Goal: Task Accomplishment & Management: Complete application form

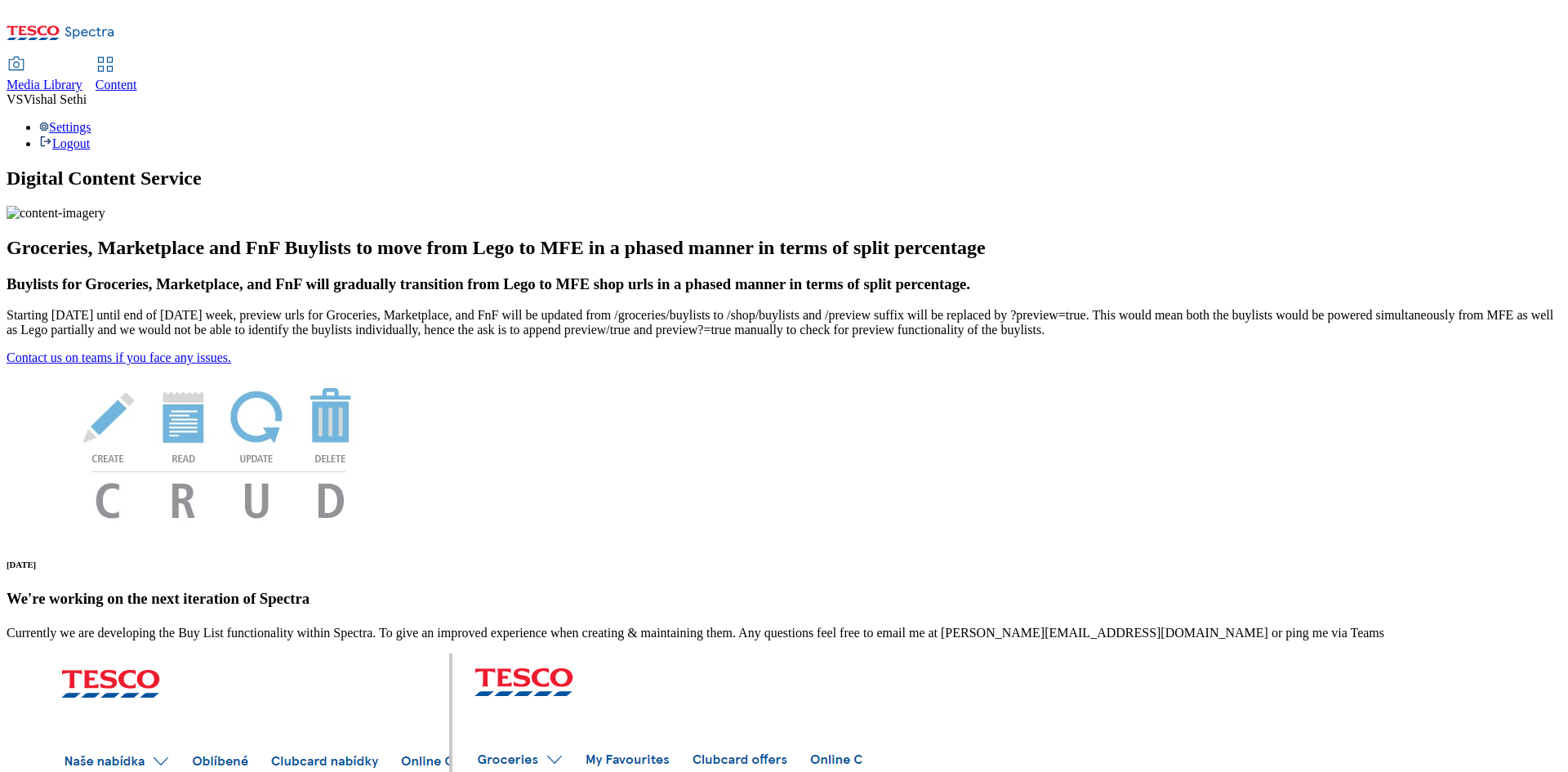
click at [137, 77] on span "Content" at bounding box center [116, 84] width 41 height 14
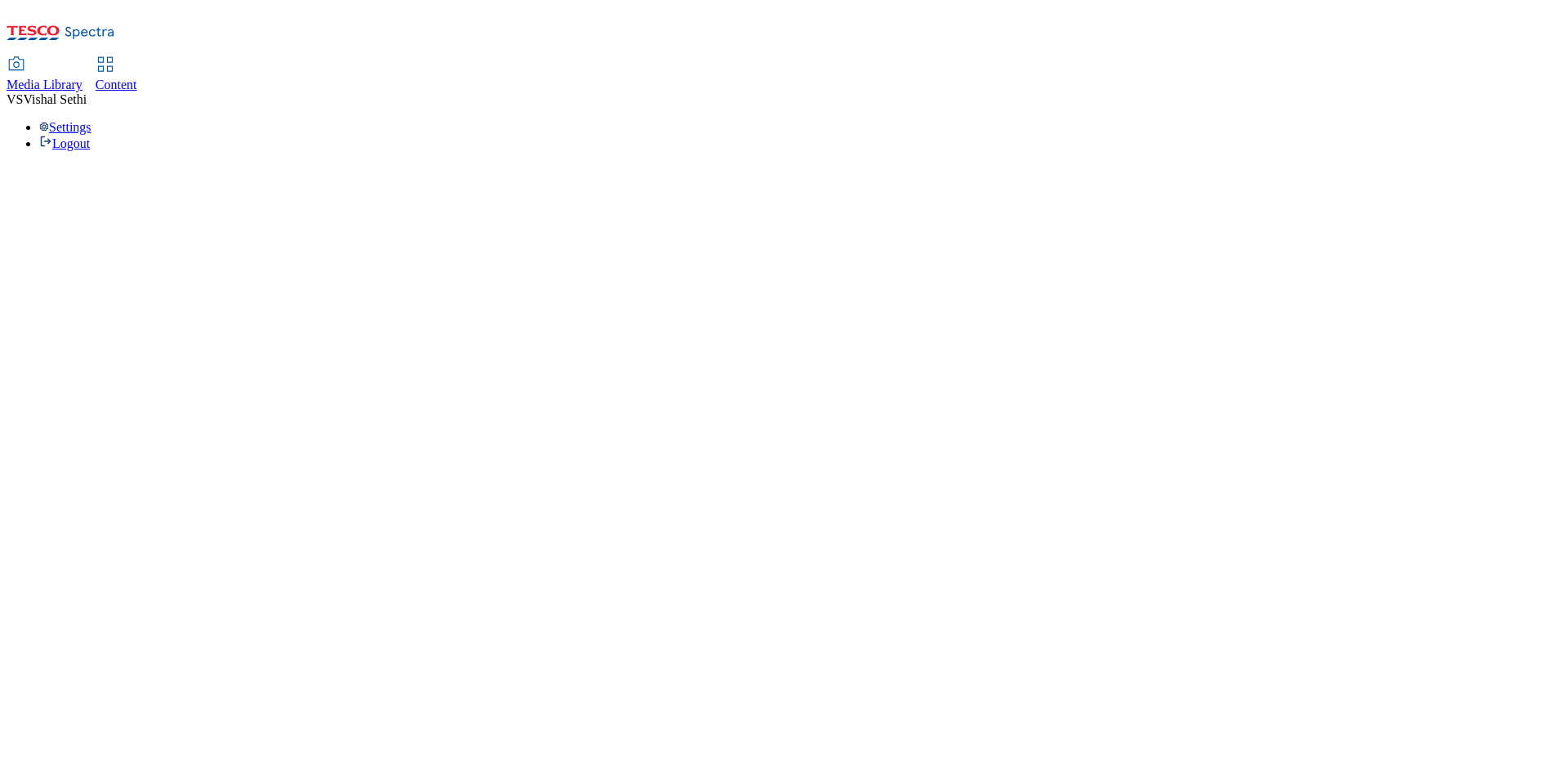
select select "ghs-uk"
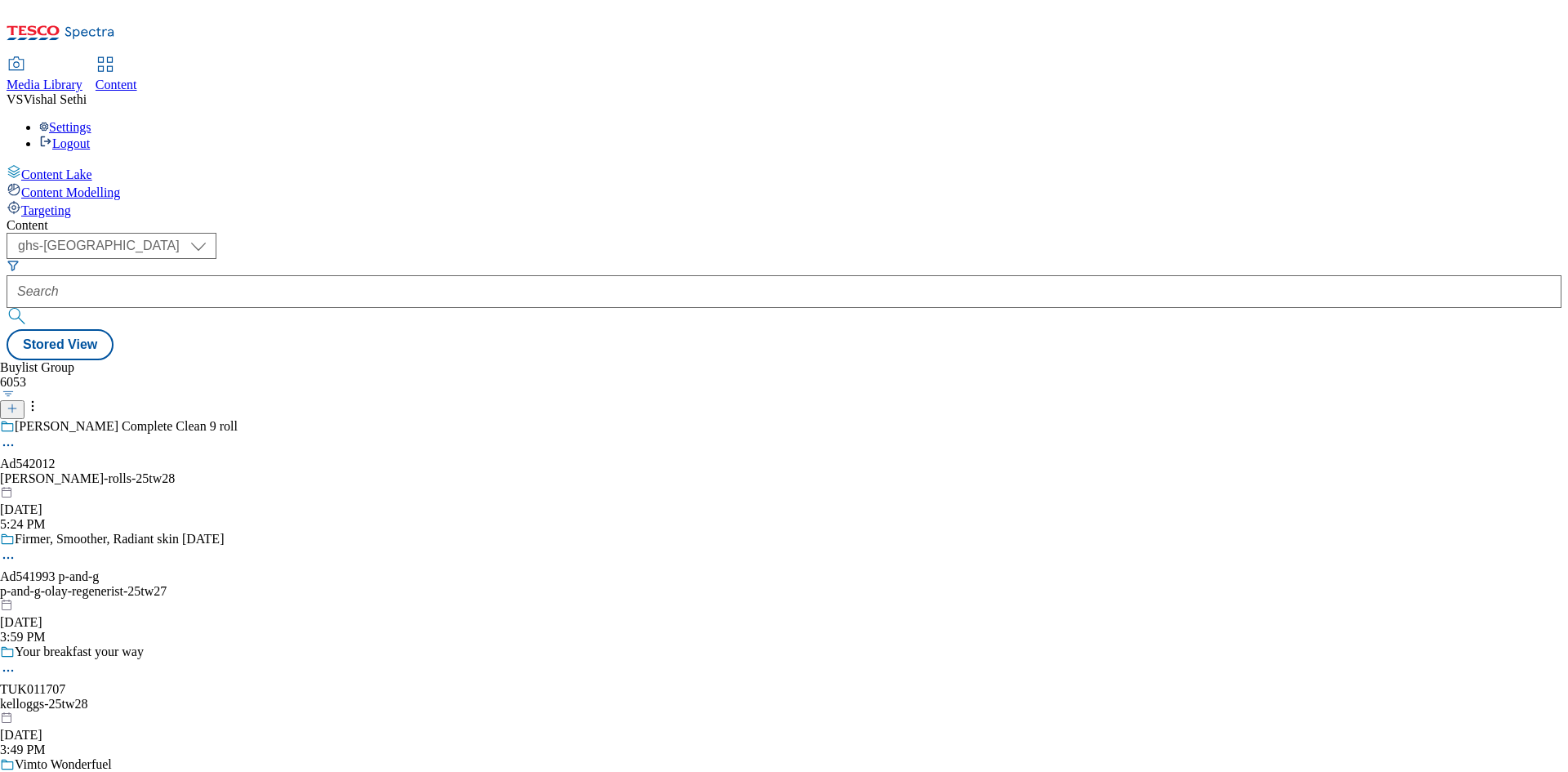
click at [18, 403] on icon at bounding box center [12, 408] width 12 height 12
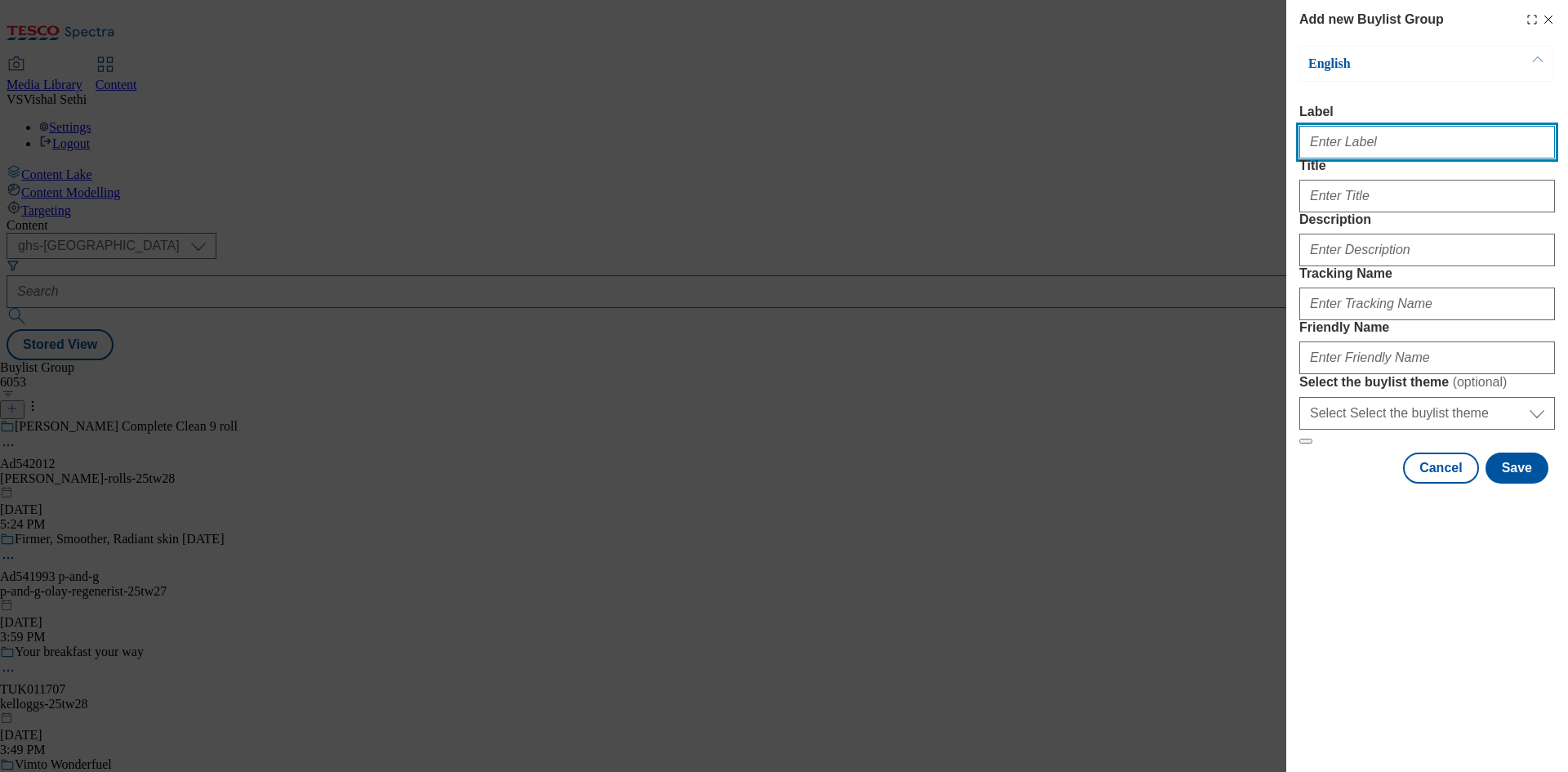
click at [1391, 159] on input "Label" at bounding box center [1428, 142] width 256 height 32
paste input "541915"
type input "Ad541915"
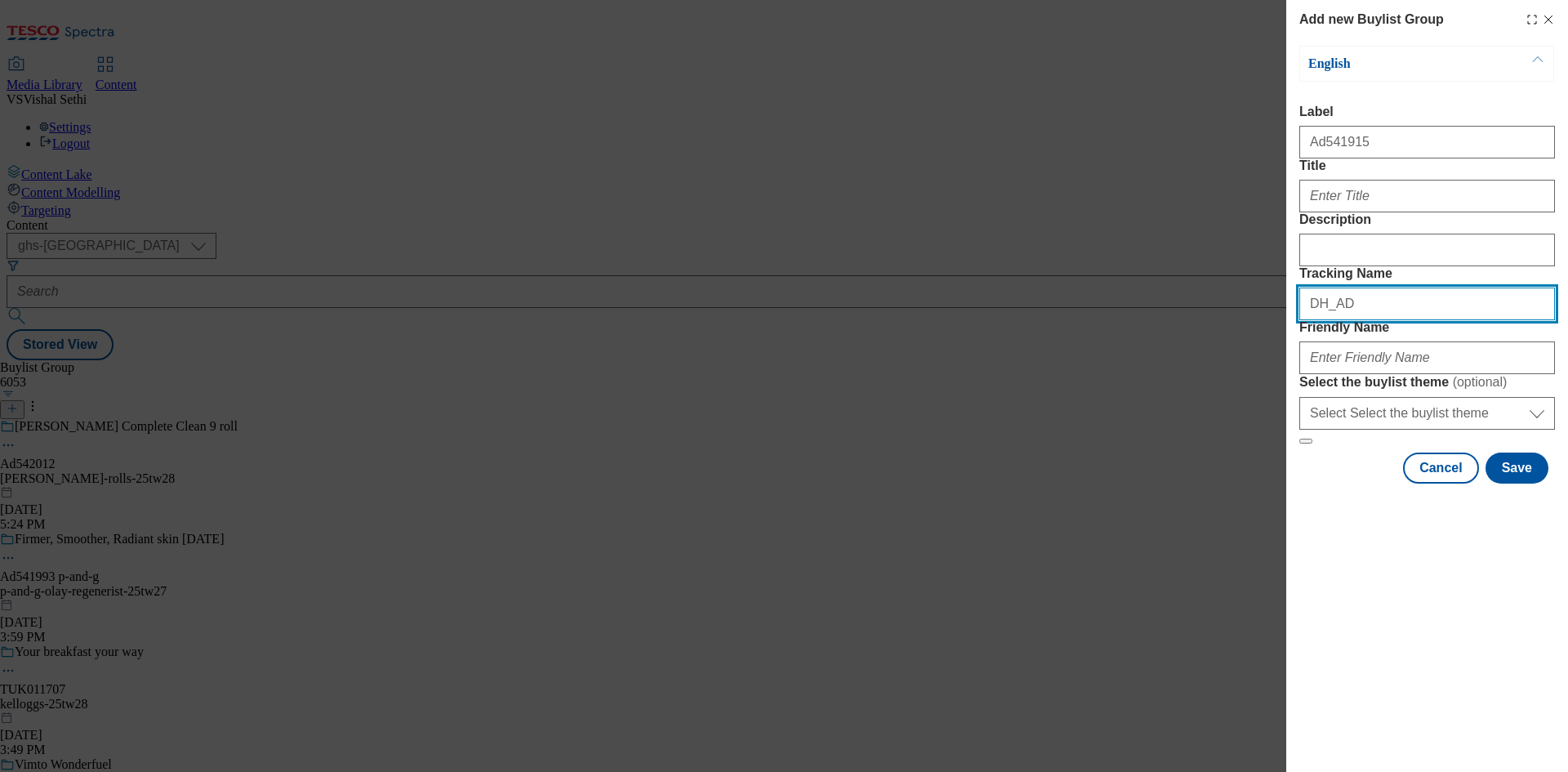
paste input "541915"
type input "DH_AD541915"
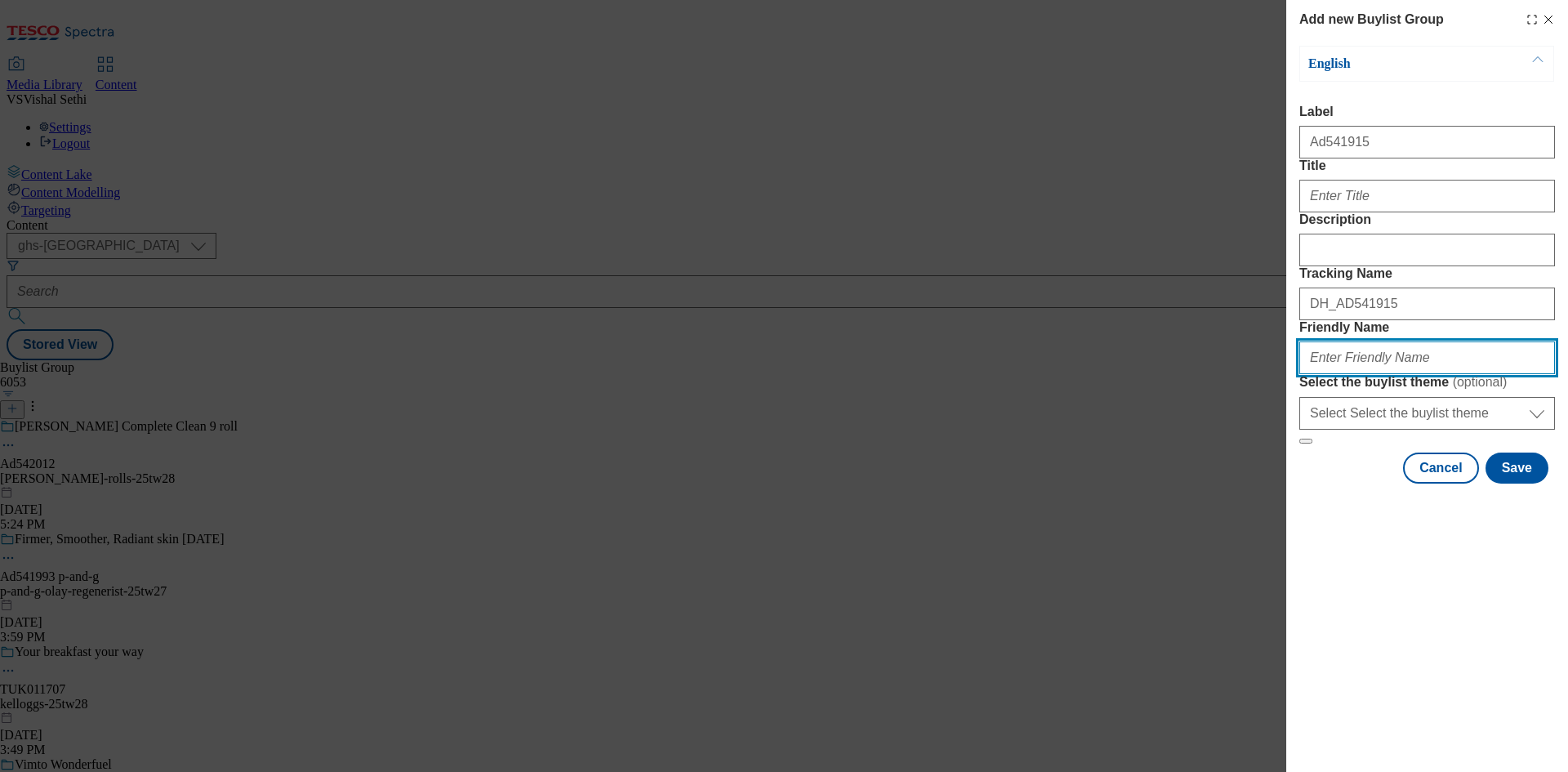
paste input "kelloggs-crunchy-nut-25tw28"
type input "kelloggs-crunchy-nut-25tw28"
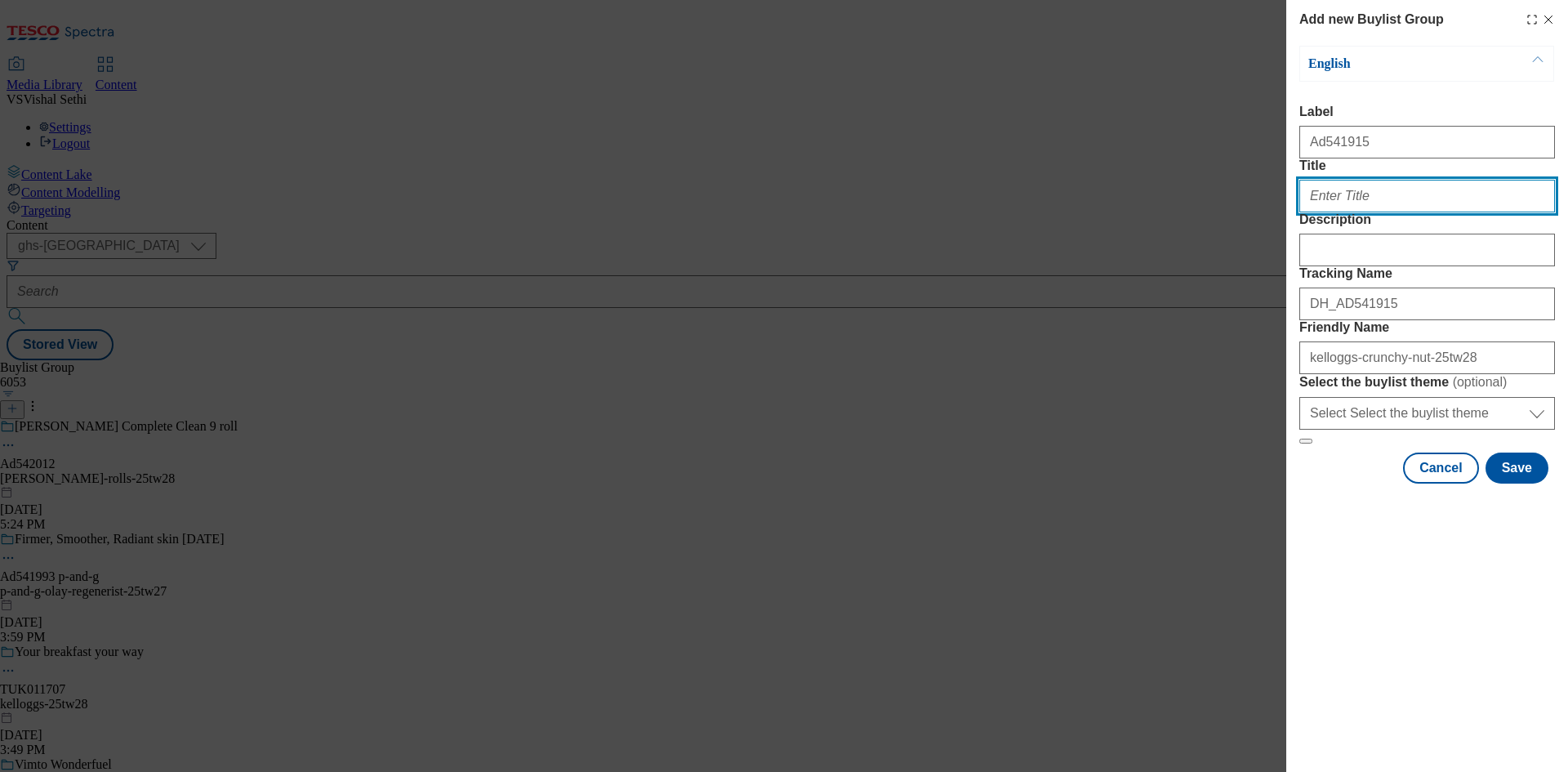
click at [1370, 213] on input "Title" at bounding box center [1428, 195] width 256 height 32
paste input "Nut-ouriously tasty"
type input "Nut-ouriously tasty"
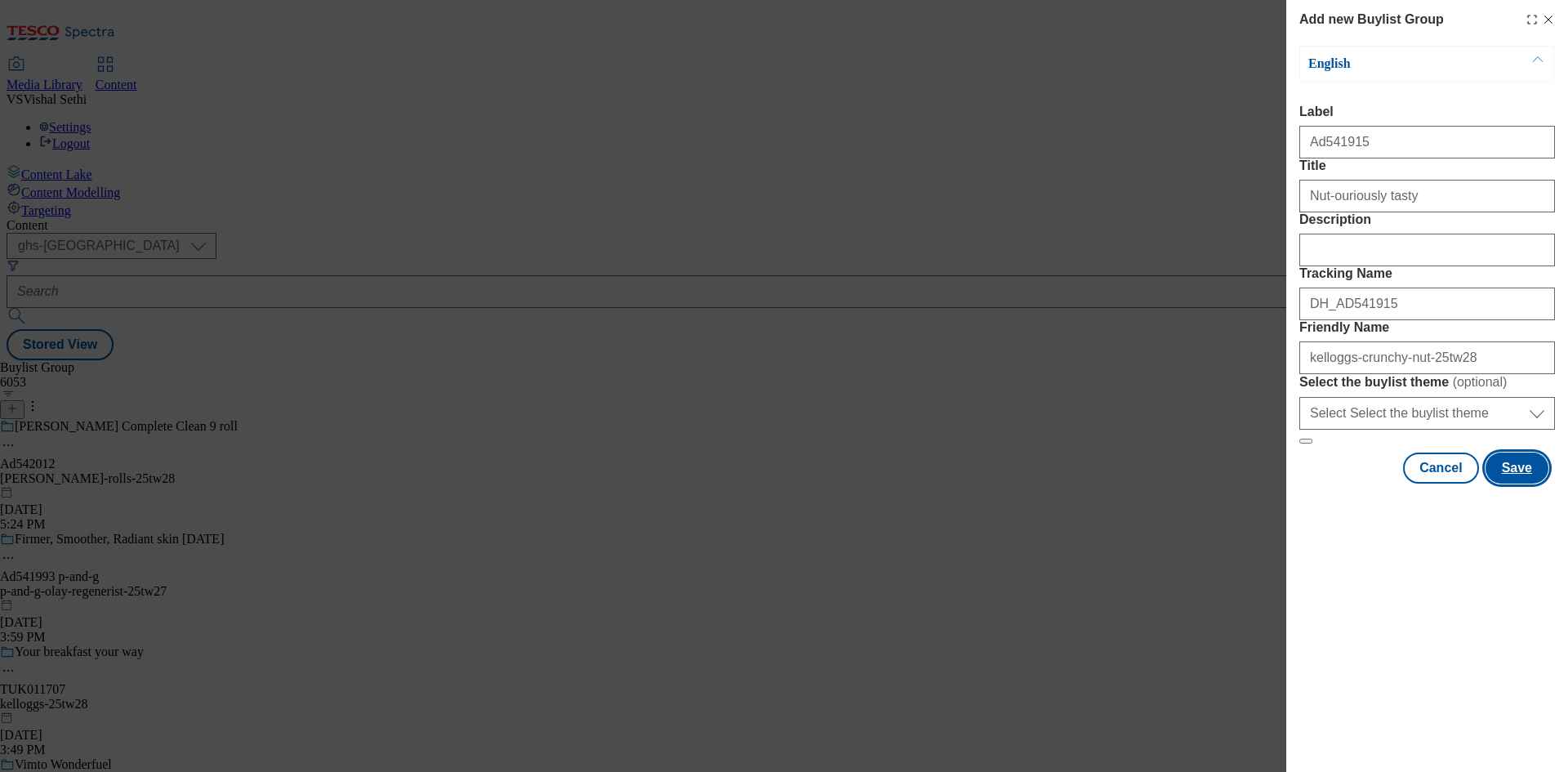
click at [1519, 484] on button "Save" at bounding box center [1517, 468] width 63 height 31
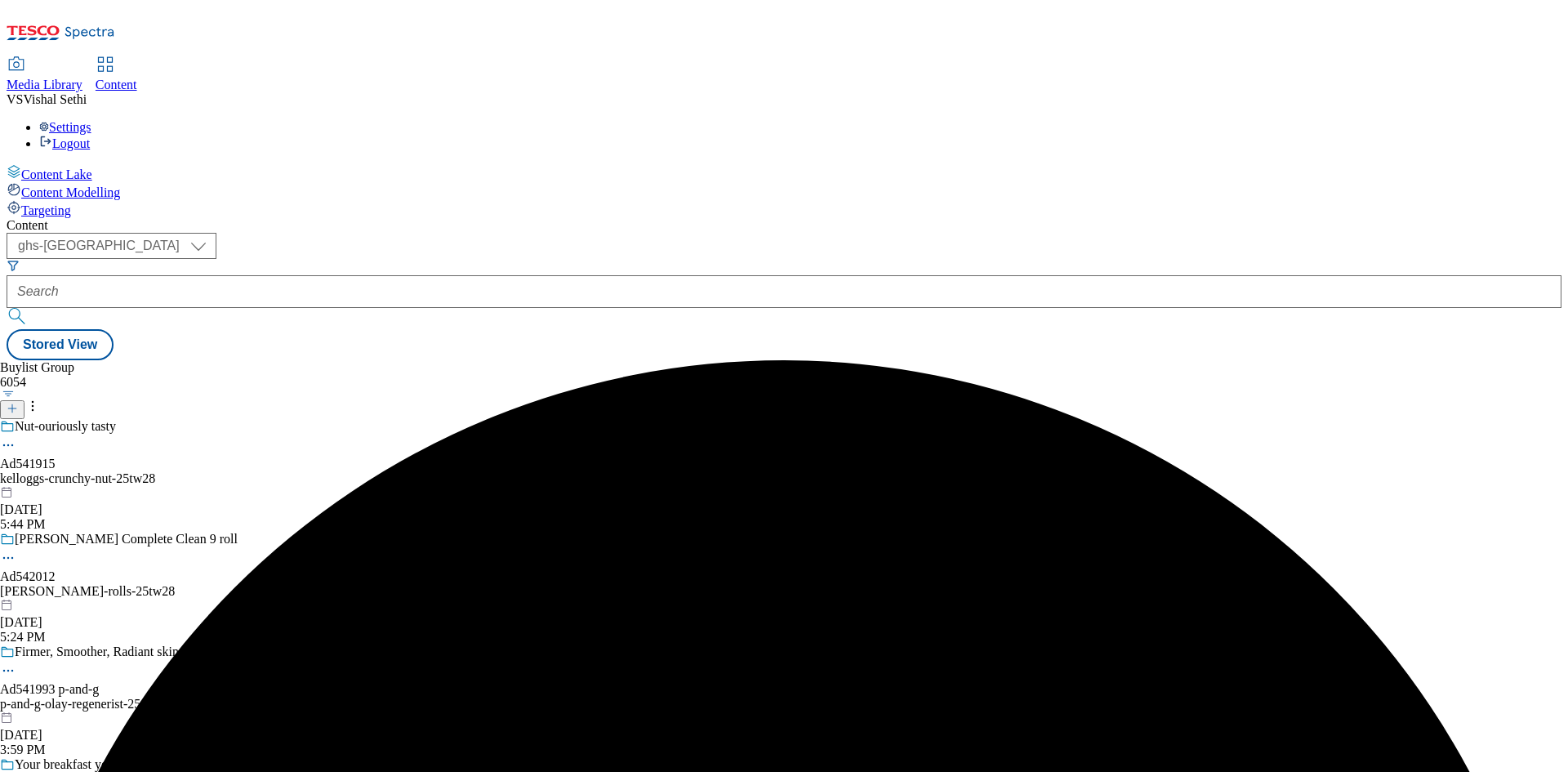
click at [340, 471] on div "kelloggs-crunchy-nut-25tw28" at bounding box center [170, 478] width 340 height 14
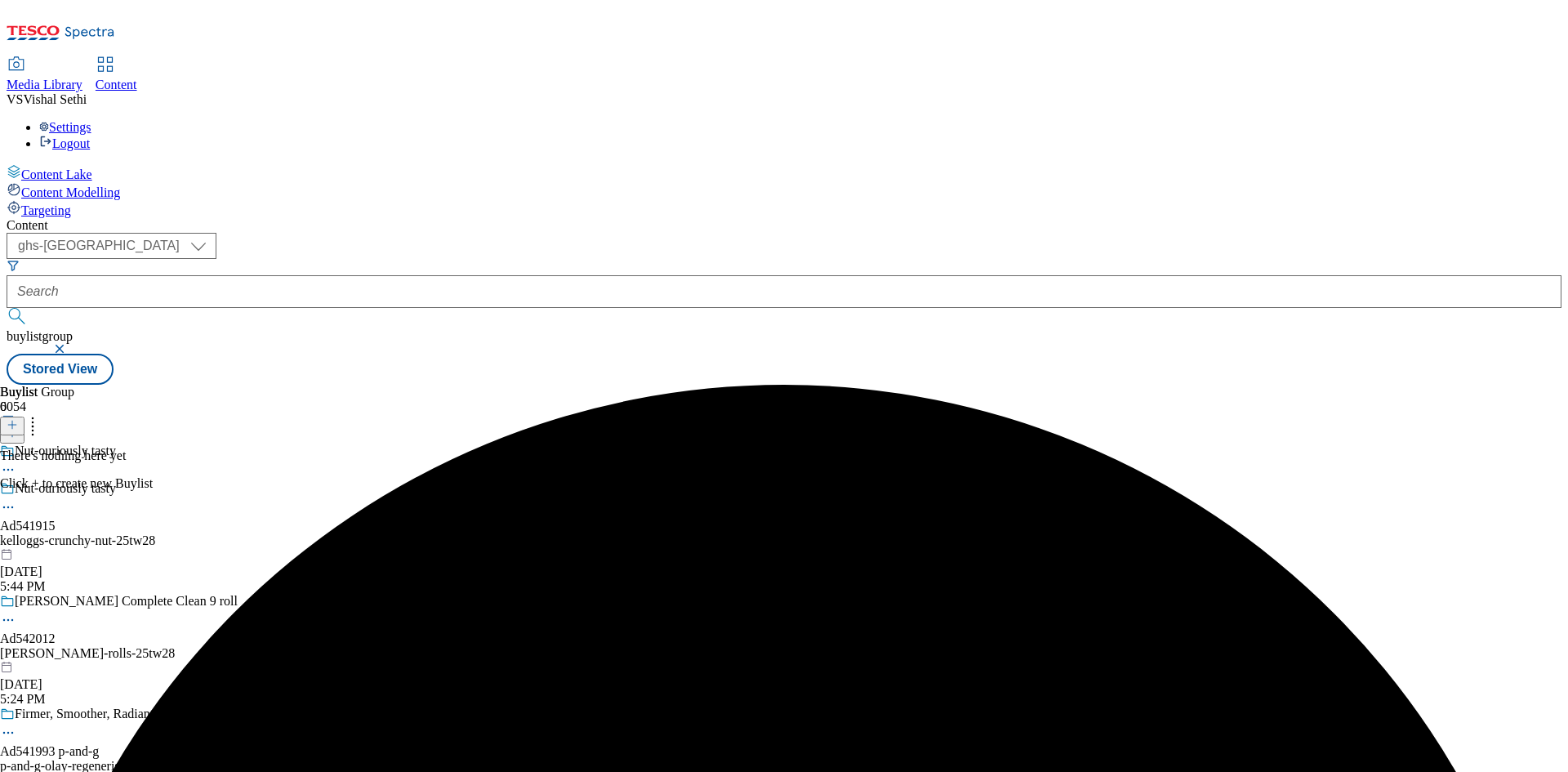
click at [18, 419] on icon at bounding box center [12, 424] width 12 height 12
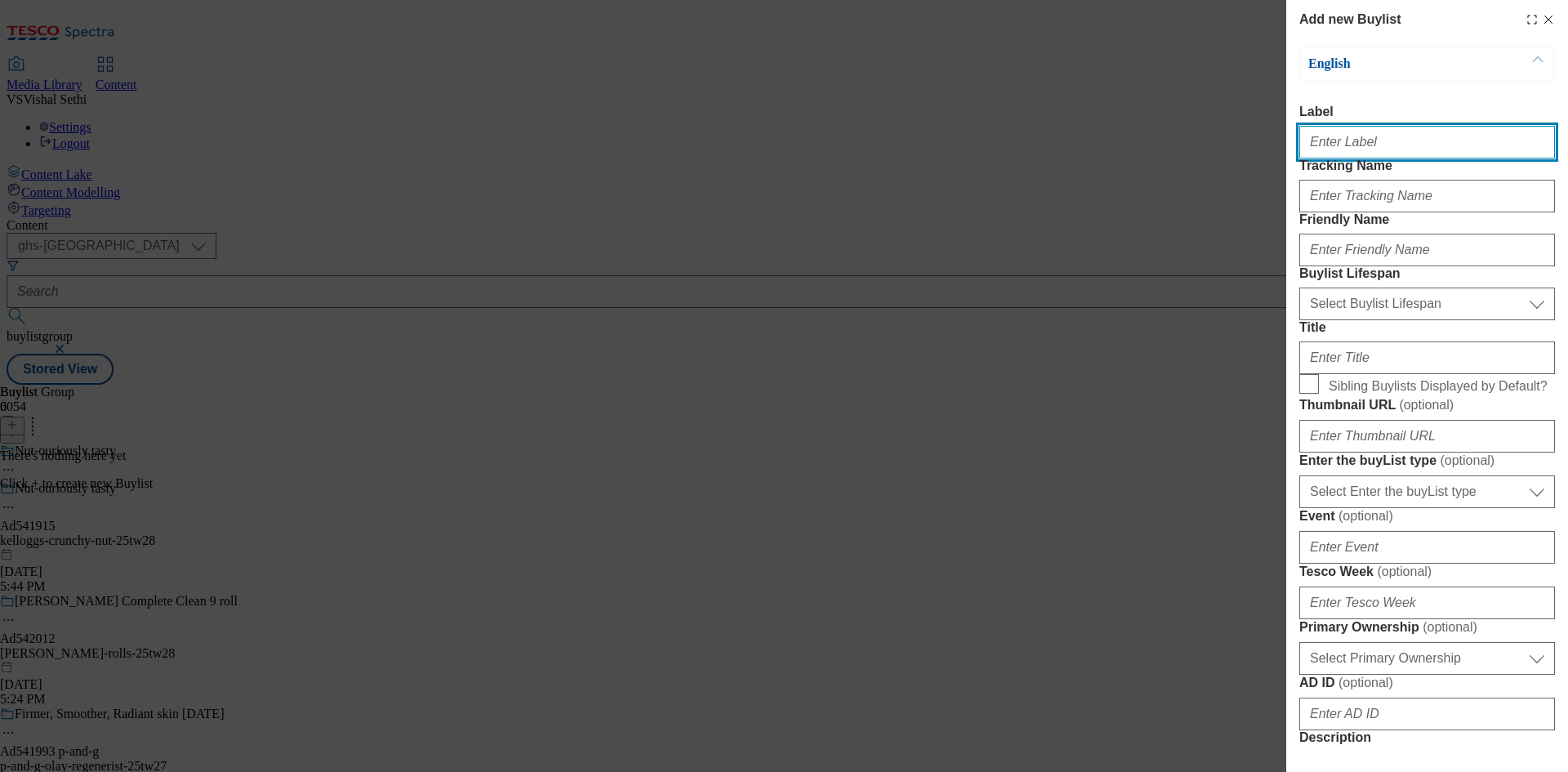
click at [1395, 148] on input "Label" at bounding box center [1428, 142] width 256 height 32
paste input "541915"
type input "Ad541915"
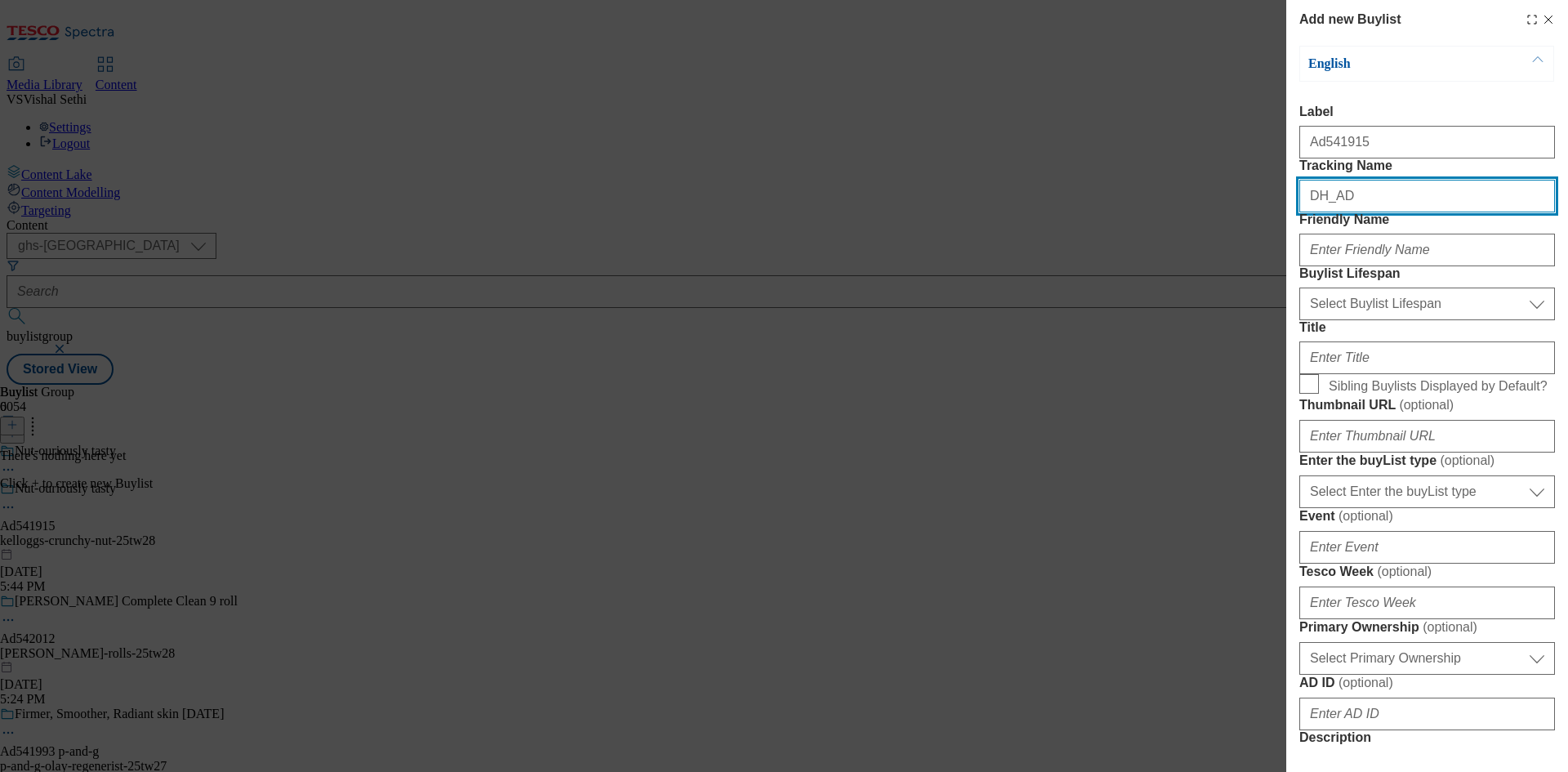
paste input "541915"
type input "DH_AD541915"
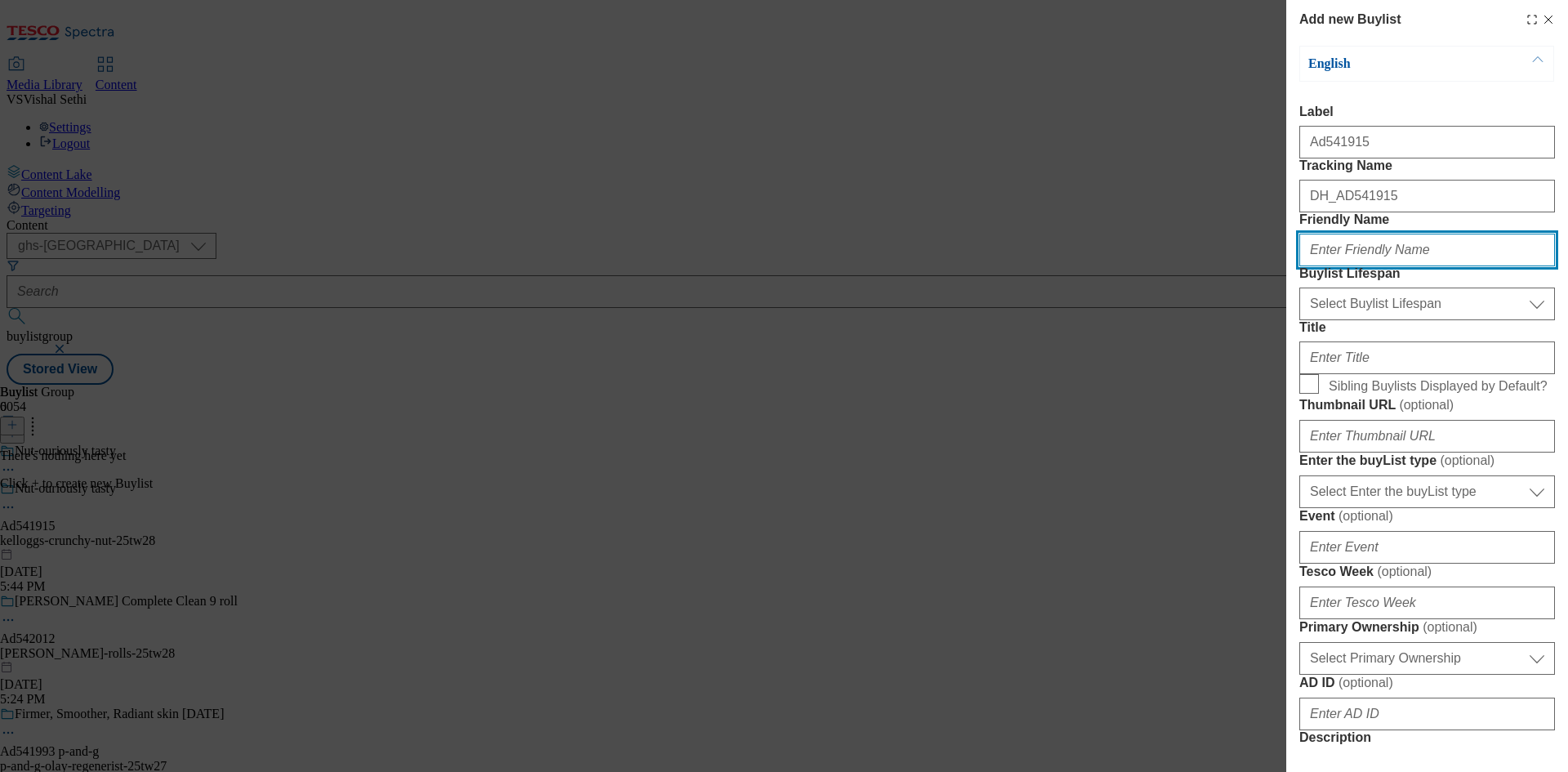
click at [1353, 267] on input "Friendly Name" at bounding box center [1428, 250] width 256 height 32
paste input "kelloggs"
type input "kelloggs"
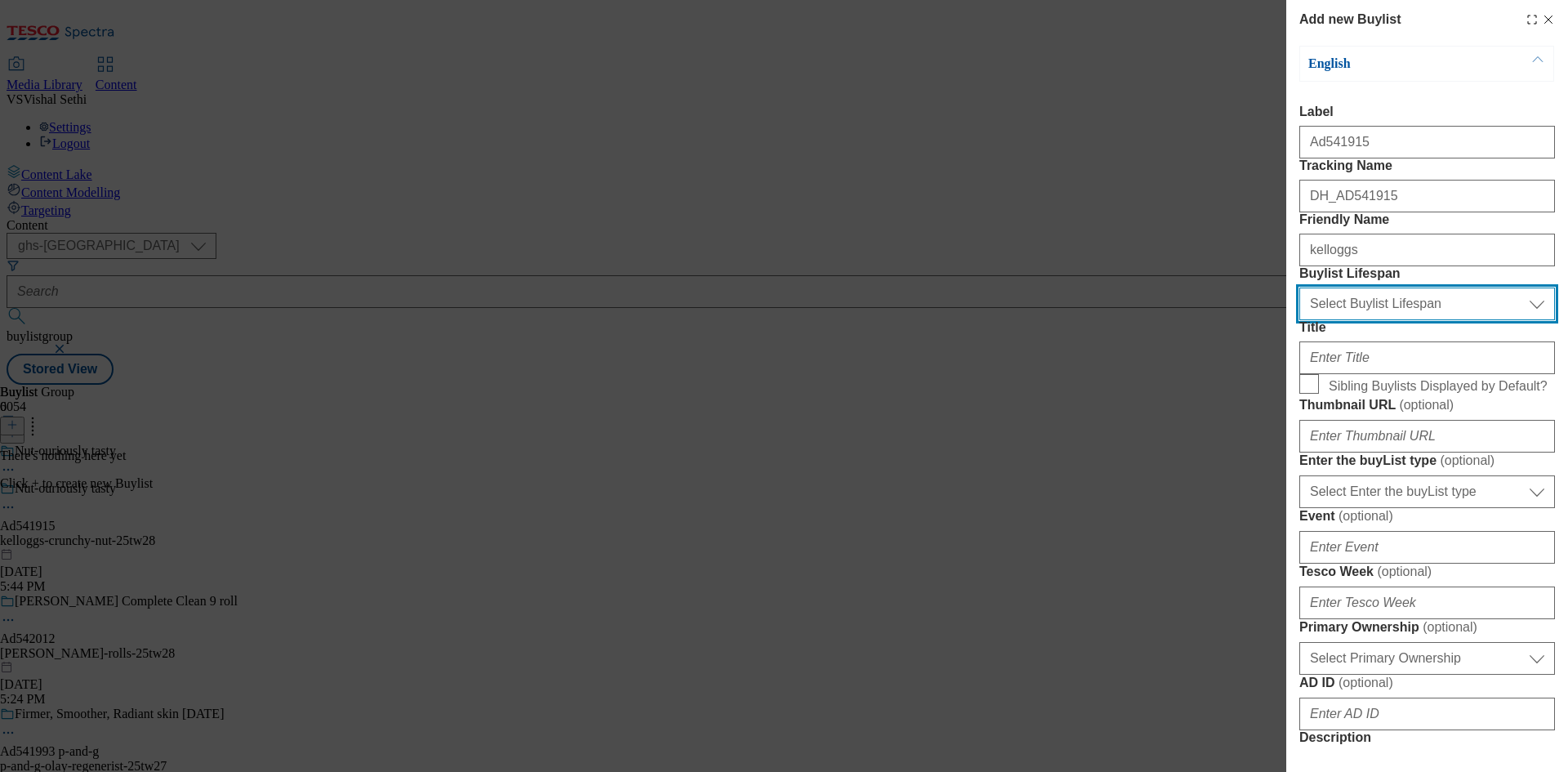
click at [1409, 320] on select "Select Buylist Lifespan evergreen seasonal tactical" at bounding box center [1428, 304] width 256 height 32
select select "tactical"
click at [1300, 320] on select "Select Buylist Lifespan evergreen seasonal tactical" at bounding box center [1428, 304] width 256 height 32
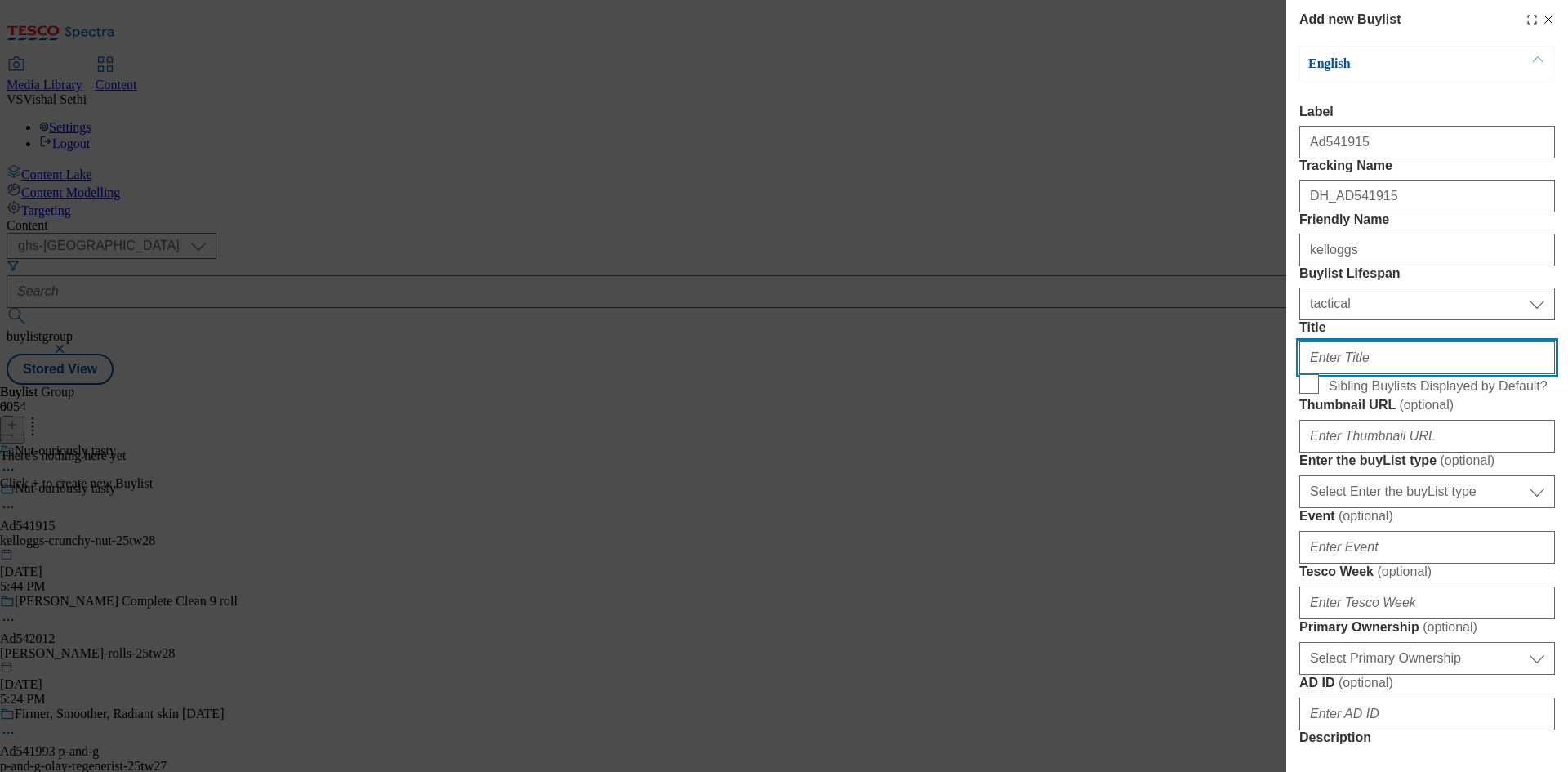
click at [1367, 374] on input "Title" at bounding box center [1428, 358] width 256 height 32
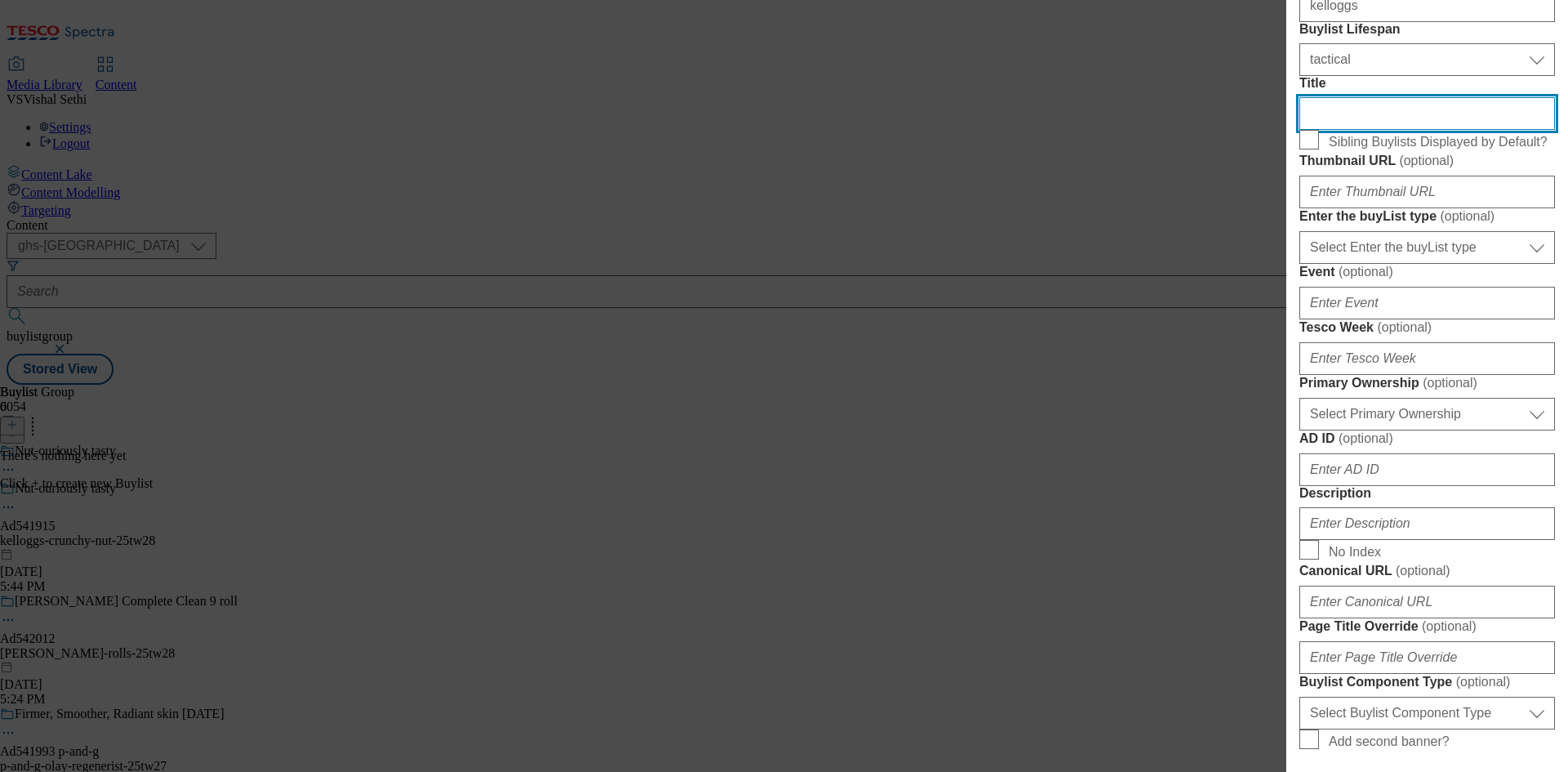
scroll to position [245, 0]
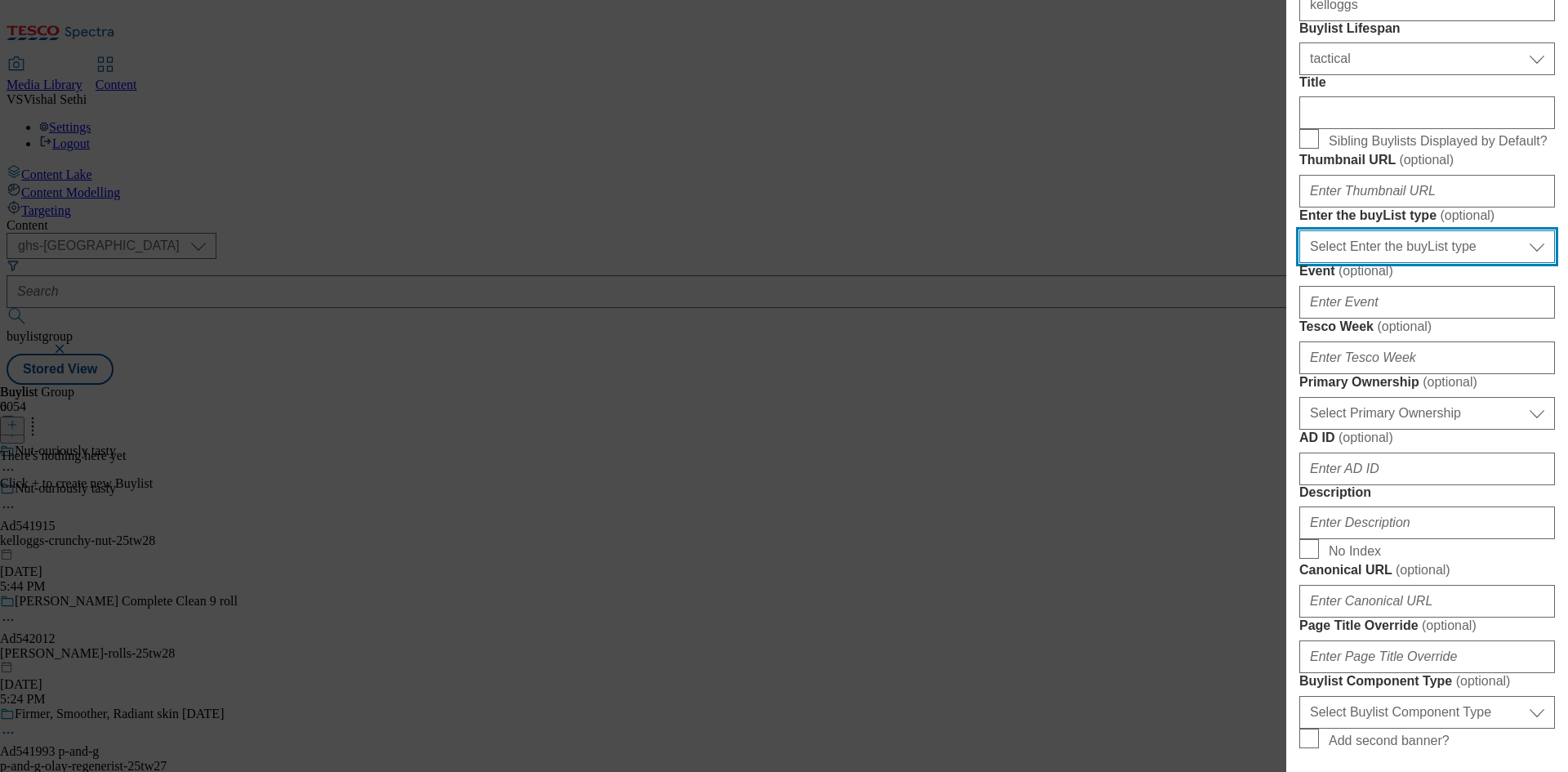
click at [1395, 263] on select "Select Enter the buyList type event supplier funded long term >4 weeks supplier…" at bounding box center [1428, 247] width 256 height 32
select select "supplier funded short term 1-3 weeks"
click at [1300, 263] on select "Select Enter the buyList type event supplier funded long term >4 weeks supplier…" at bounding box center [1428, 247] width 256 height 32
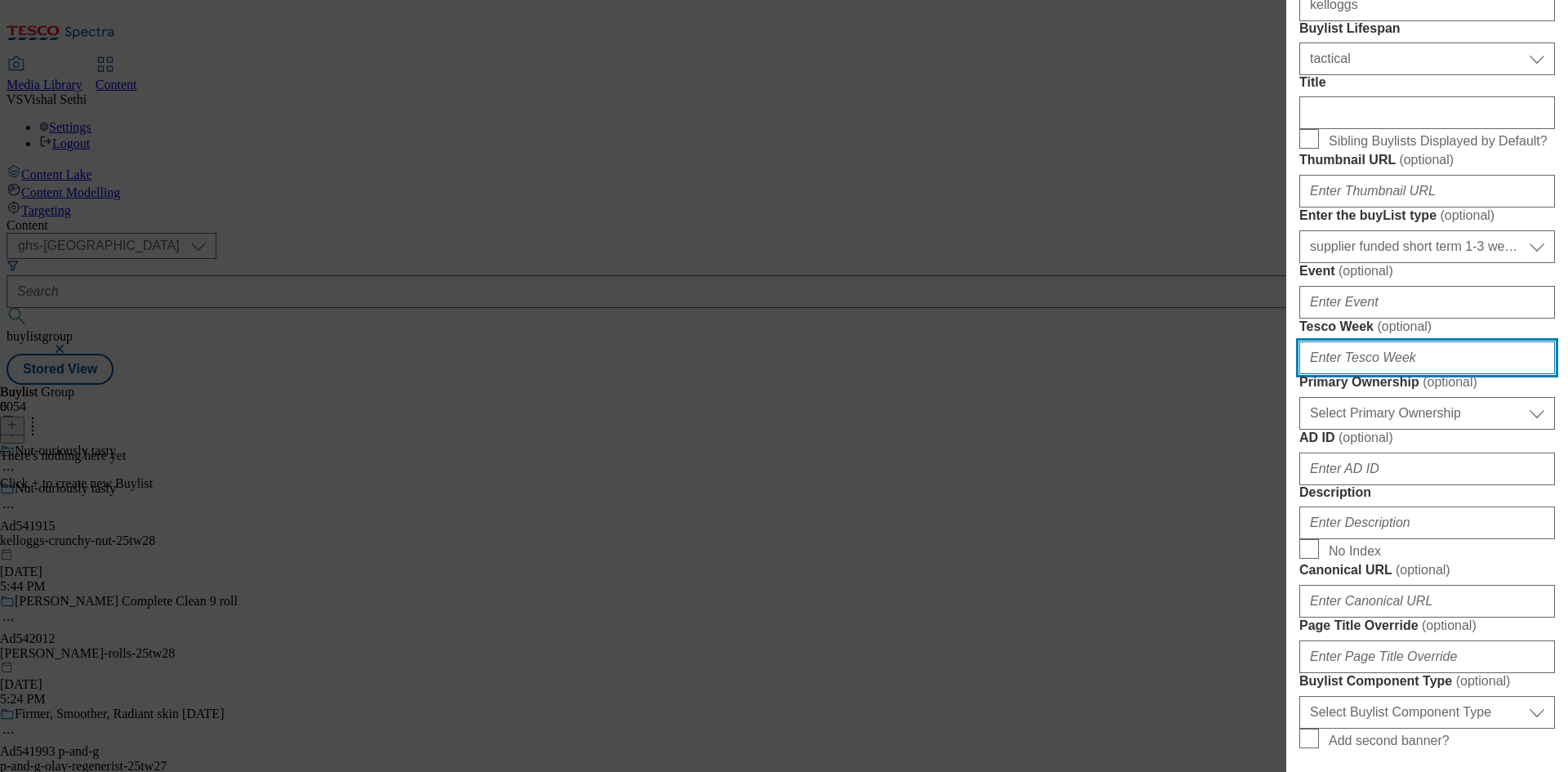
click at [1373, 374] on input "Tesco Week ( optional )" at bounding box center [1428, 358] width 256 height 32
type input "28"
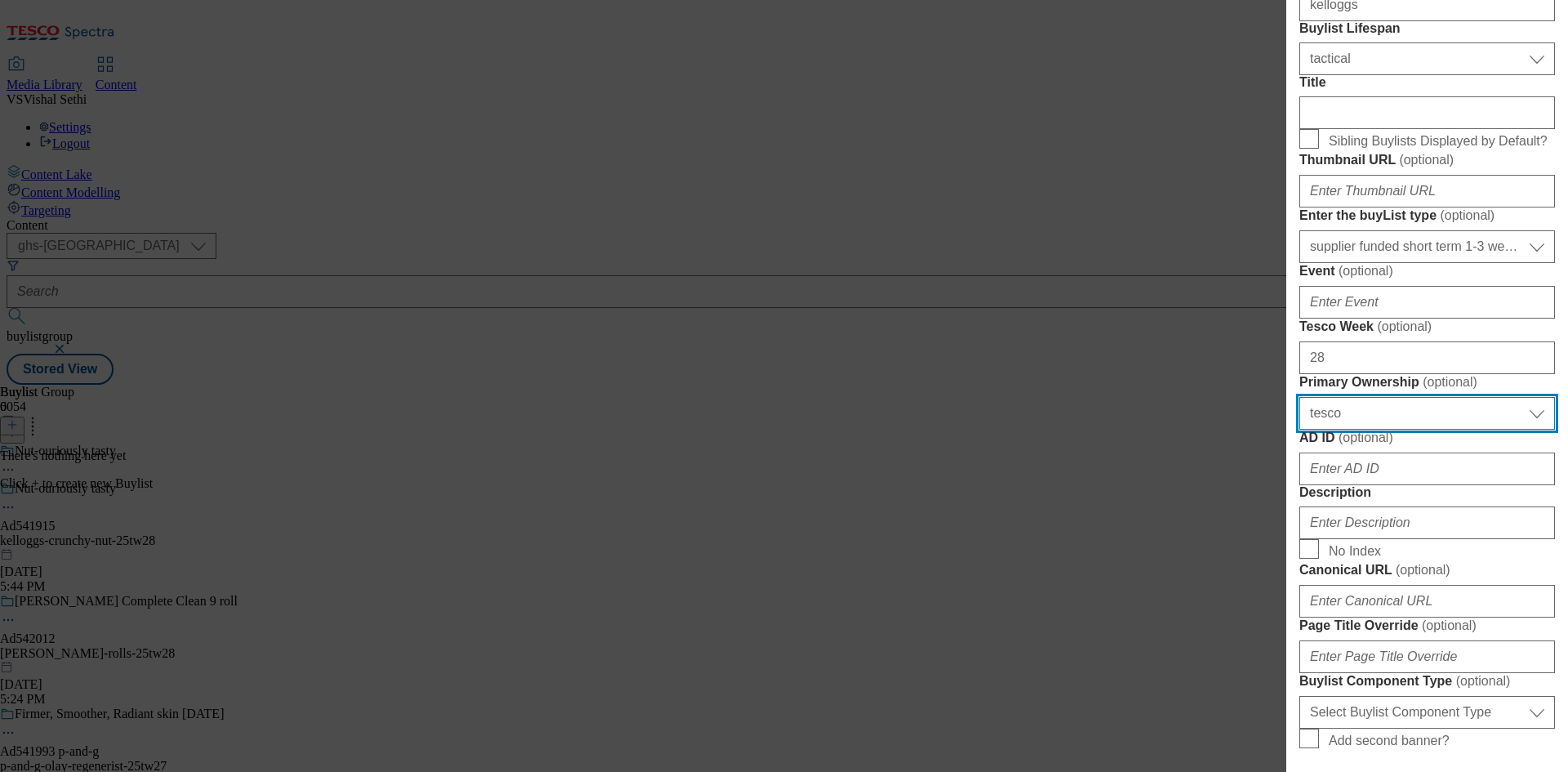
select select "dunnhumby"
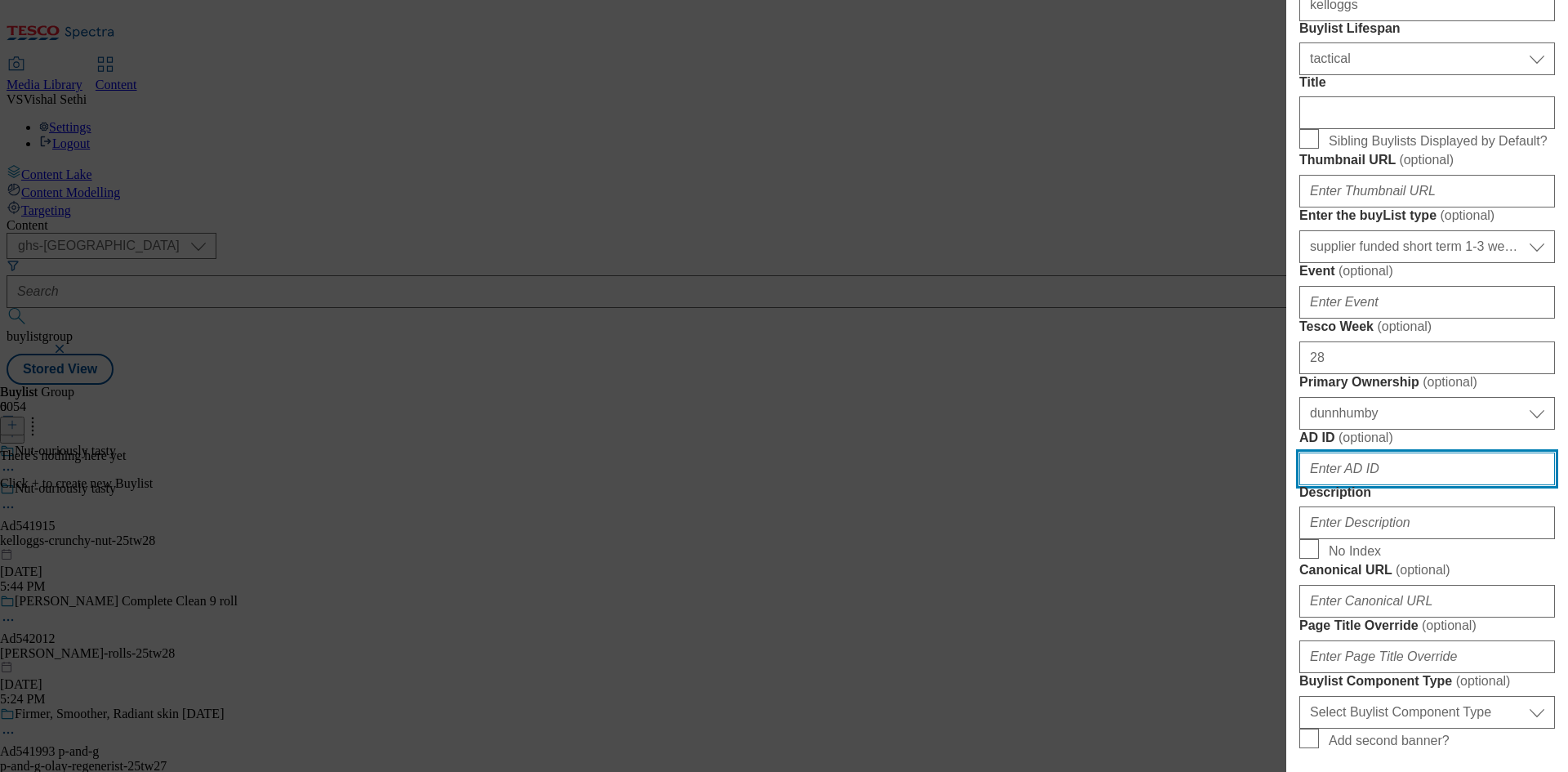
scroll to position [276, 0]
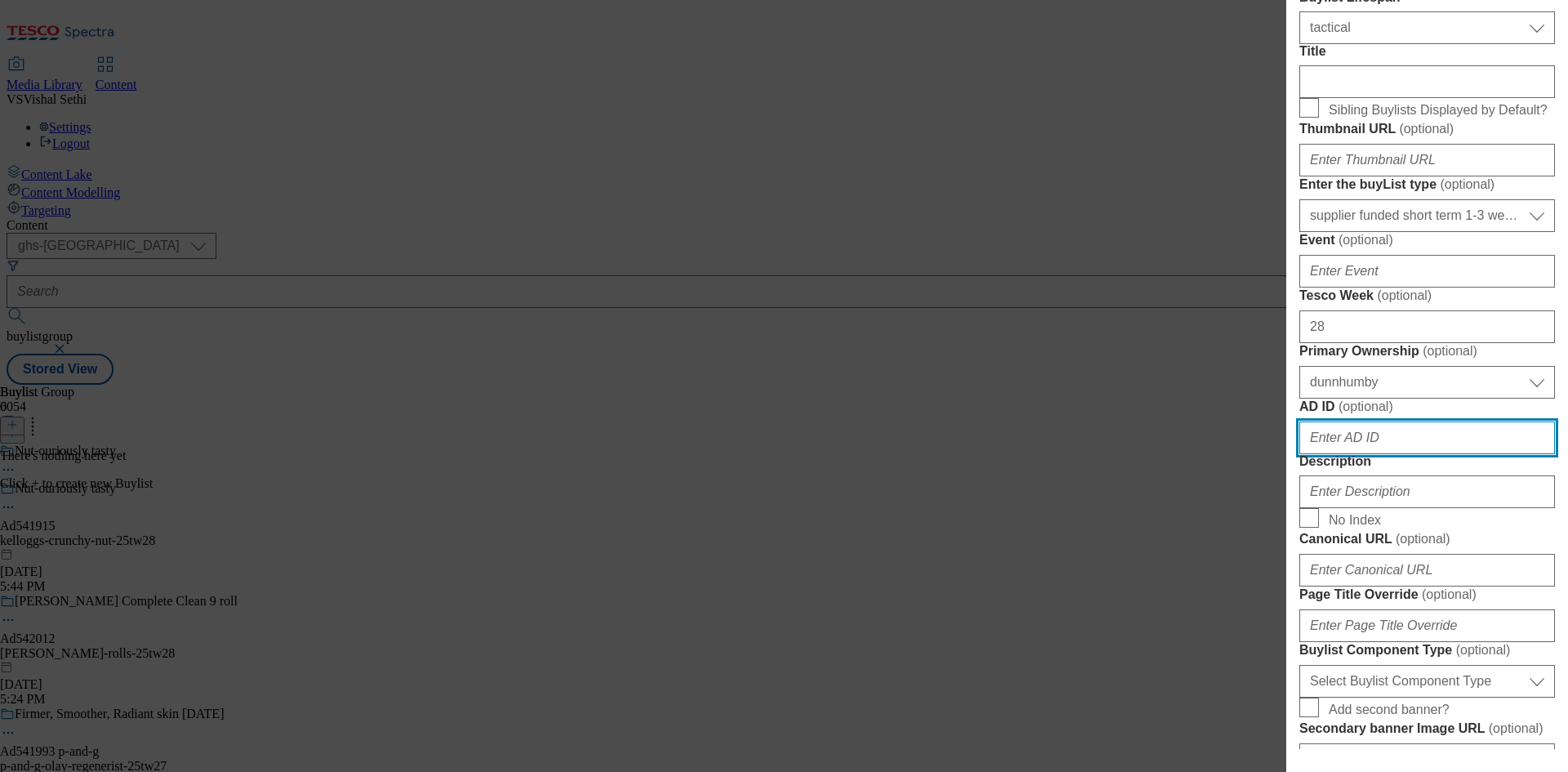
paste input "kelloggs"
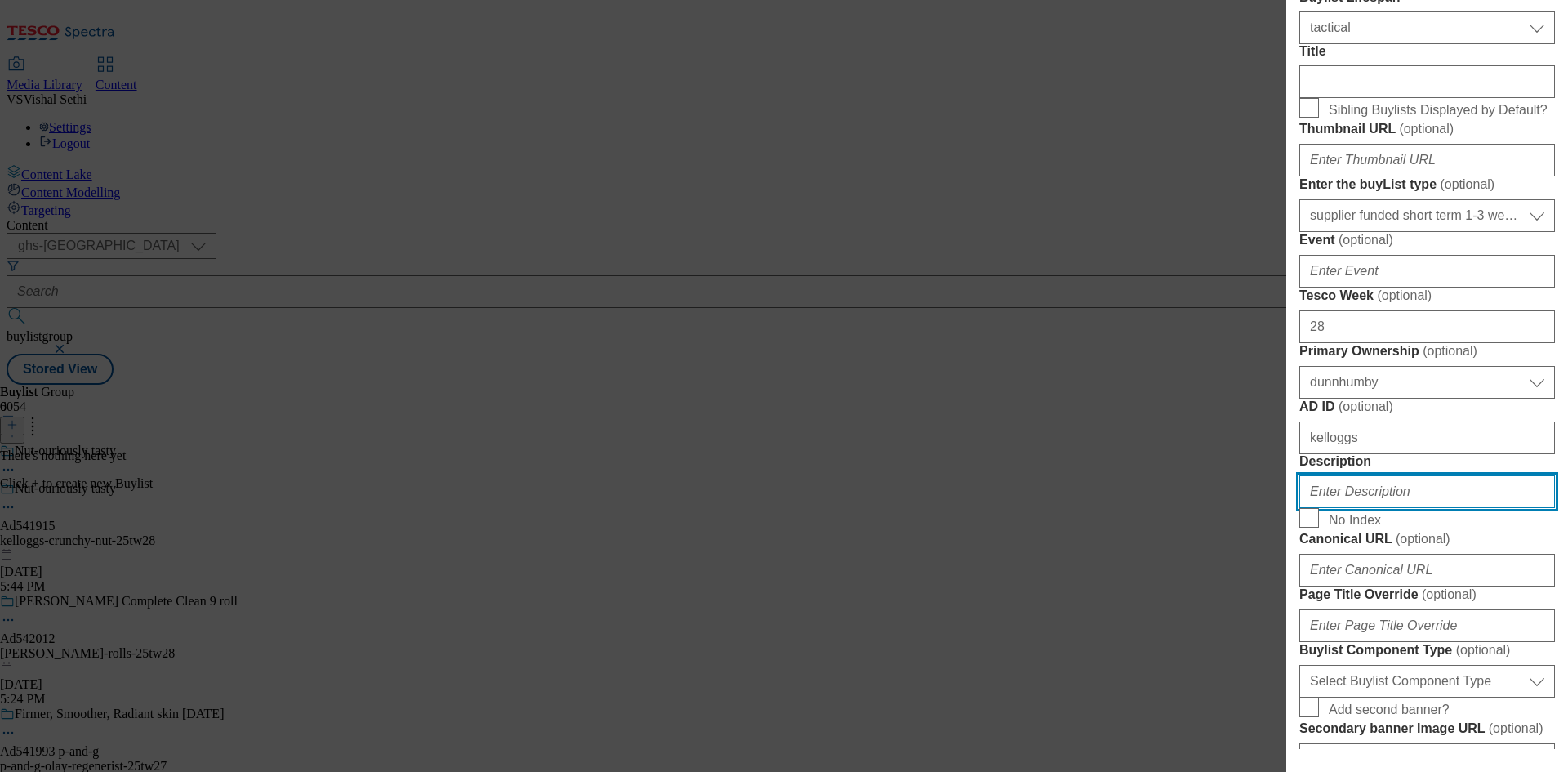
scroll to position [716, 0]
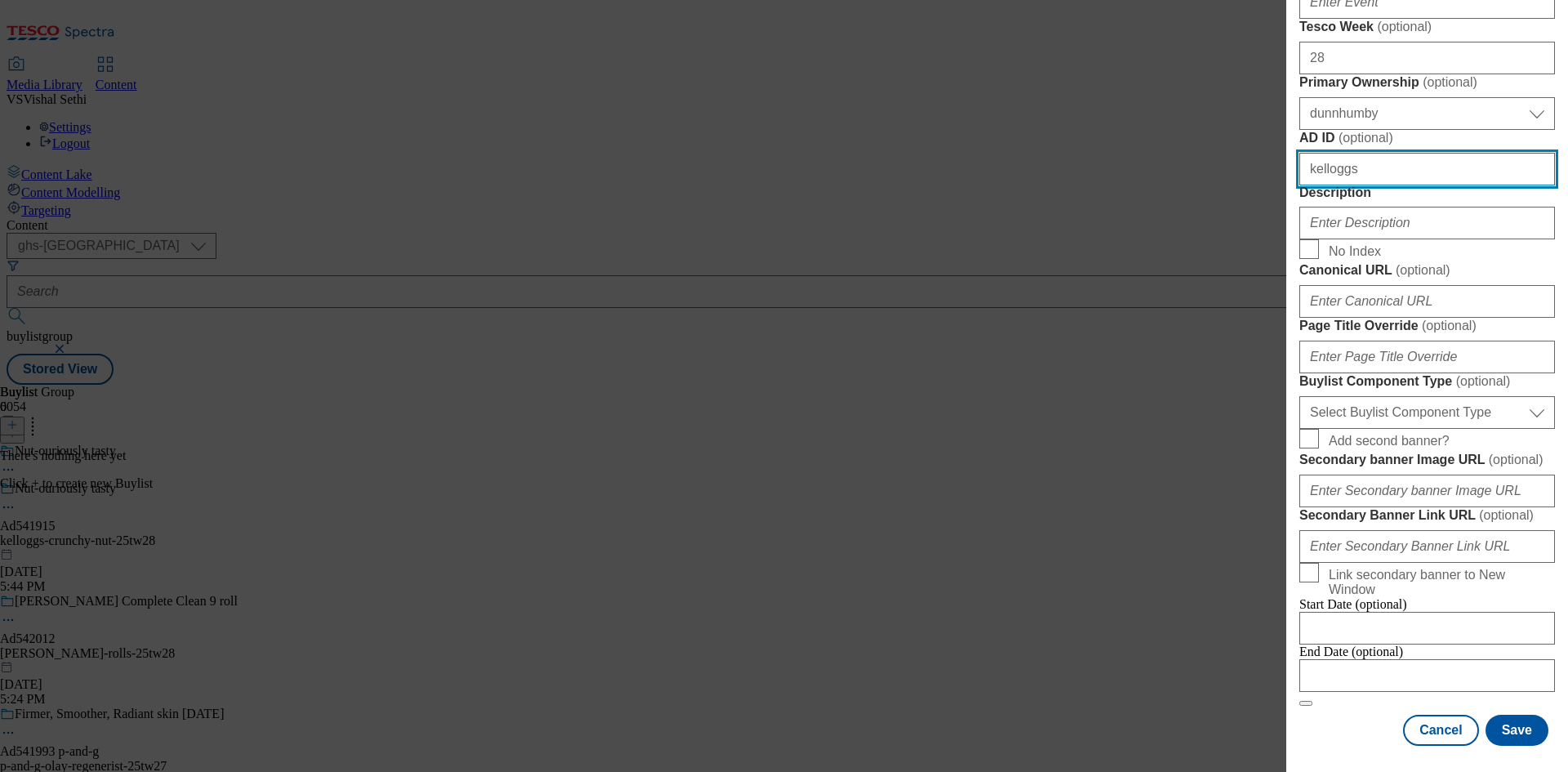
paste input "541915"
type input "541915"
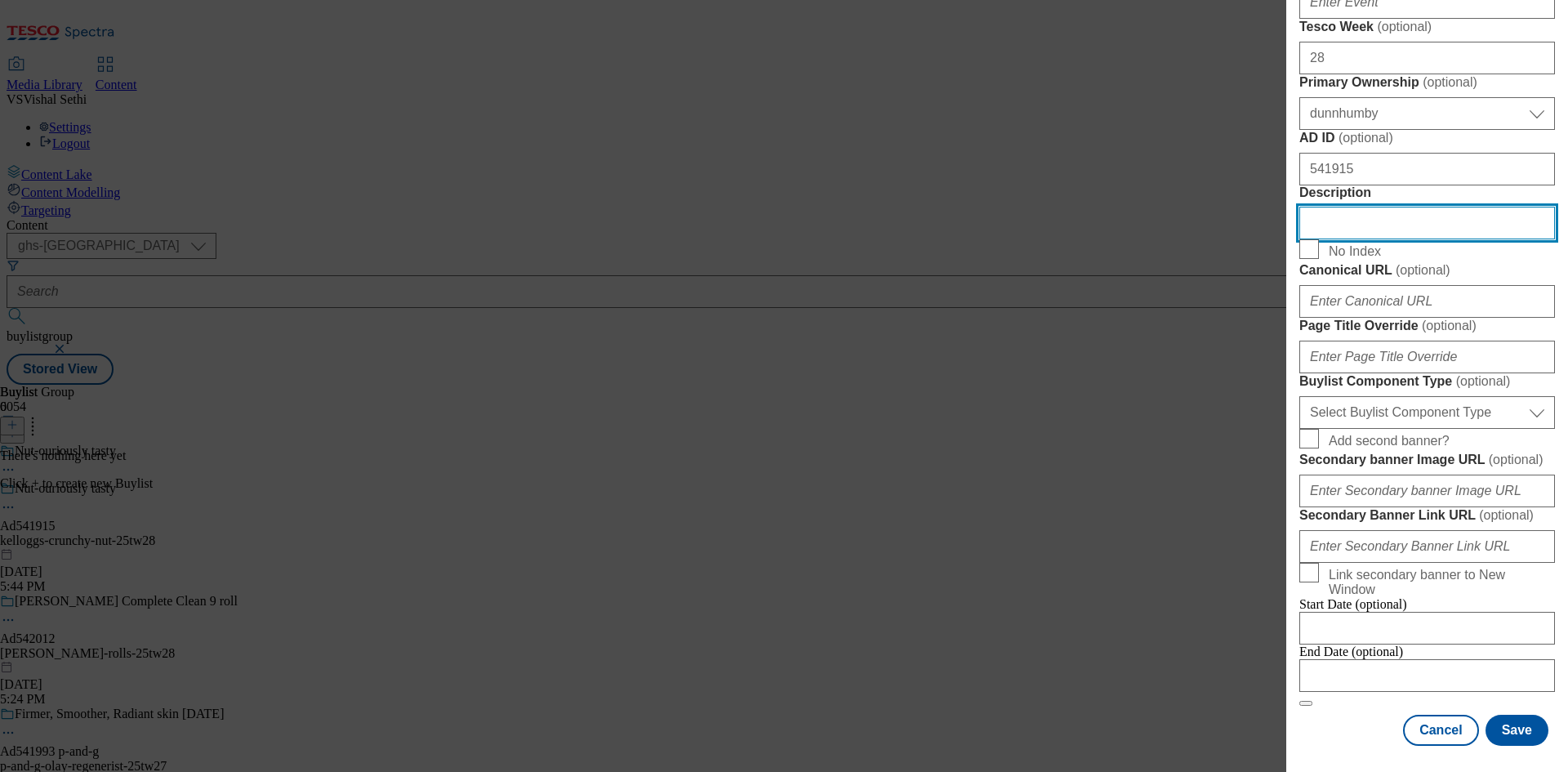
scroll to position [1043, 0]
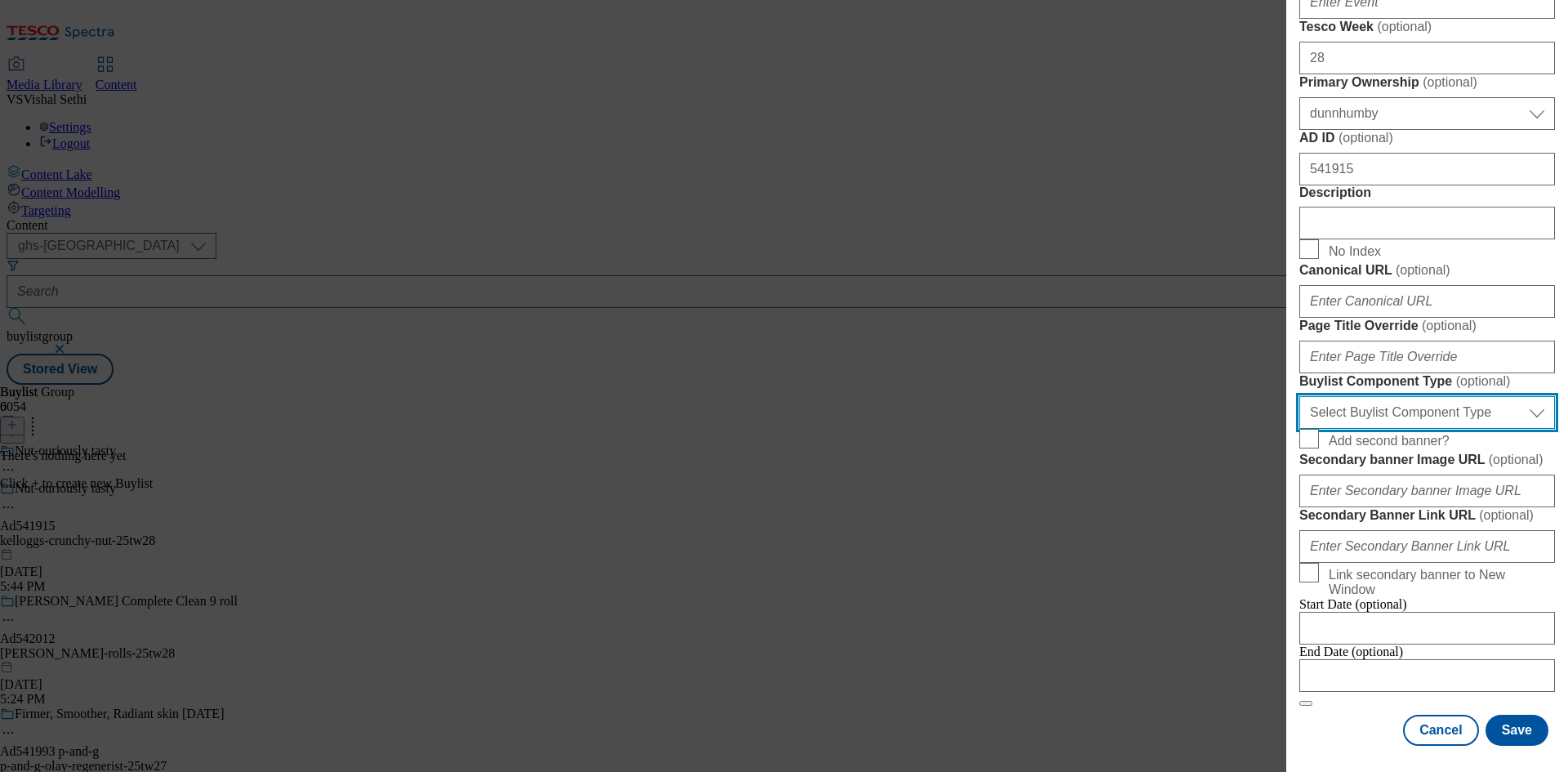
click at [1445, 396] on select "Select Buylist Component Type Banner Competition Header Meal" at bounding box center [1428, 413] width 256 height 32
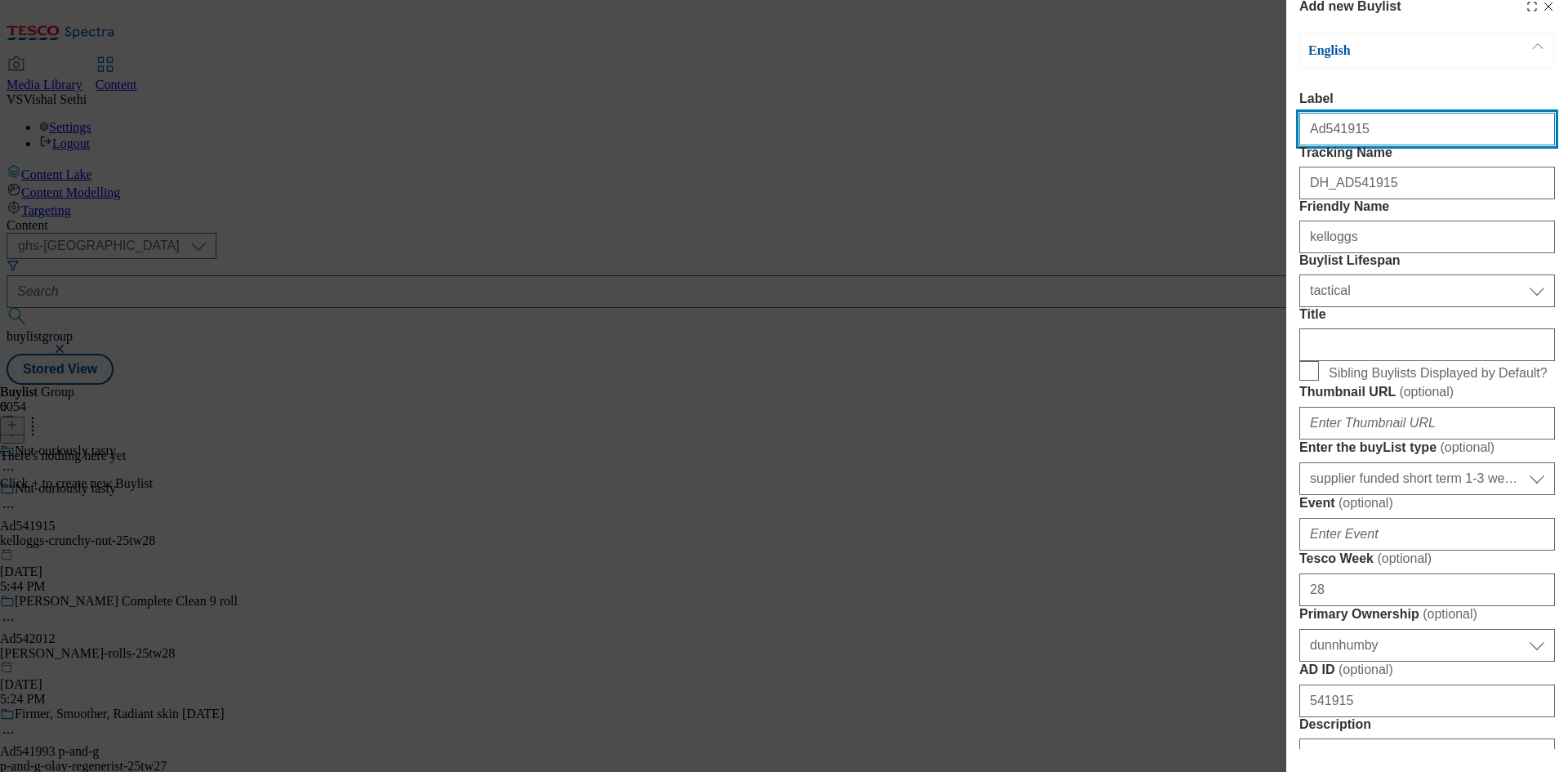
select select "Banner"
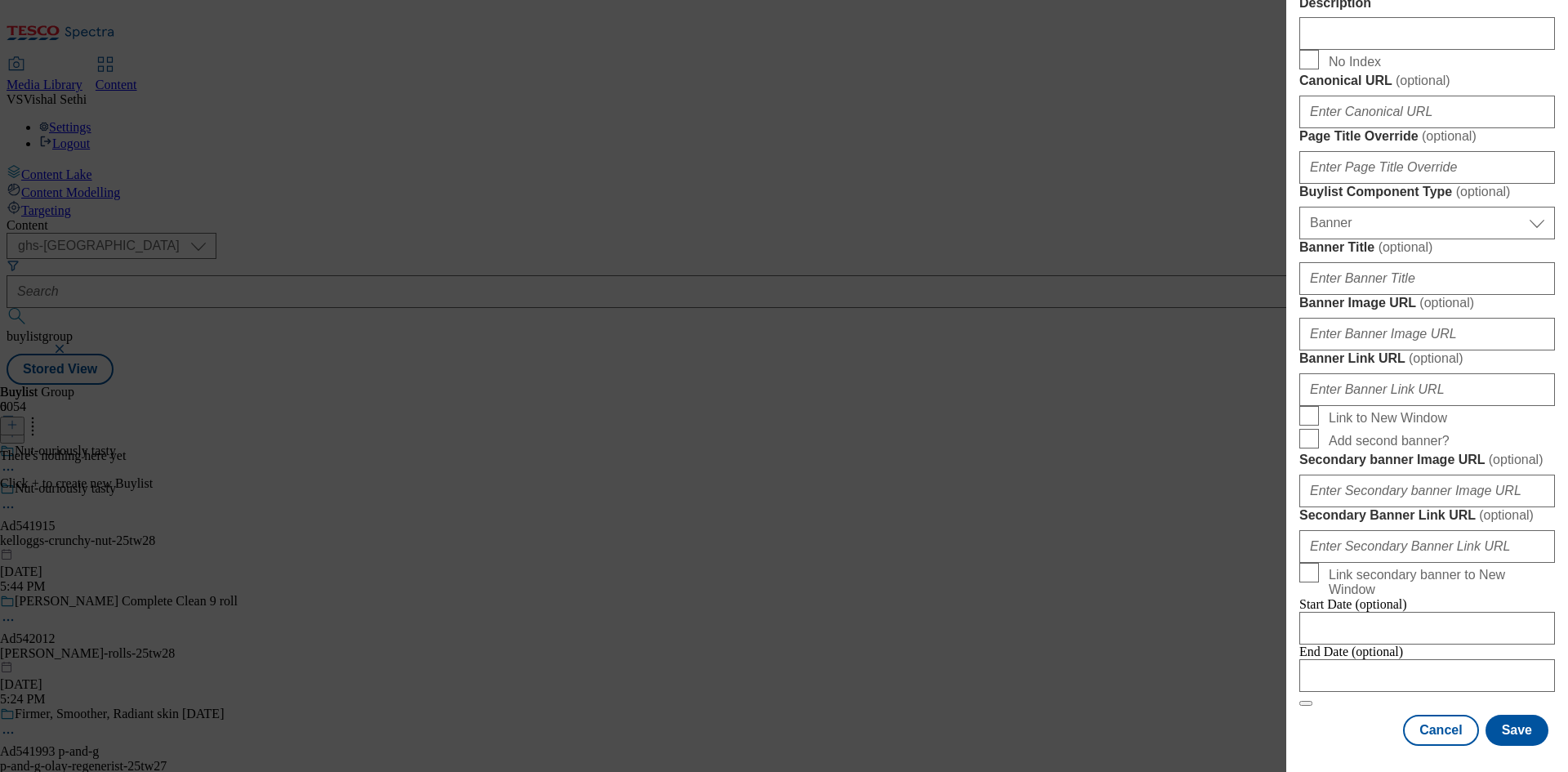
scroll to position [1431, 0]
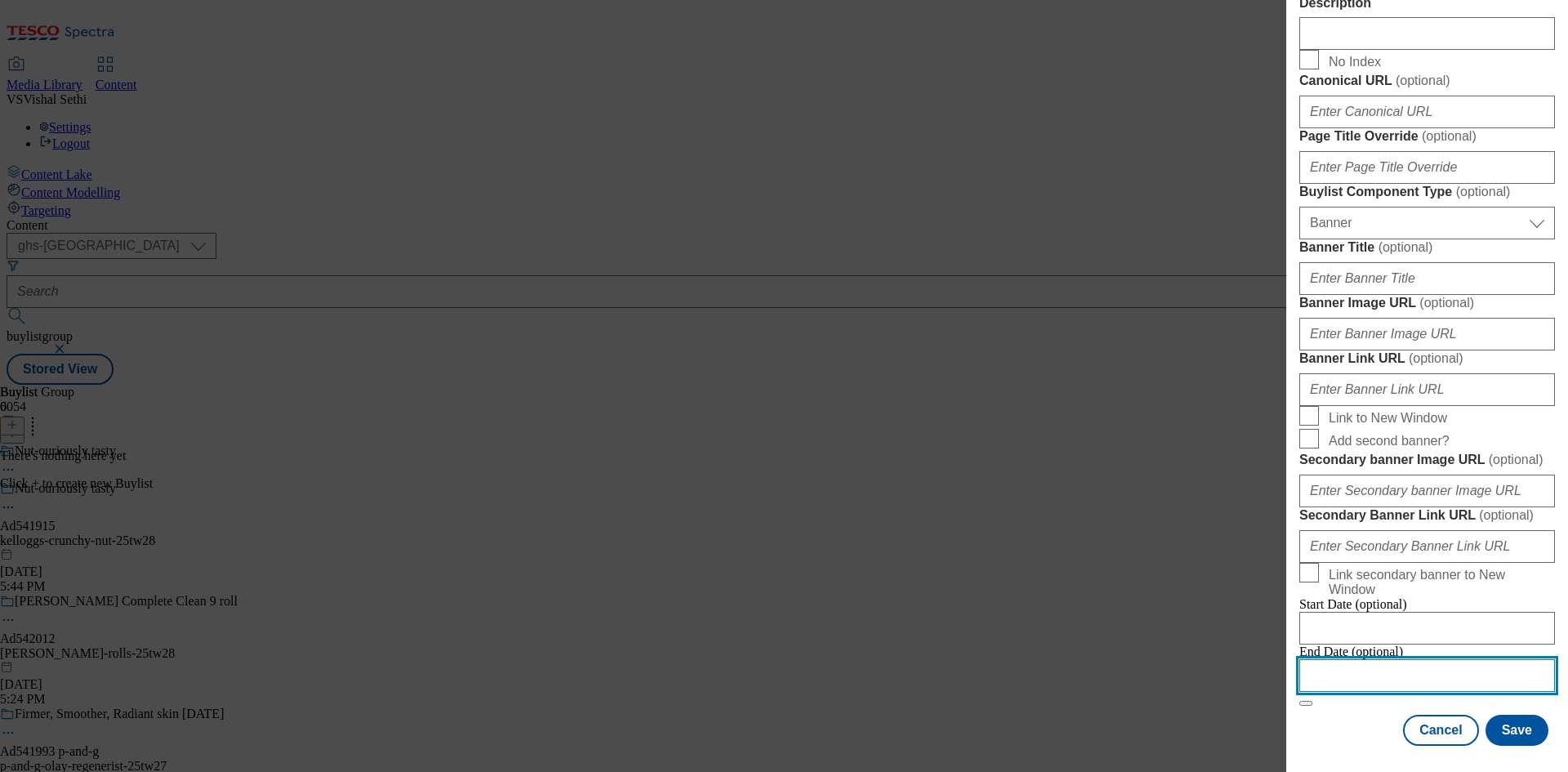
click at [1416, 660] on input "Modal" at bounding box center [1428, 676] width 256 height 32
select select "2025"
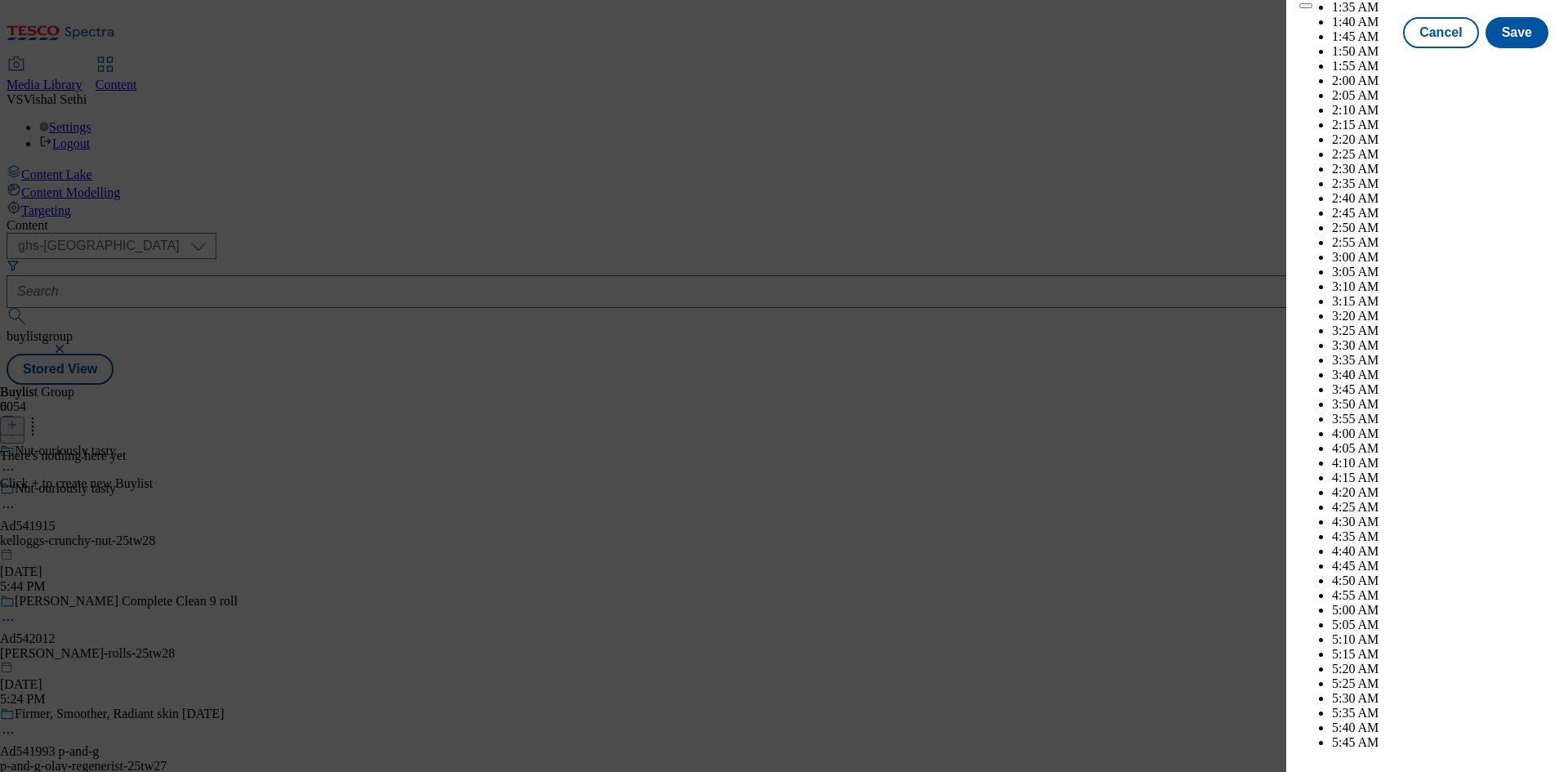
scroll to position [6397, 0]
select select "November"
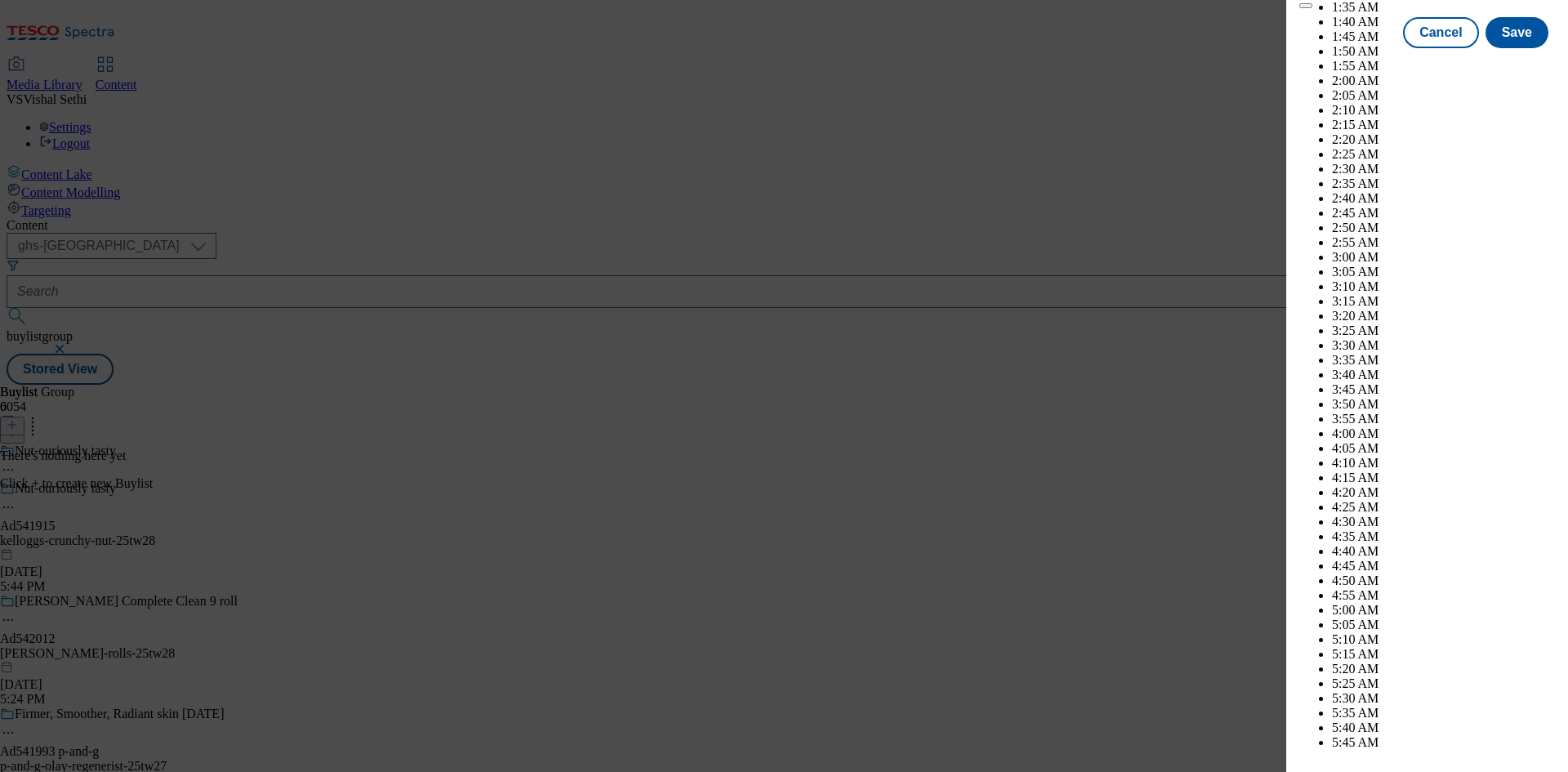
click at [1509, 63] on button "Save" at bounding box center [1517, 47] width 63 height 31
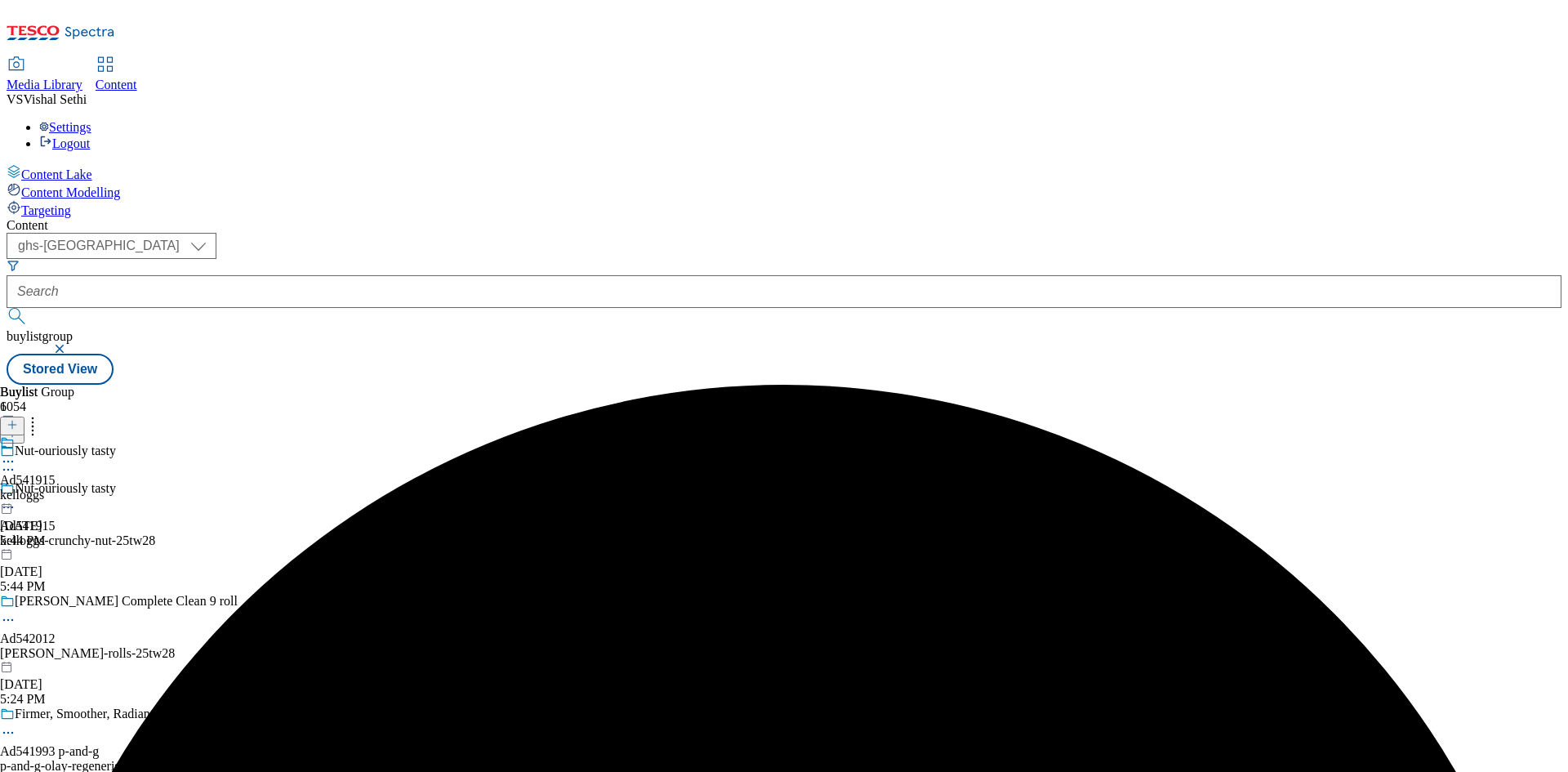
click at [56, 435] on div "Ad541915 kelloggs Aug 27, 2025 5:44 PM" at bounding box center [28, 491] width 56 height 113
click at [13, 421] on line at bounding box center [13, 424] width 0 height 8
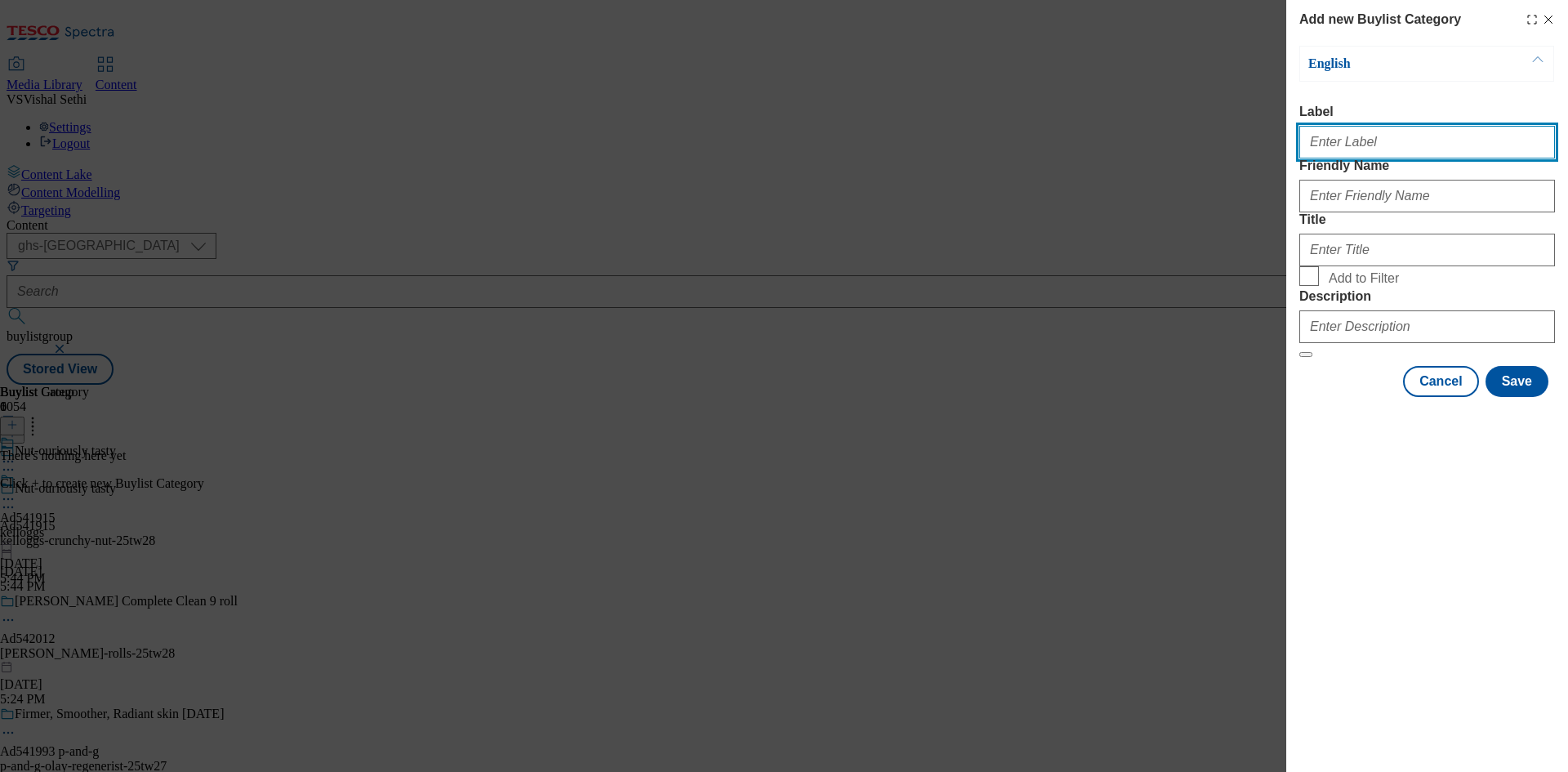
click at [1384, 155] on input "Label" at bounding box center [1428, 142] width 256 height 32
paste input "541915"
type input "Ad541915"
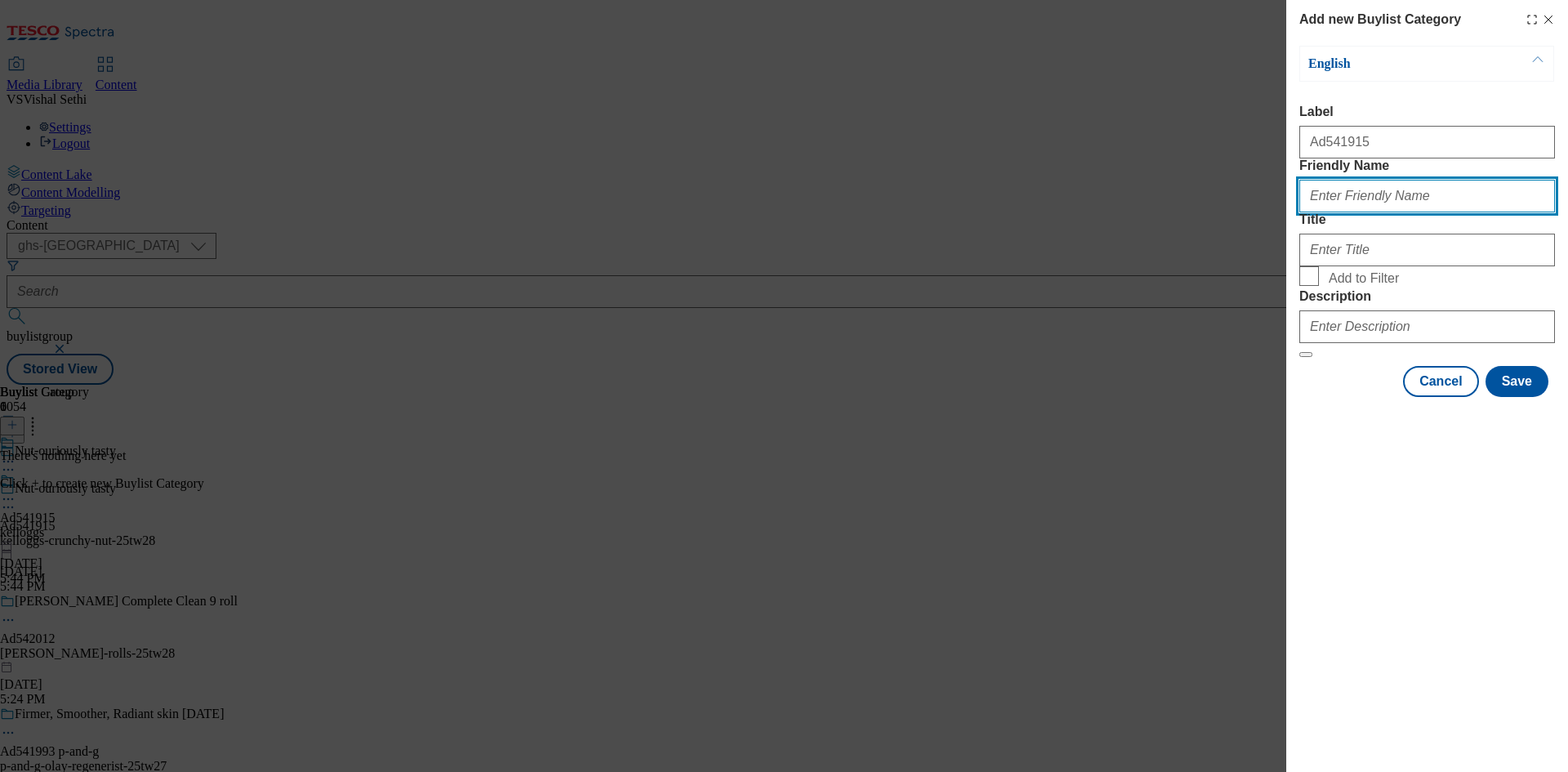
click at [1443, 213] on input "Friendly Name" at bounding box center [1428, 195] width 256 height 32
paste input "kelloggs-crunchy-nut"
type input "kelloggs-crunchy-nut"
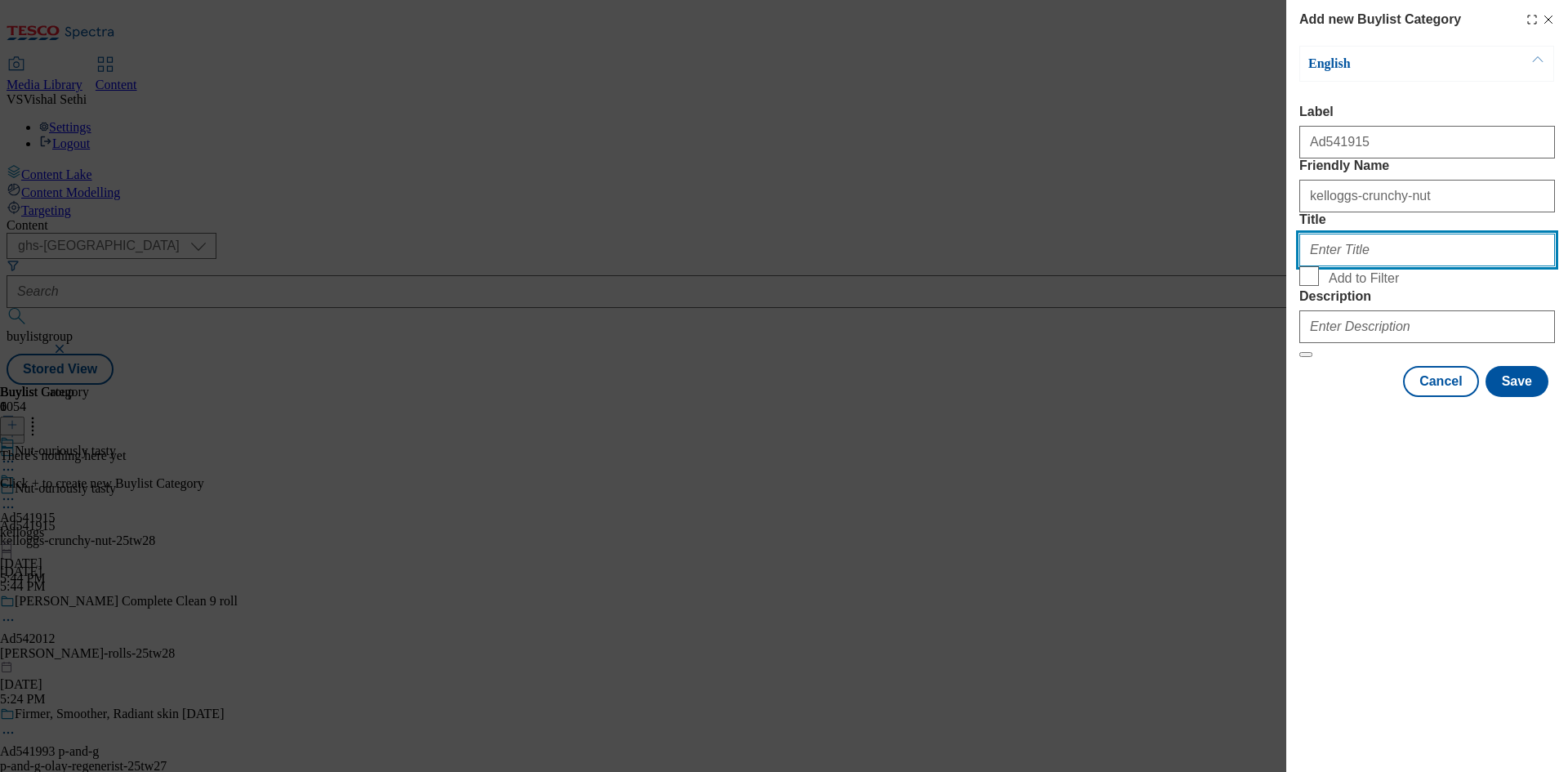
click at [1354, 267] on input "Title" at bounding box center [1428, 250] width 256 height 32
paste input "Kelloggs"
type input "Kelloggs"
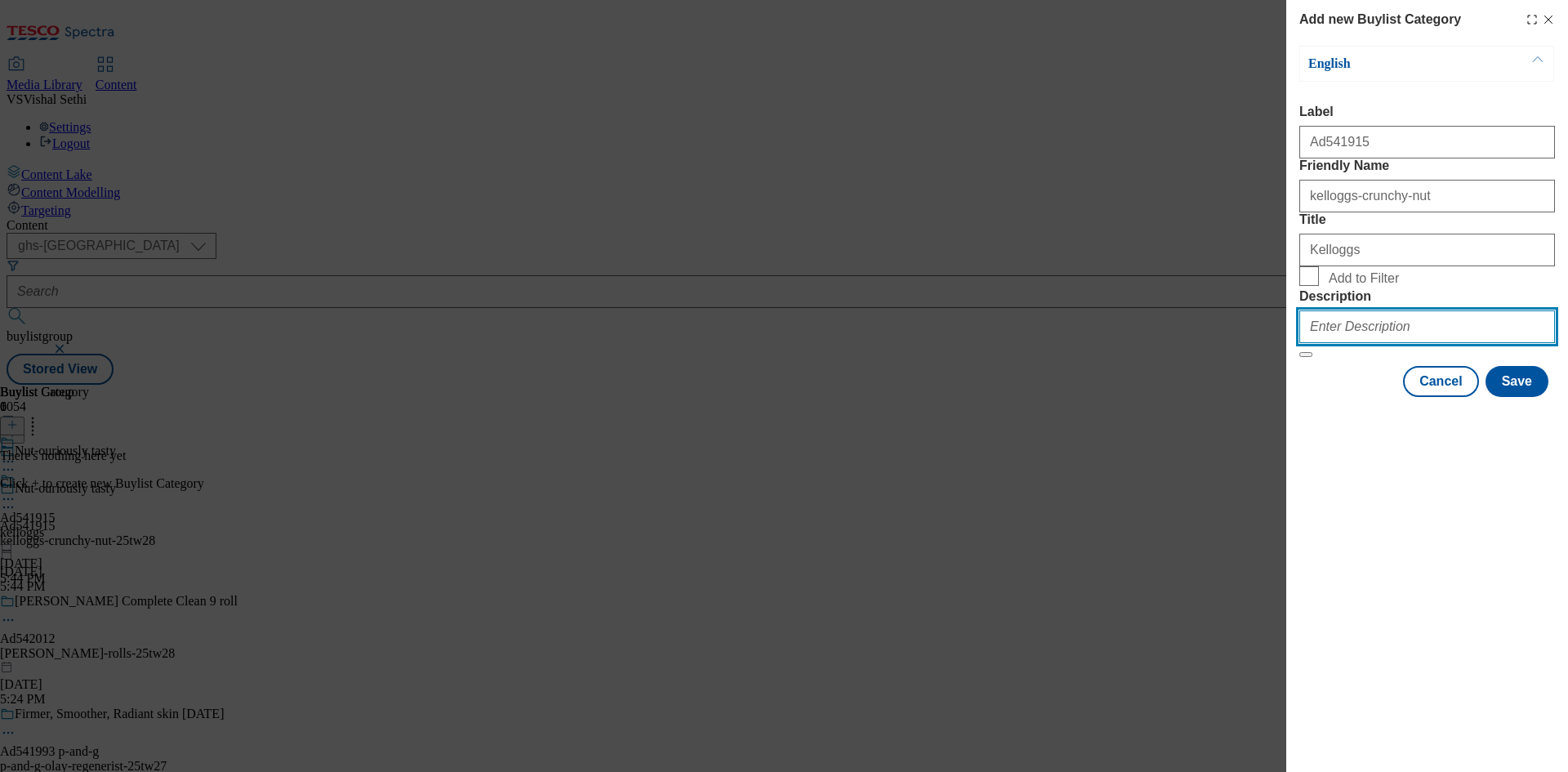
click at [1400, 343] on input "Description" at bounding box center [1428, 327] width 256 height 32
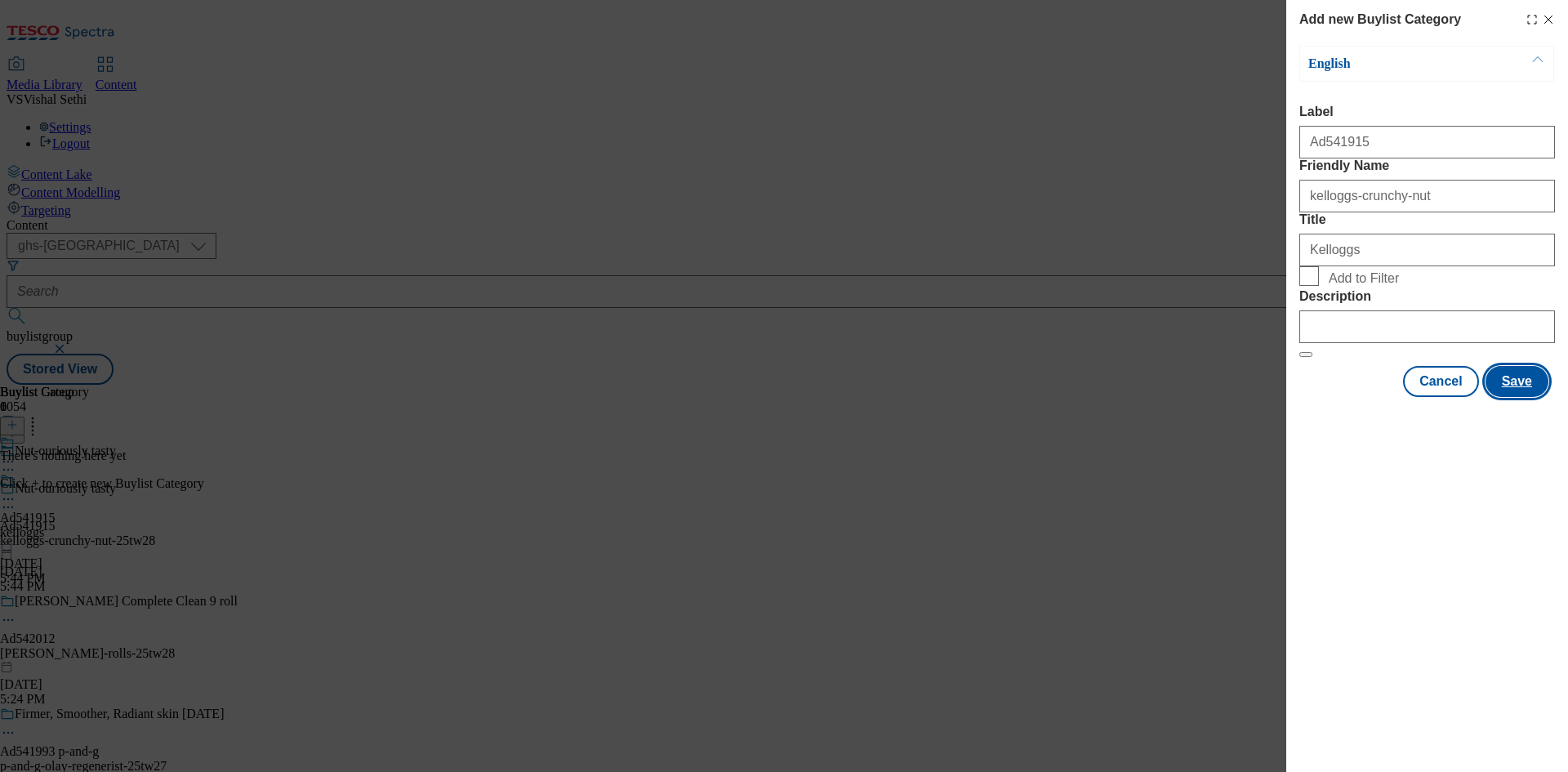
click at [1514, 397] on button "Save" at bounding box center [1517, 381] width 63 height 31
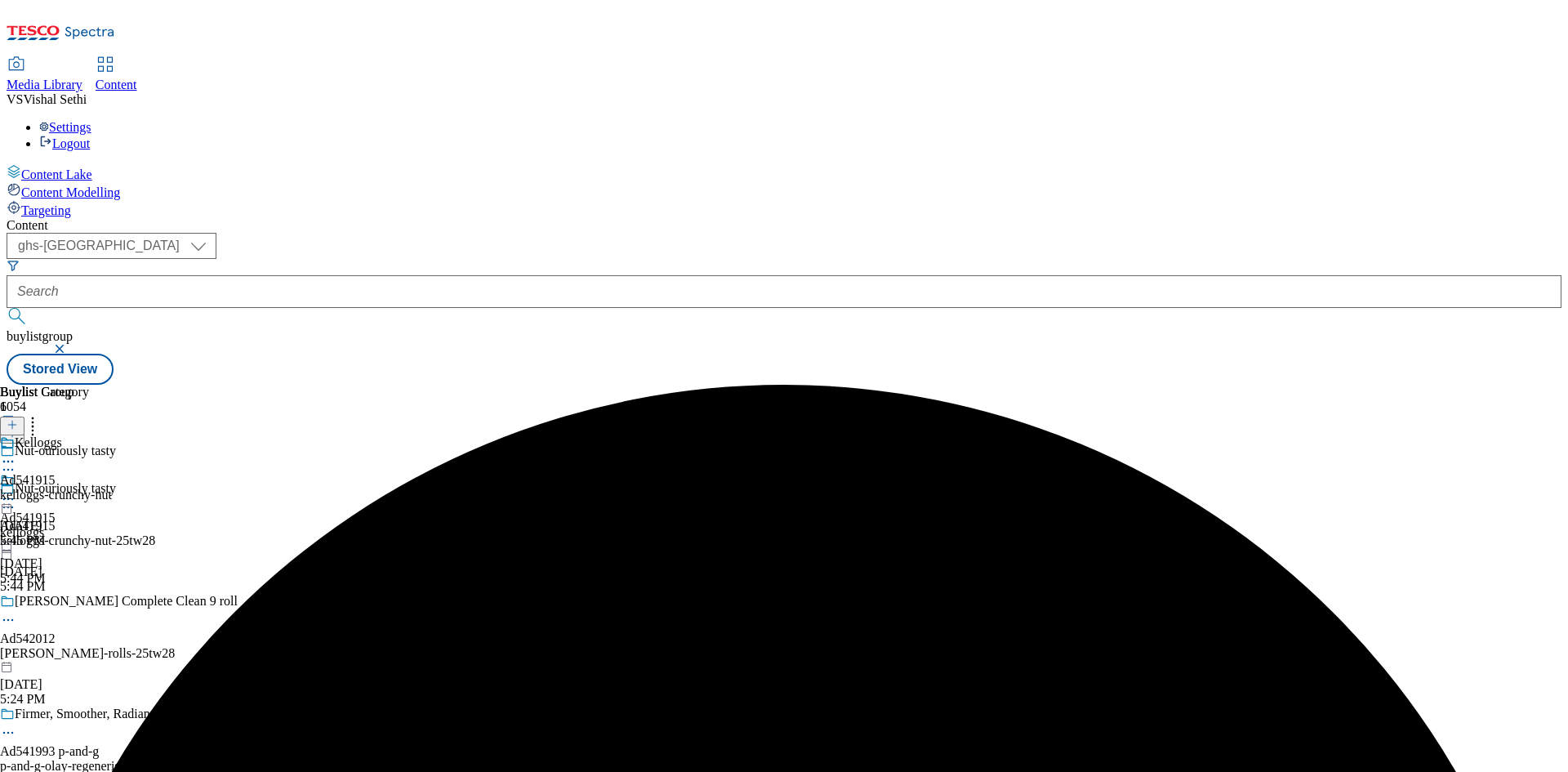
click at [112, 487] on div "kelloggs-crunchy-nut" at bounding box center [56, 495] width 112 height 14
click at [18, 419] on icon at bounding box center [12, 424] width 12 height 12
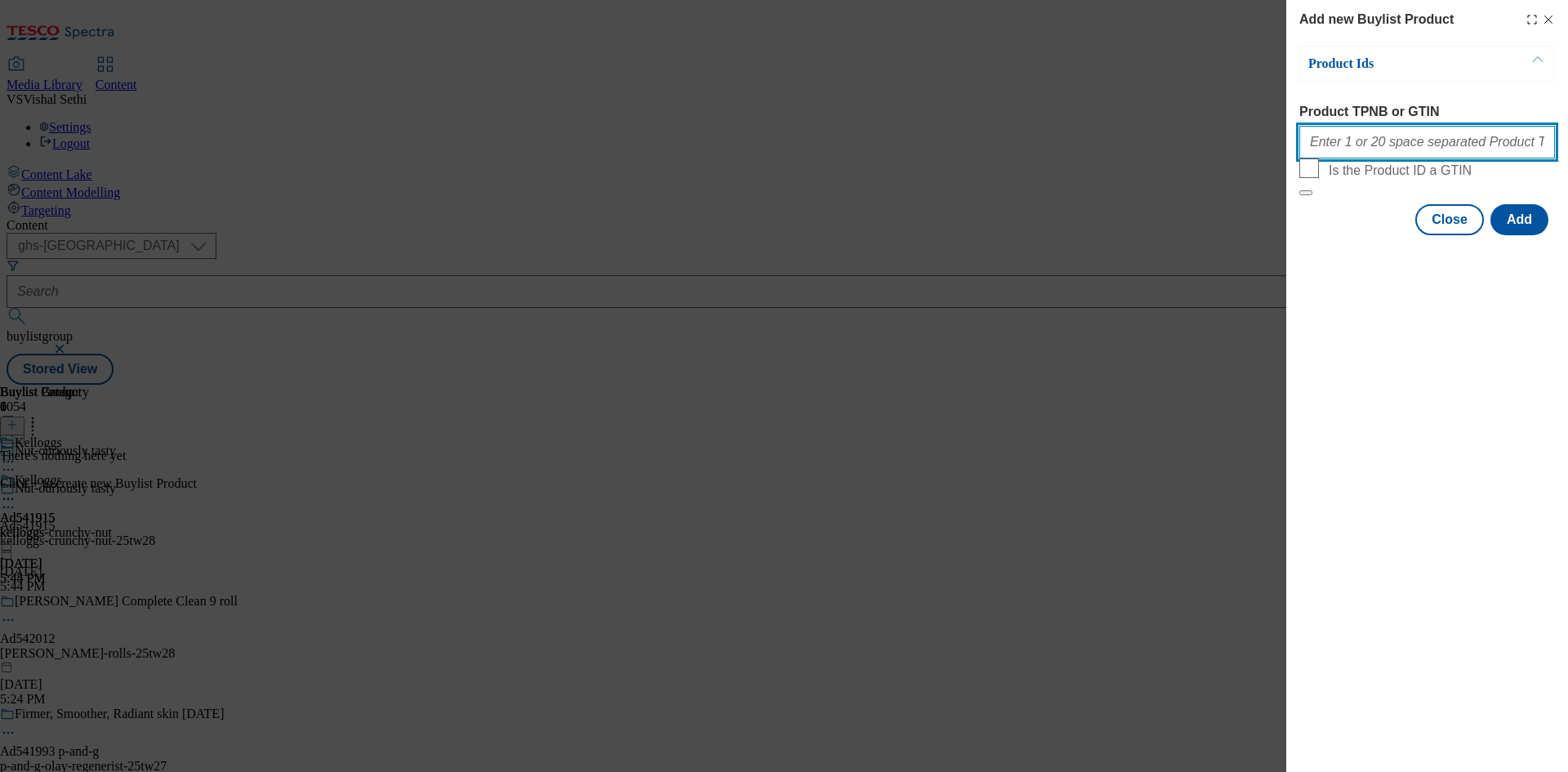
click at [1420, 145] on input "Product TPNB or GTIN" at bounding box center [1428, 142] width 256 height 32
paste input "93155049 65021331 86475579 90989311 91769772 73291355 84643637 73291378 9243829…"
type input "93155049 65021331 86475579 90989311 91769772 73291355 84643637 73291378 9243829…"
click at [1513, 235] on button "Add" at bounding box center [1519, 220] width 58 height 31
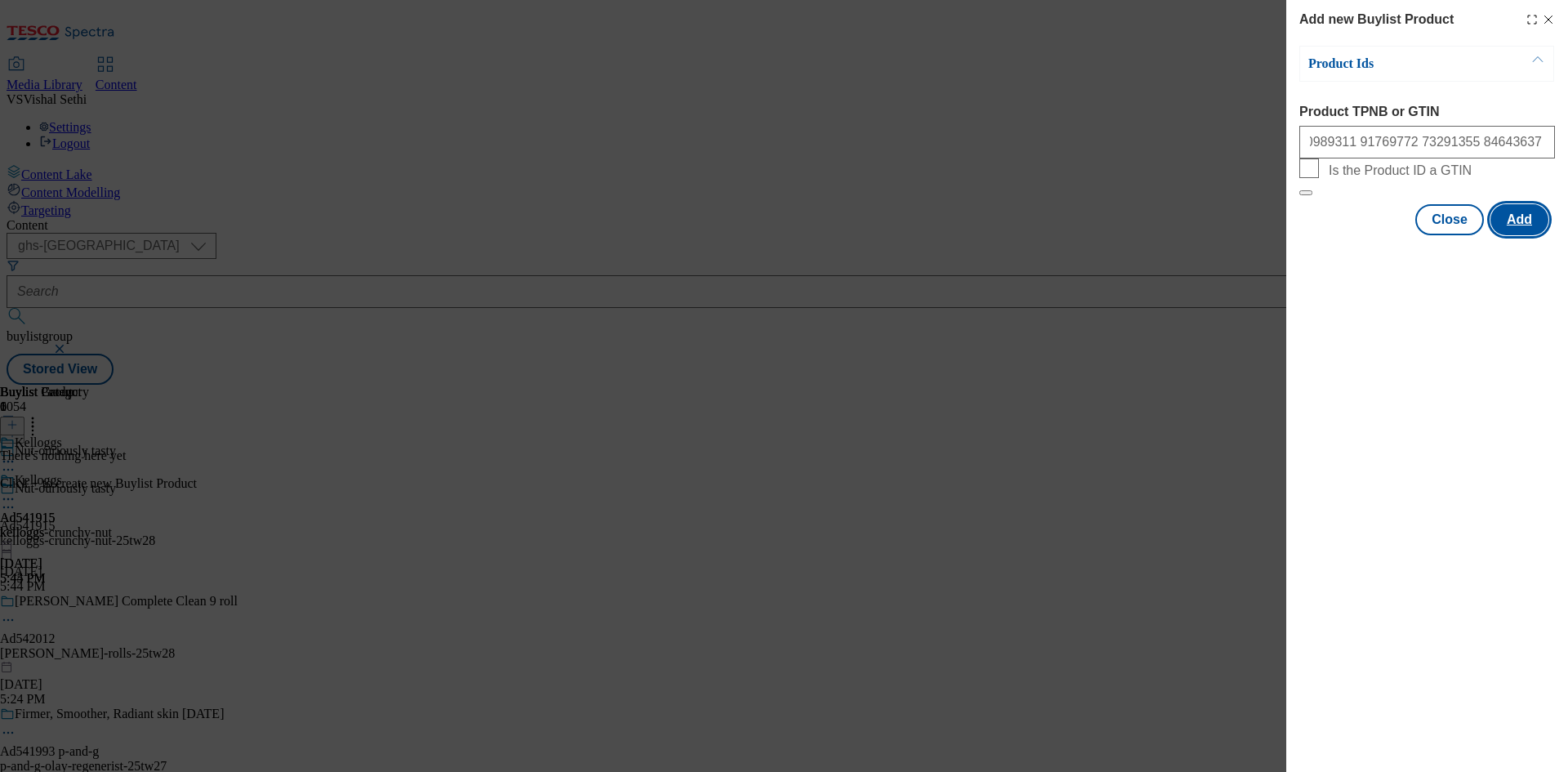
scroll to position [0, 0]
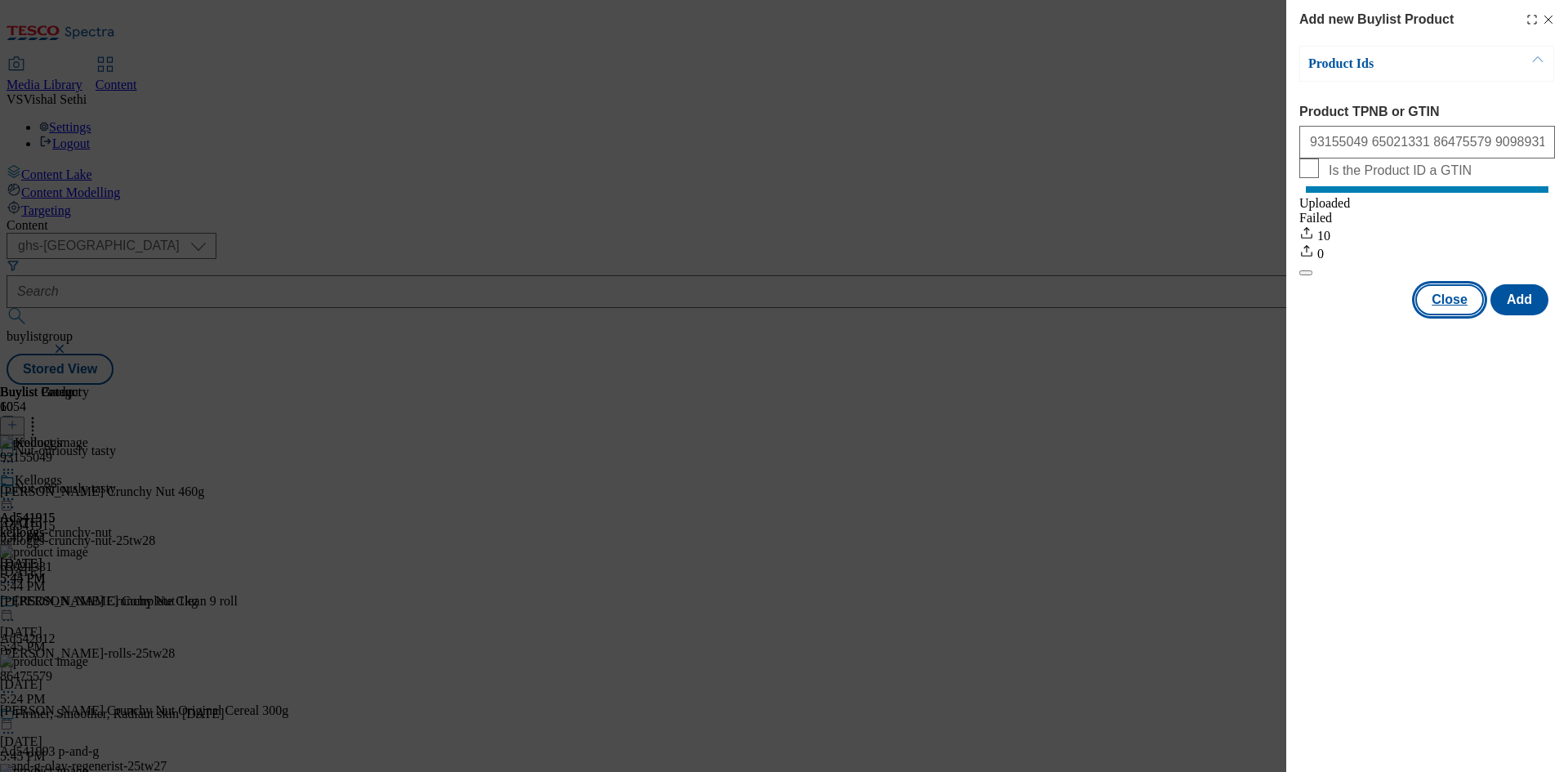
click at [1453, 315] on button "Close" at bounding box center [1449, 300] width 68 height 31
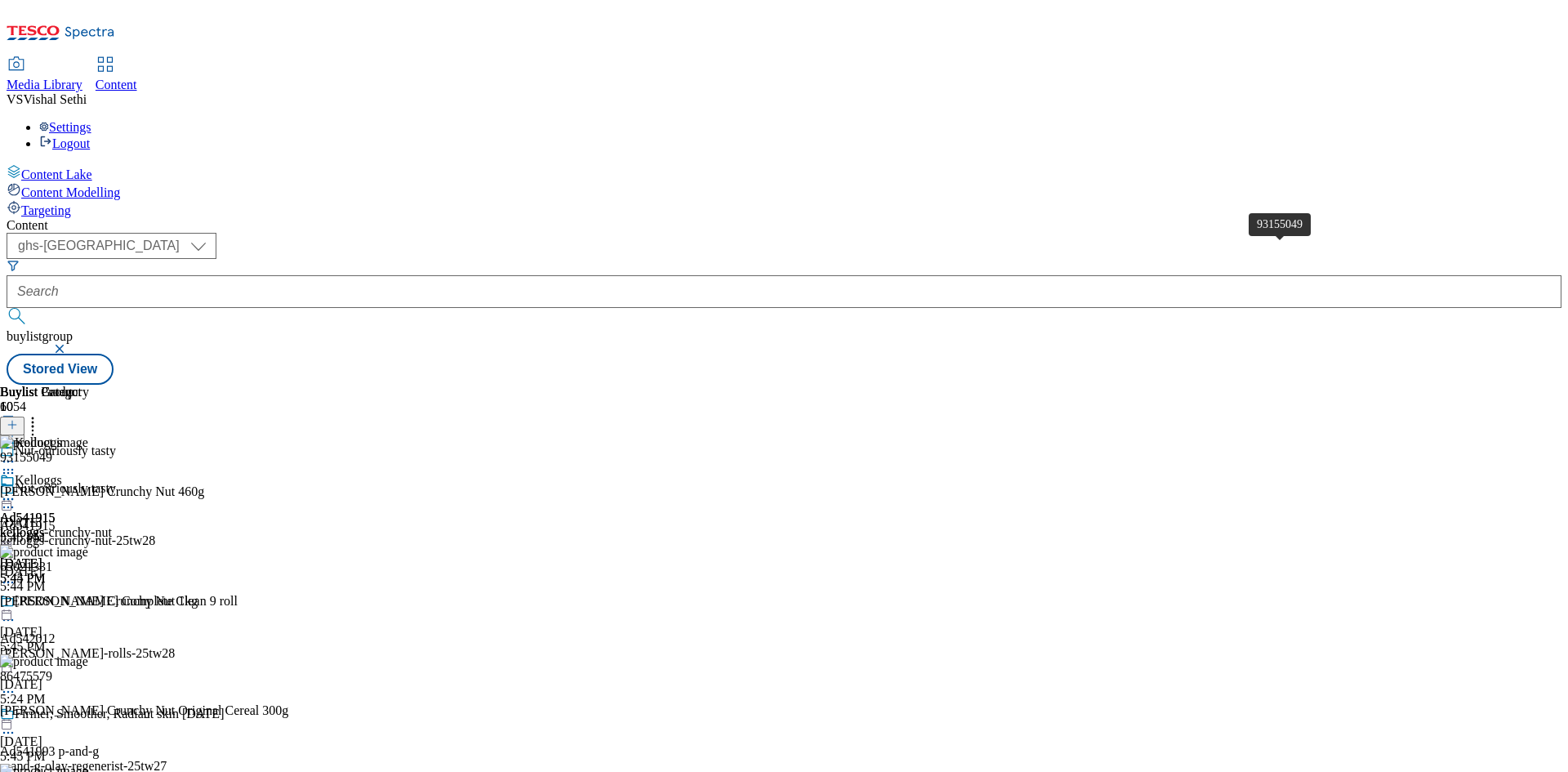
drag, startPoint x: 1292, startPoint y: 268, endPoint x: 1281, endPoint y: 276, distance: 13.6
click at [16, 499] on icon at bounding box center [8, 507] width 16 height 16
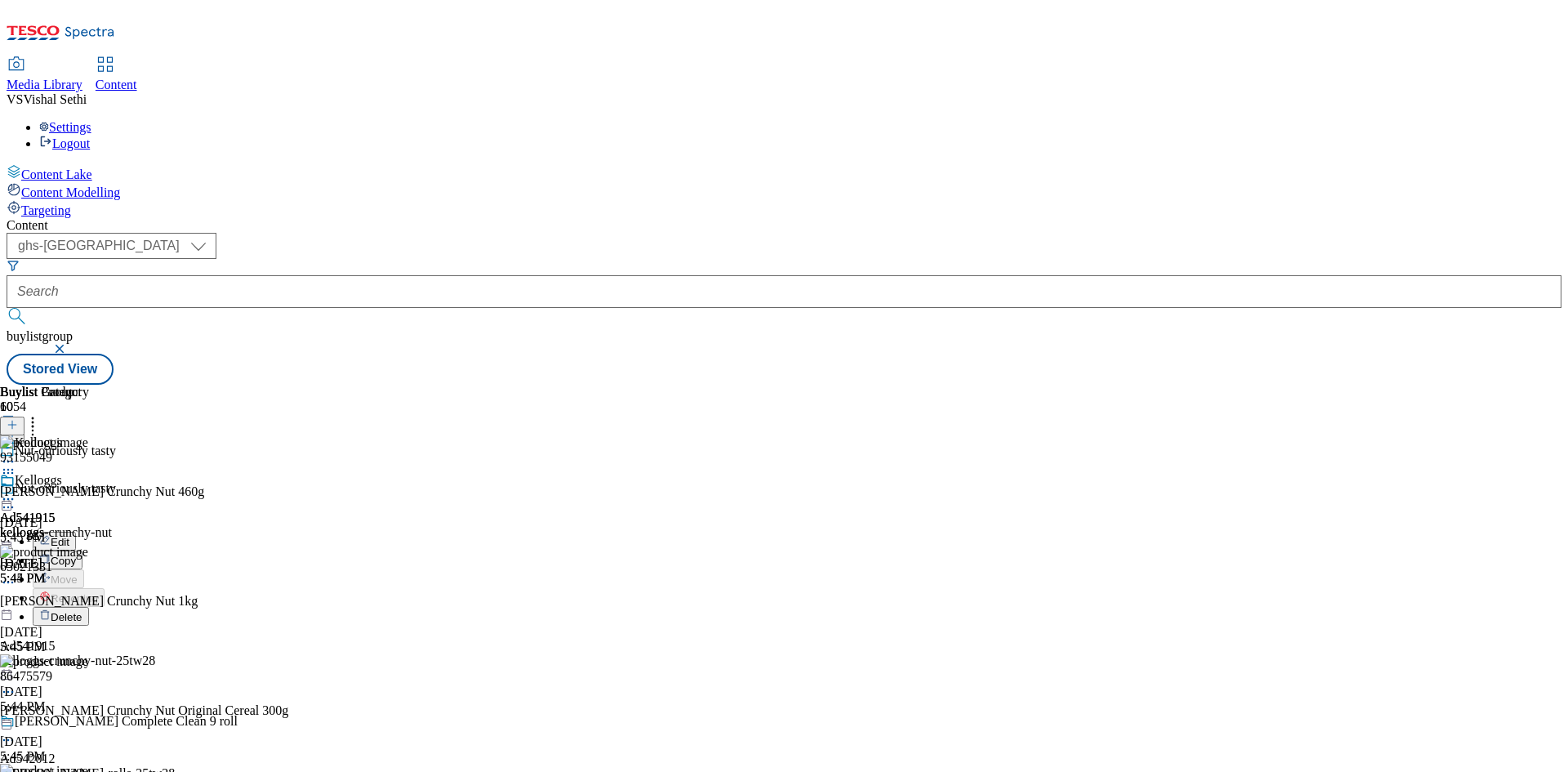
click at [69, 536] on span "Edit" at bounding box center [59, 542] width 19 height 13
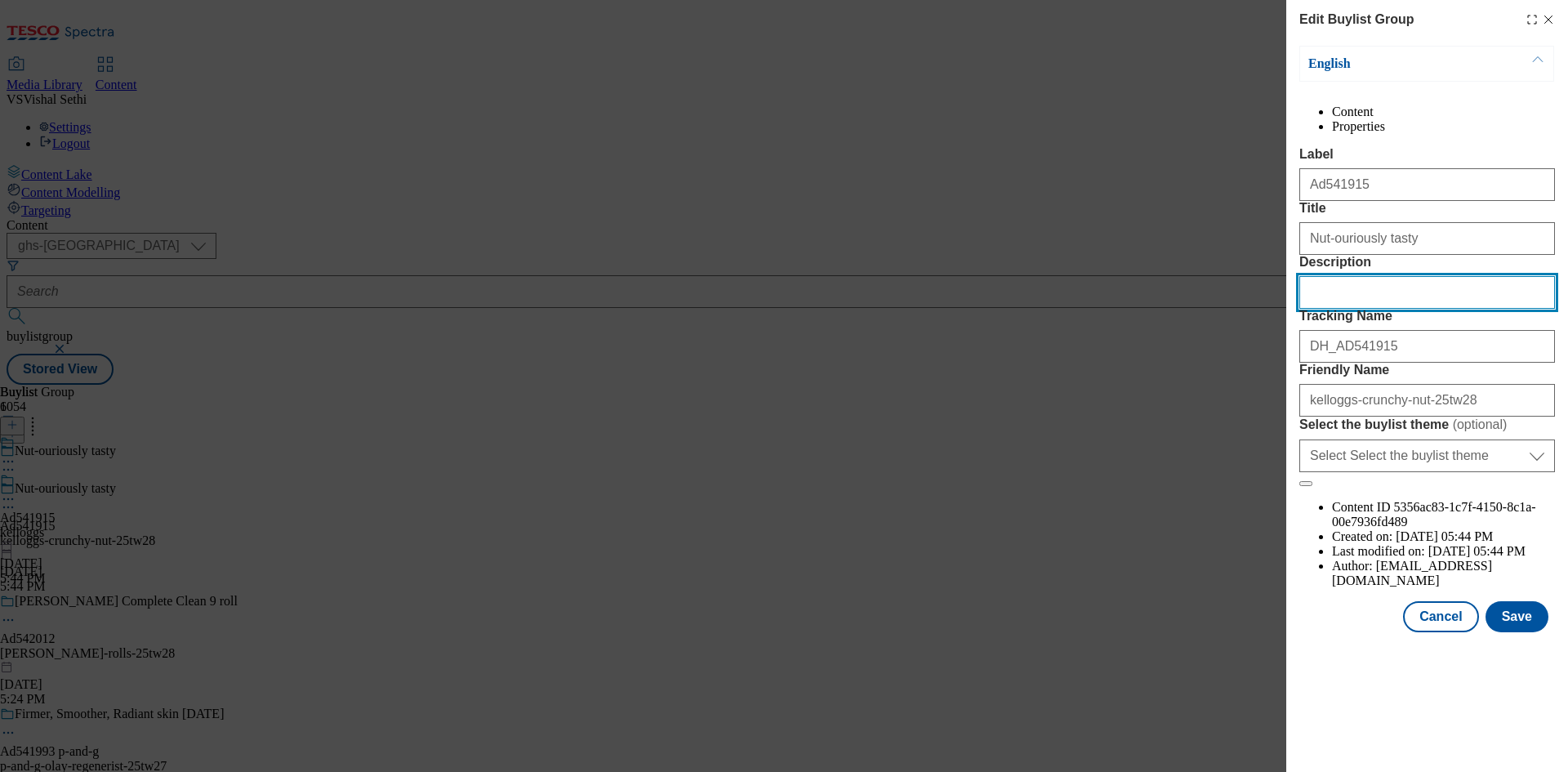
click at [1429, 309] on input "Description" at bounding box center [1428, 292] width 256 height 32
paste input "Kellogg's Crunchy Nut 460g"
type input "Kellogg's Crunchy Nut 460g"
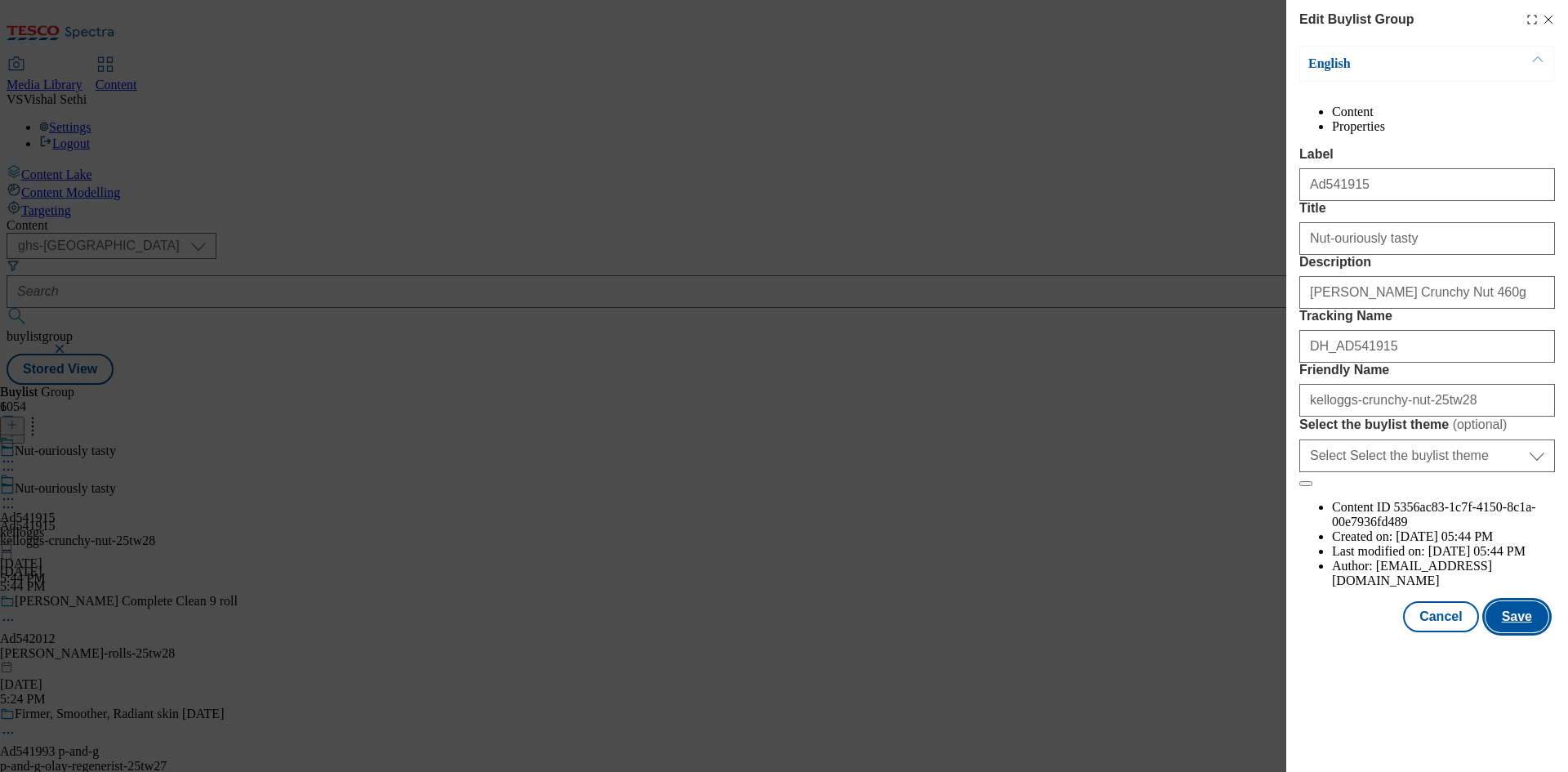
click at [1506, 632] on button "Save" at bounding box center [1517, 616] width 63 height 31
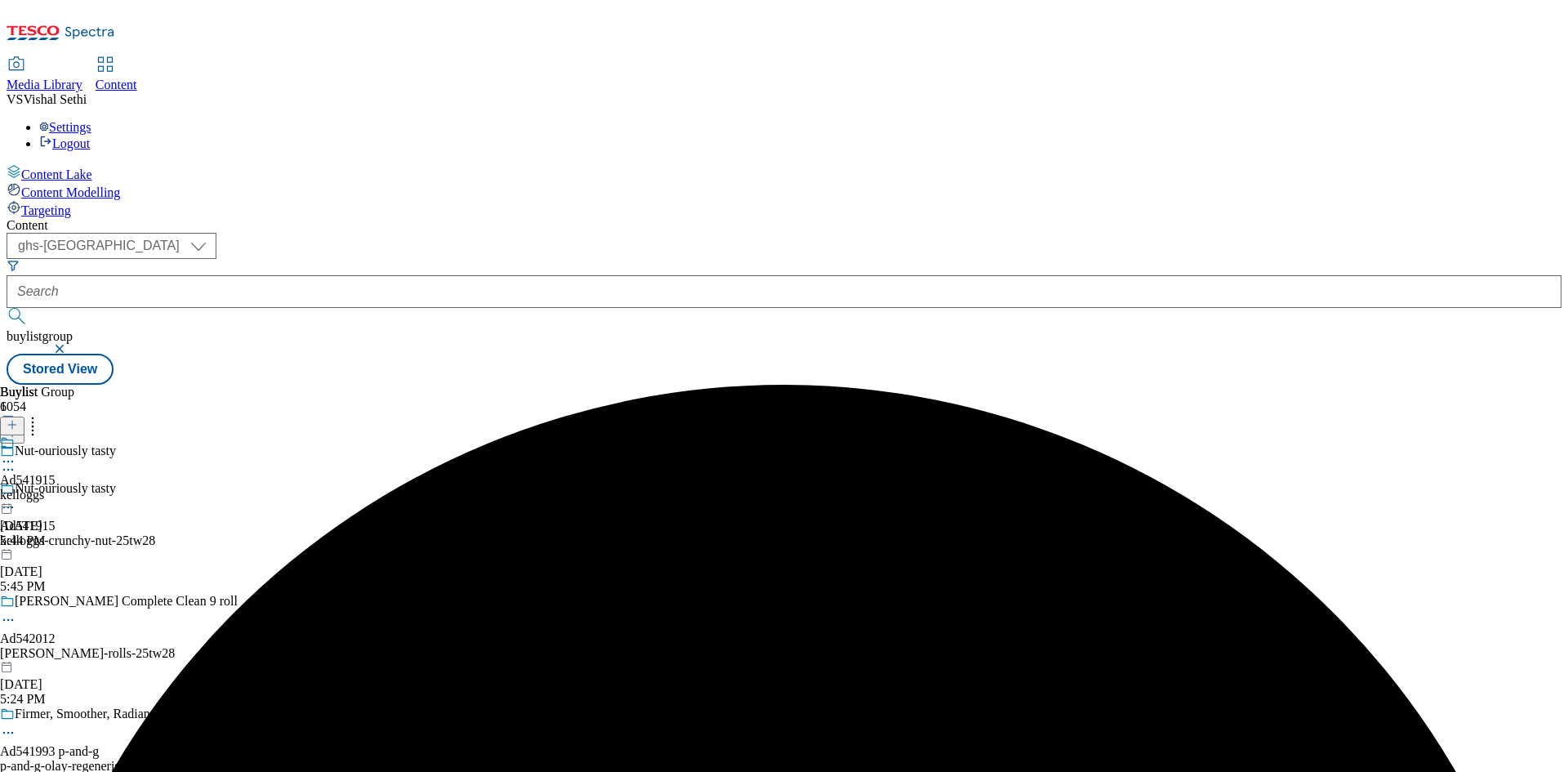
click at [16, 453] on icon at bounding box center [8, 461] width 16 height 16
click at [69, 490] on span "Edit" at bounding box center [59, 496] width 19 height 13
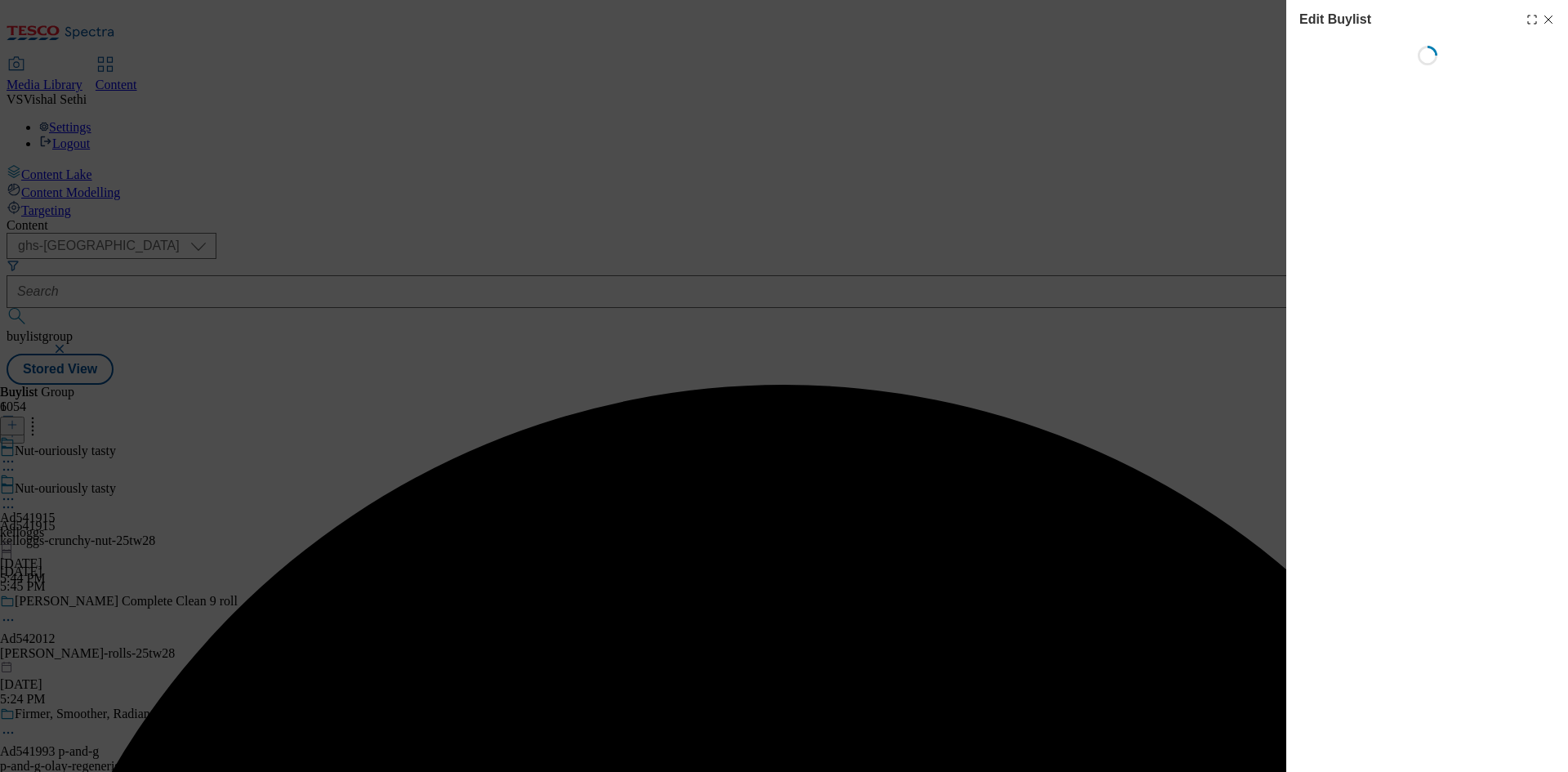
select select "tactical"
select select "supplier funded short term 1-3 weeks"
select select "dunnhumby"
select select "Banner"
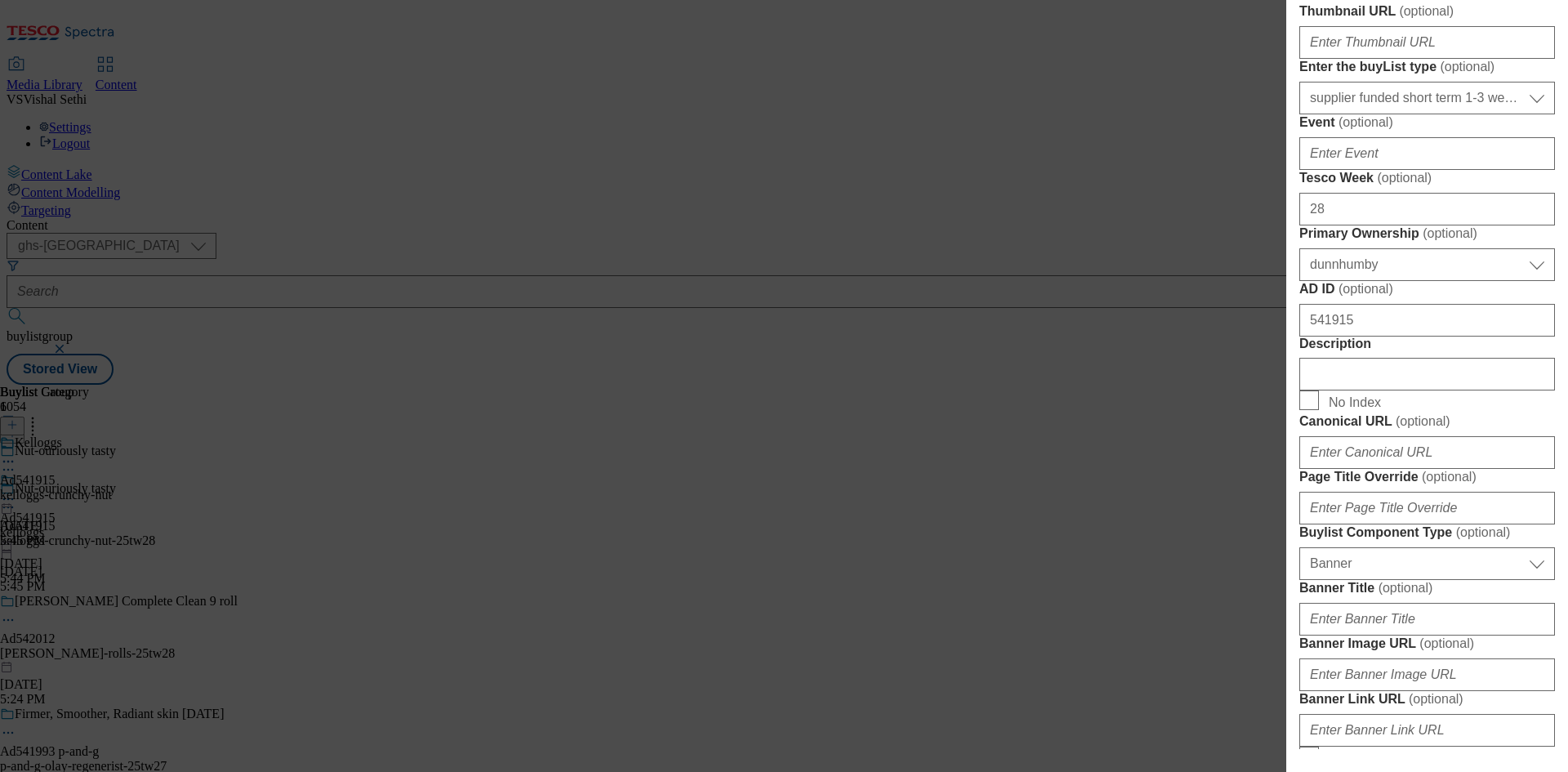
scroll to position [572, 0]
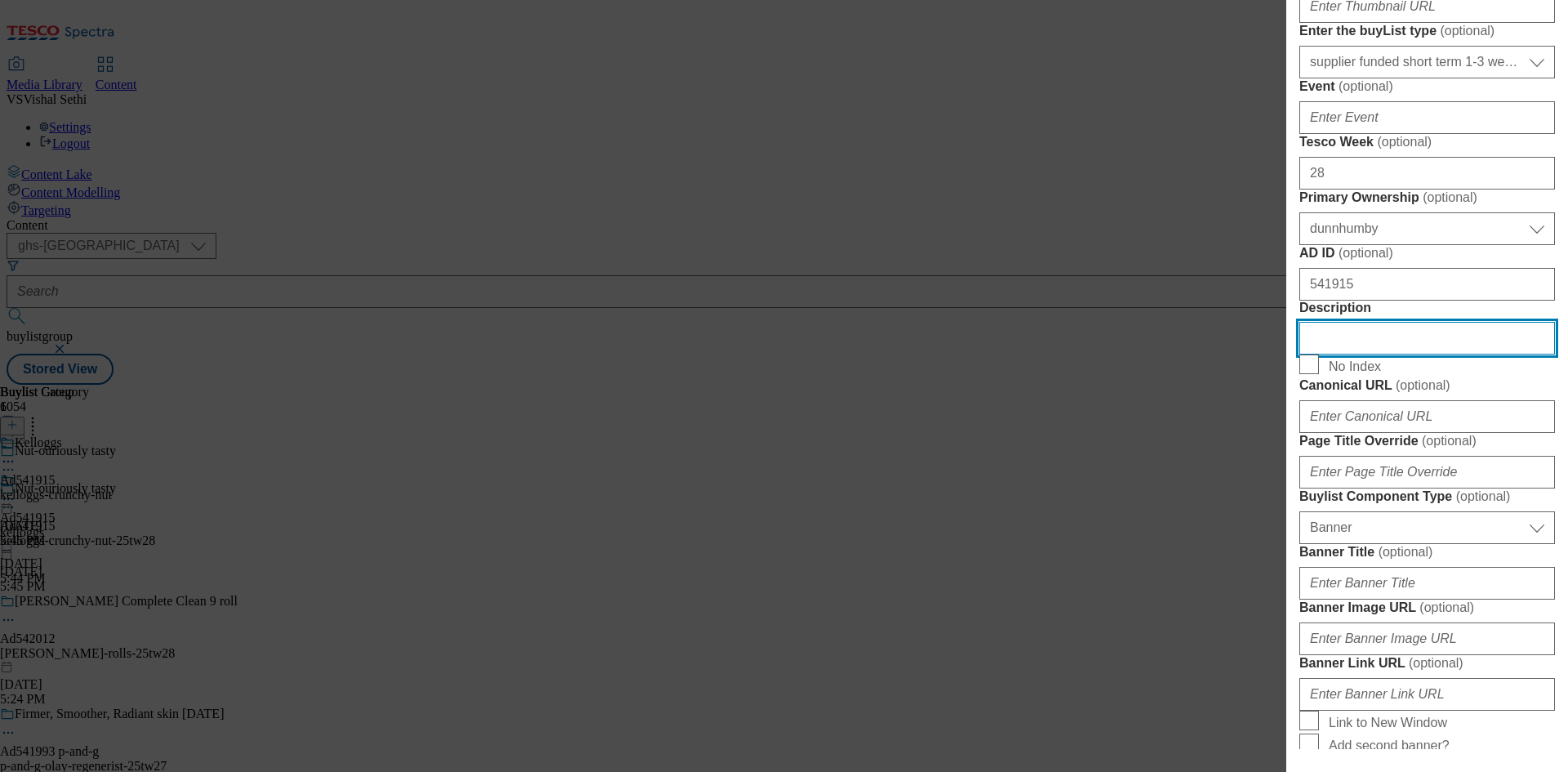
click at [1390, 354] on input "Description" at bounding box center [1428, 338] width 256 height 32
paste input "Kellogg's Crunchy Nut 460g"
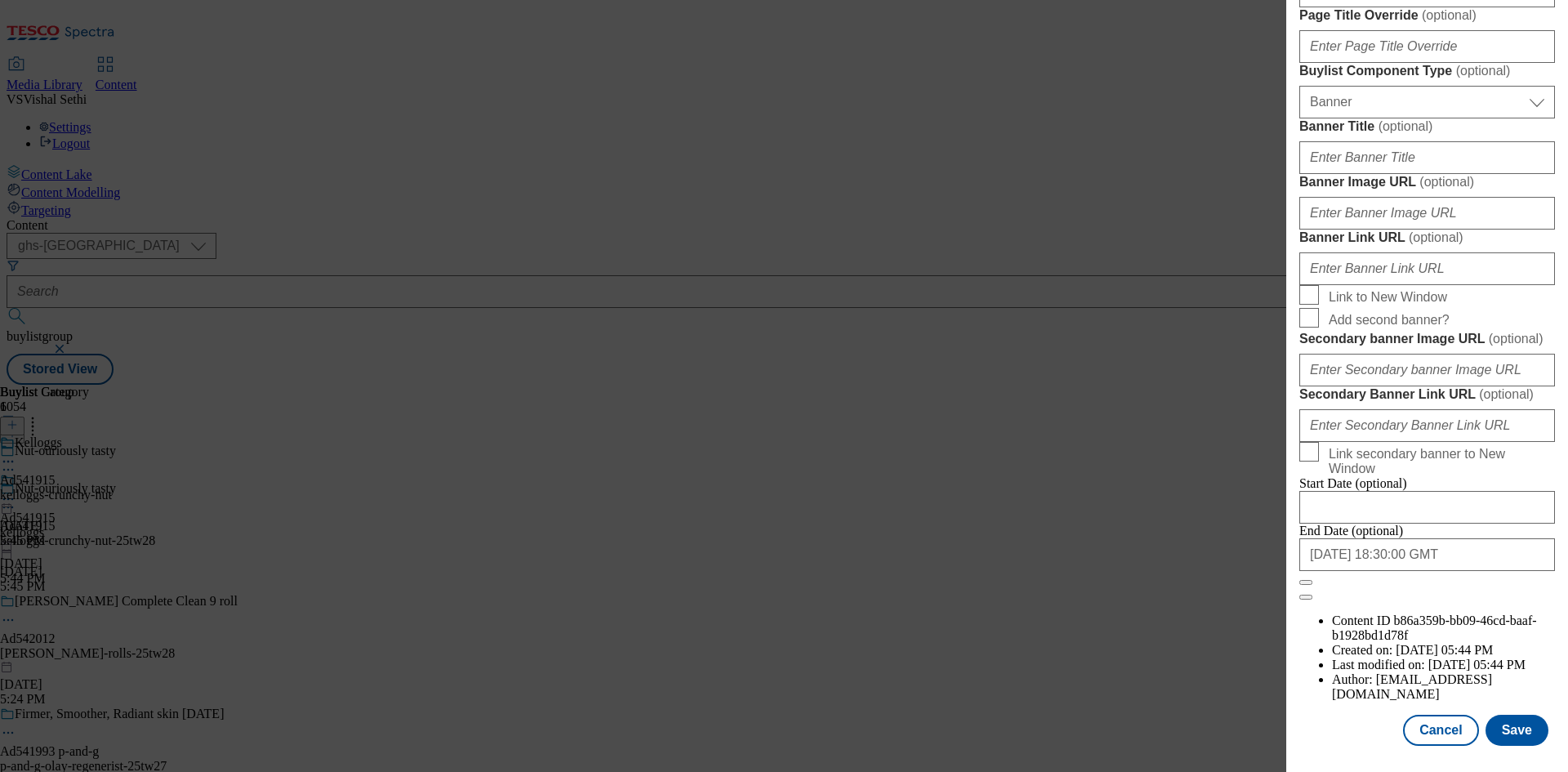
scroll to position [1604, 0]
type input "Kellogg's Crunchy Nut 460g"
click at [1511, 730] on button "Save" at bounding box center [1517, 730] width 63 height 31
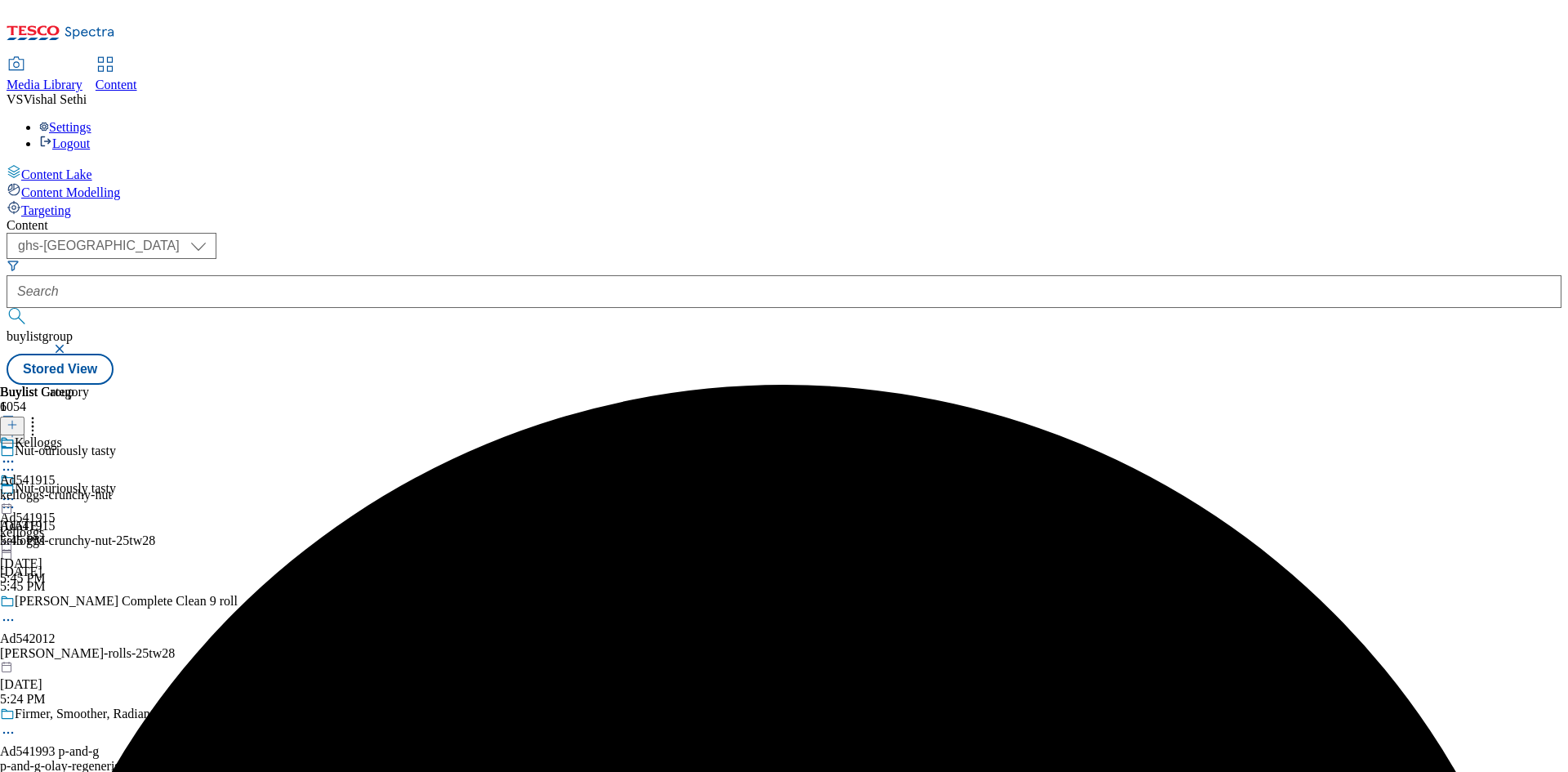
click at [16, 453] on icon at bounding box center [8, 461] width 16 height 16
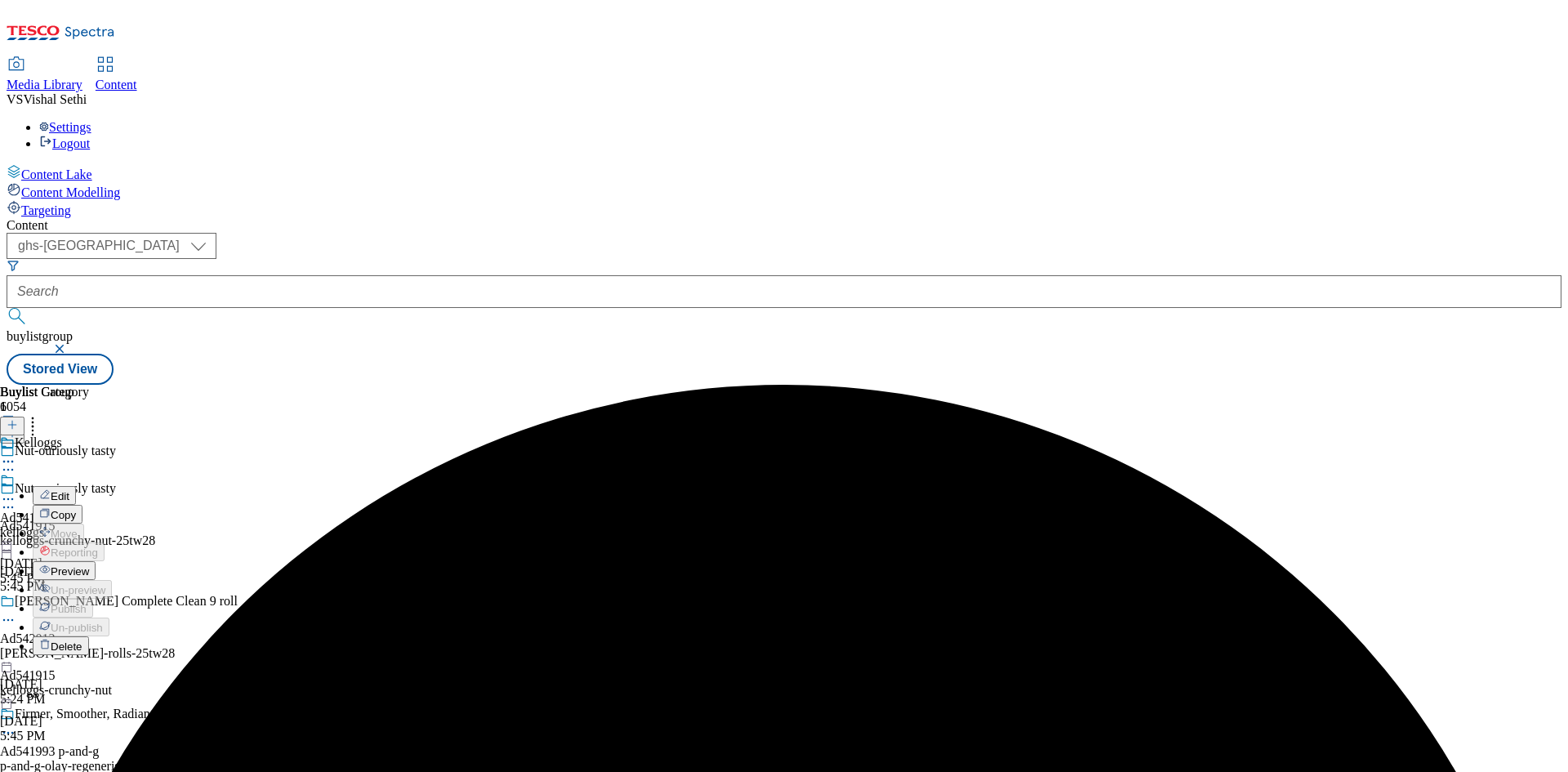
click at [69, 490] on span "Edit" at bounding box center [59, 496] width 19 height 13
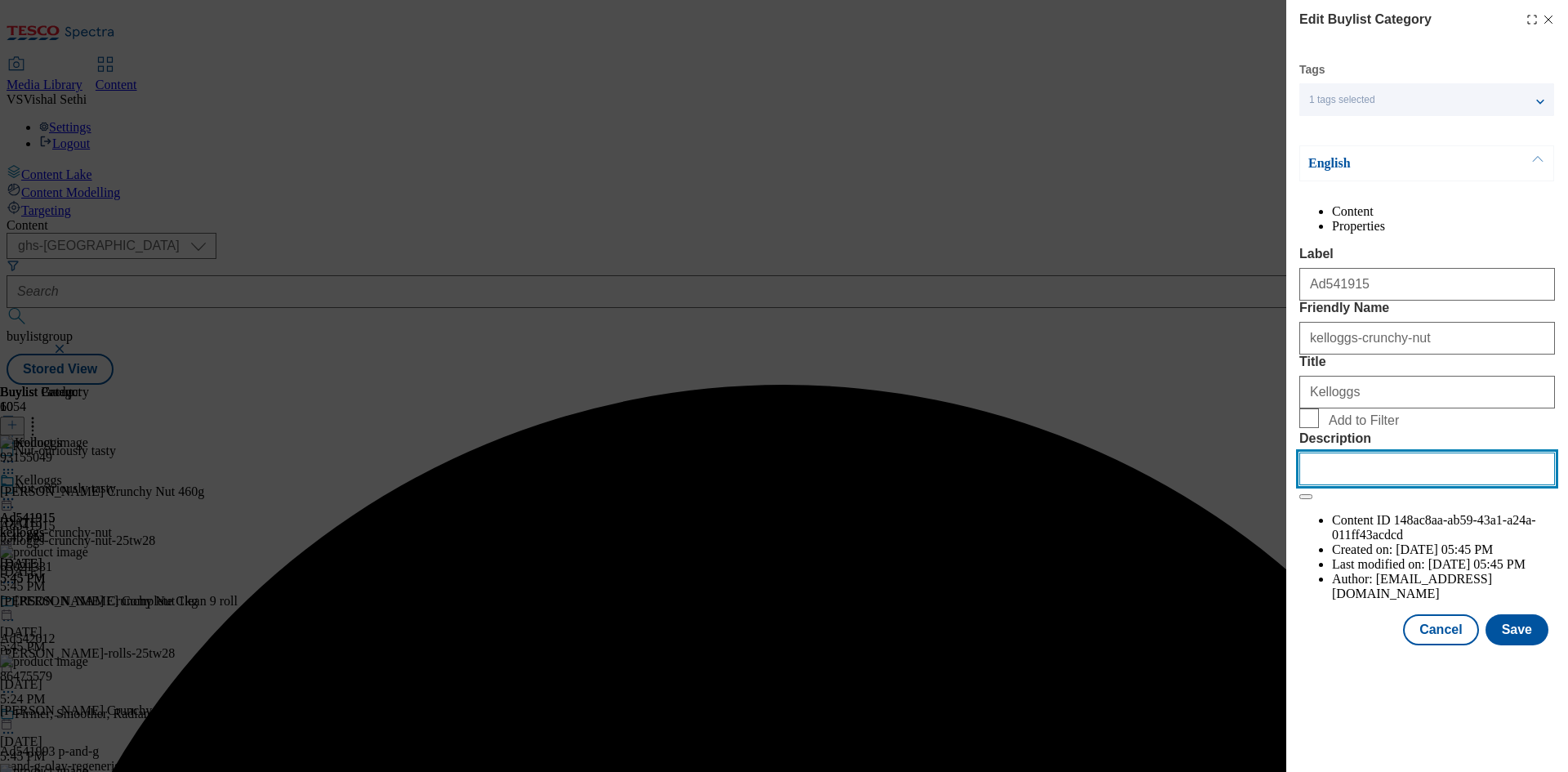
click at [1414, 486] on input "Description" at bounding box center [1428, 468] width 256 height 32
paste input "Kellogg's Crunchy Nut 460g"
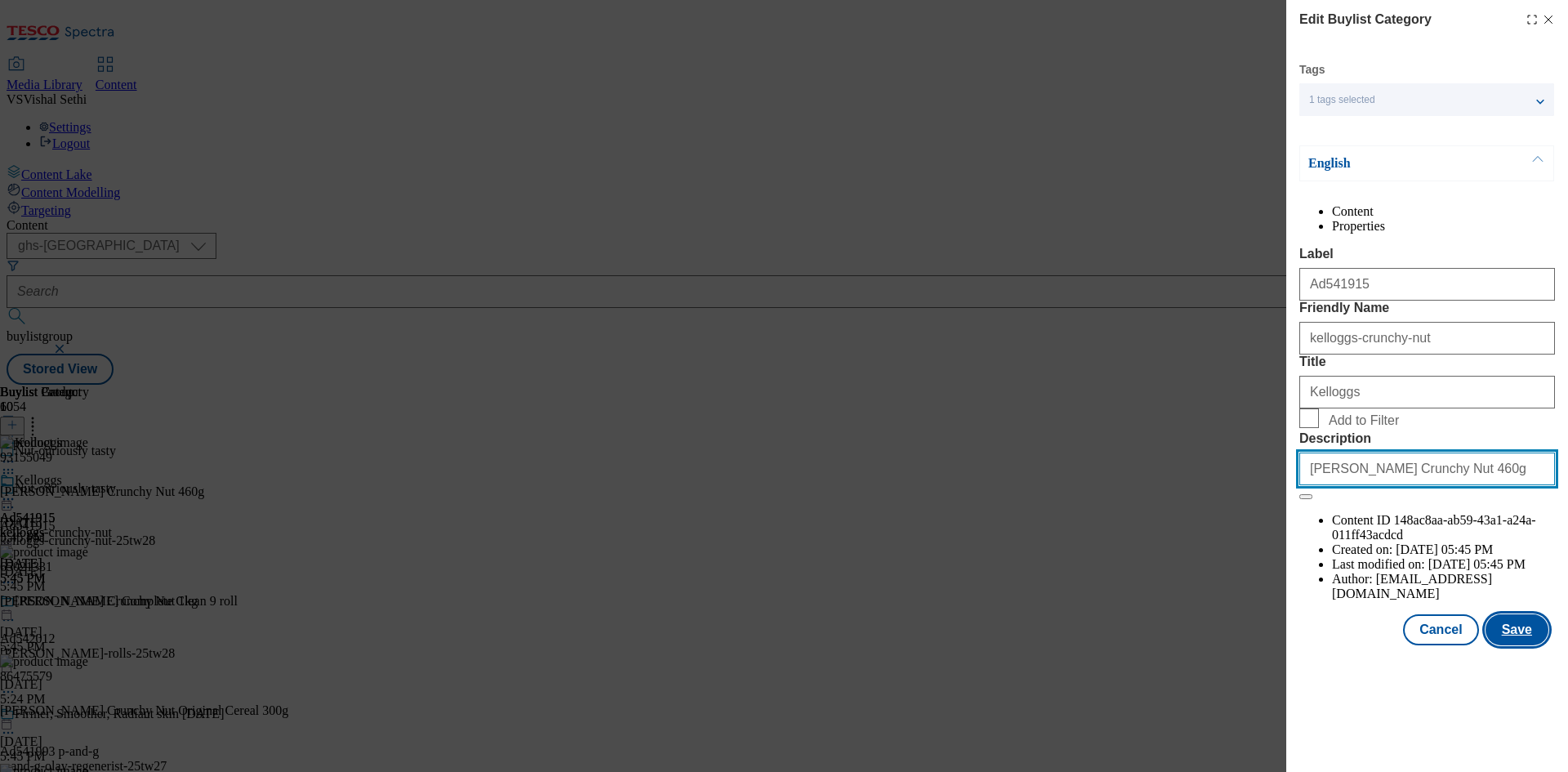
type input "Kellogg's Crunchy Nut 460g"
click at [1518, 645] on button "Save" at bounding box center [1517, 630] width 63 height 31
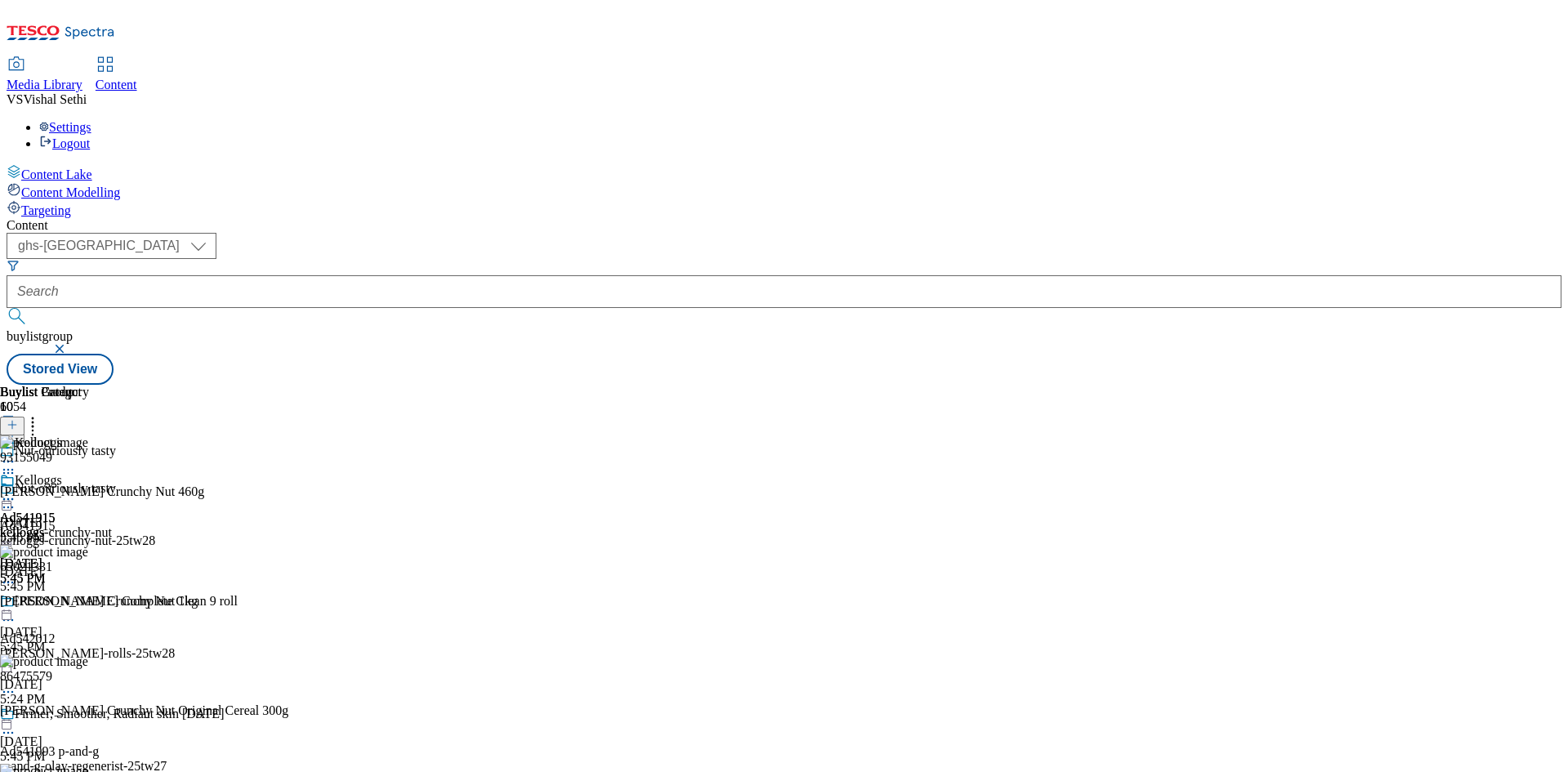
click at [16, 491] on icon at bounding box center [8, 499] width 16 height 16
click at [89, 603] on span "Preview" at bounding box center [69, 609] width 39 height 13
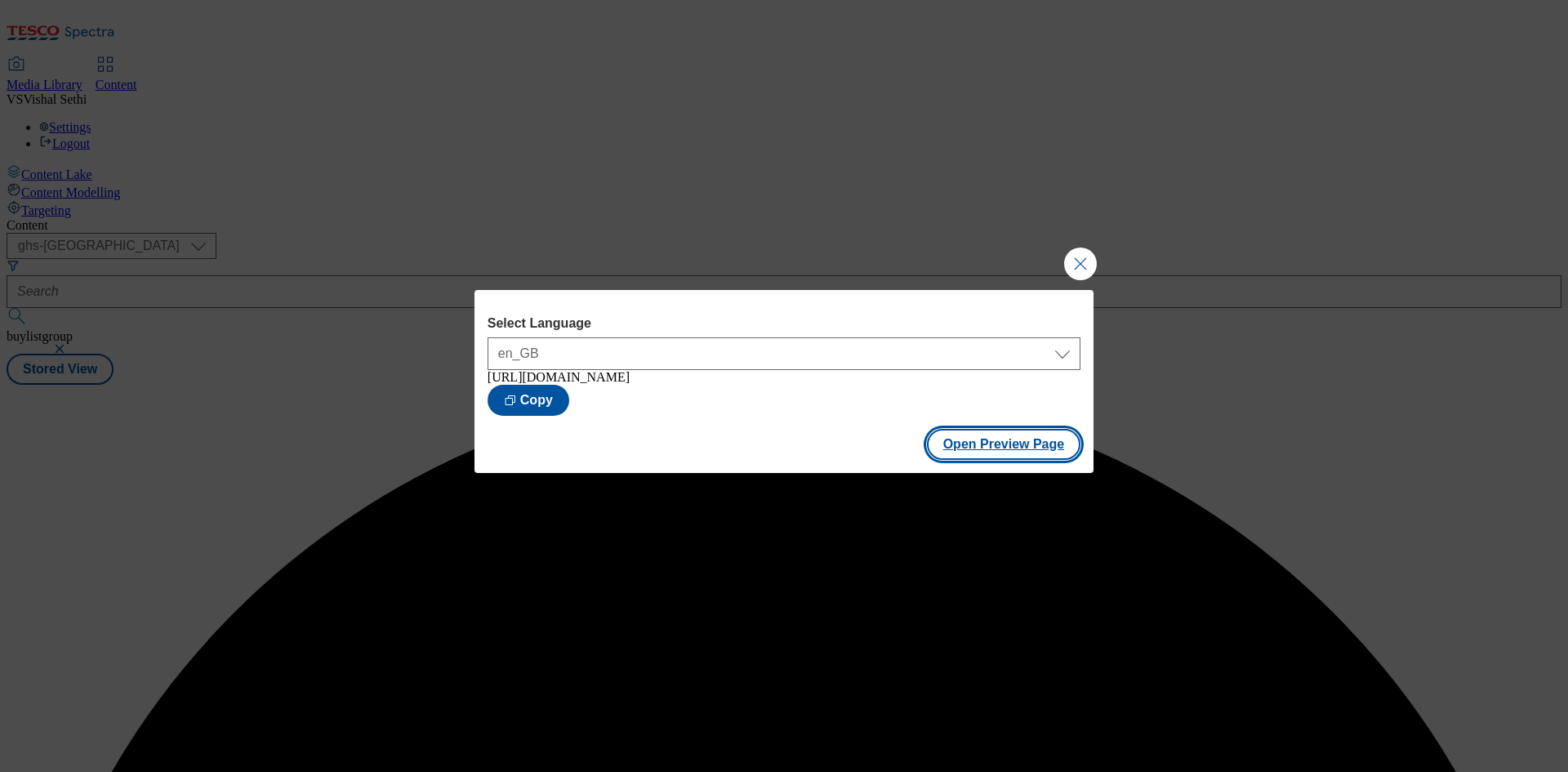
click at [1011, 449] on button "Open Preview Page" at bounding box center [1003, 444] width 154 height 31
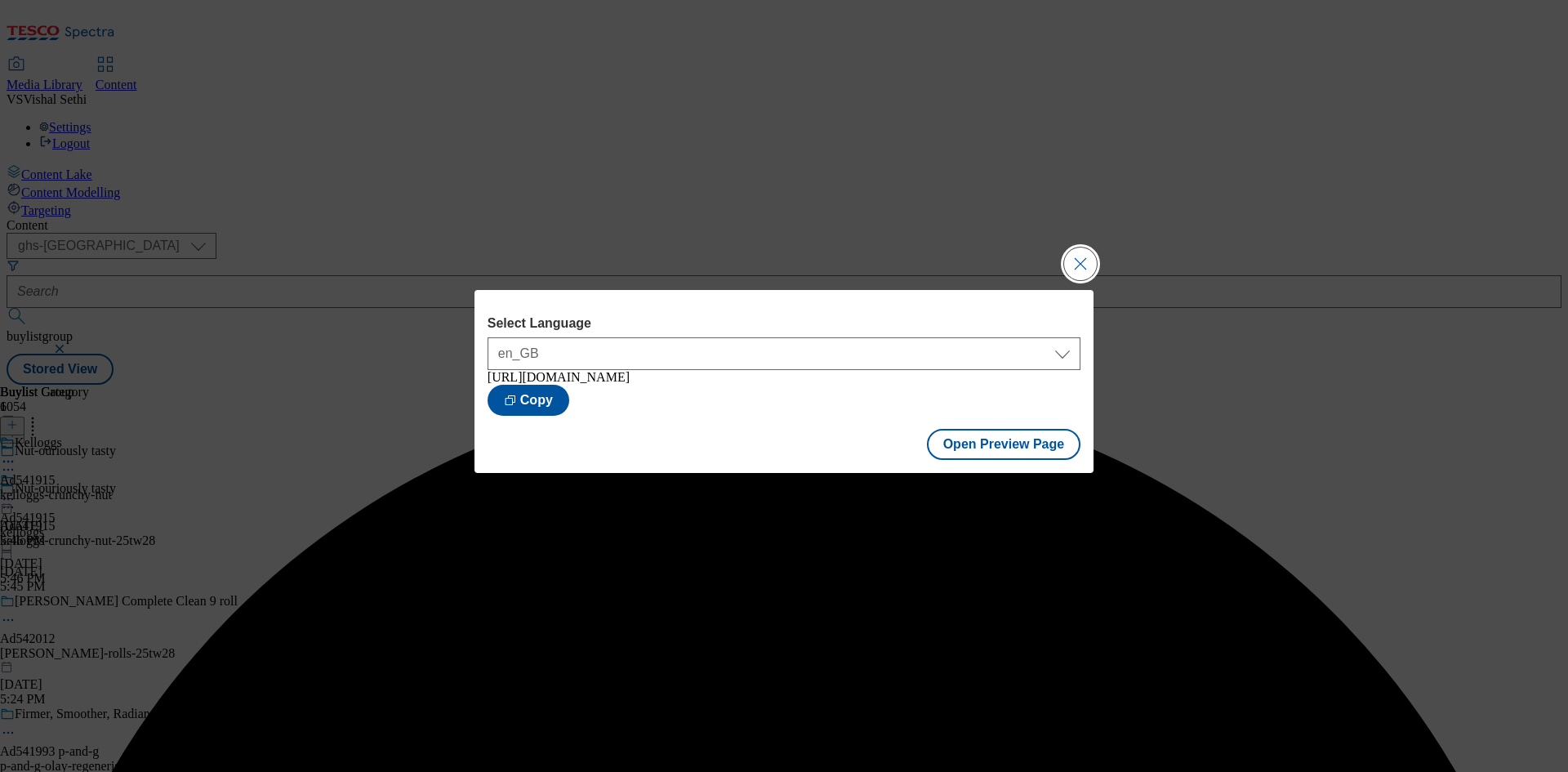
click at [1079, 259] on button "Close Modal" at bounding box center [1080, 264] width 32 height 32
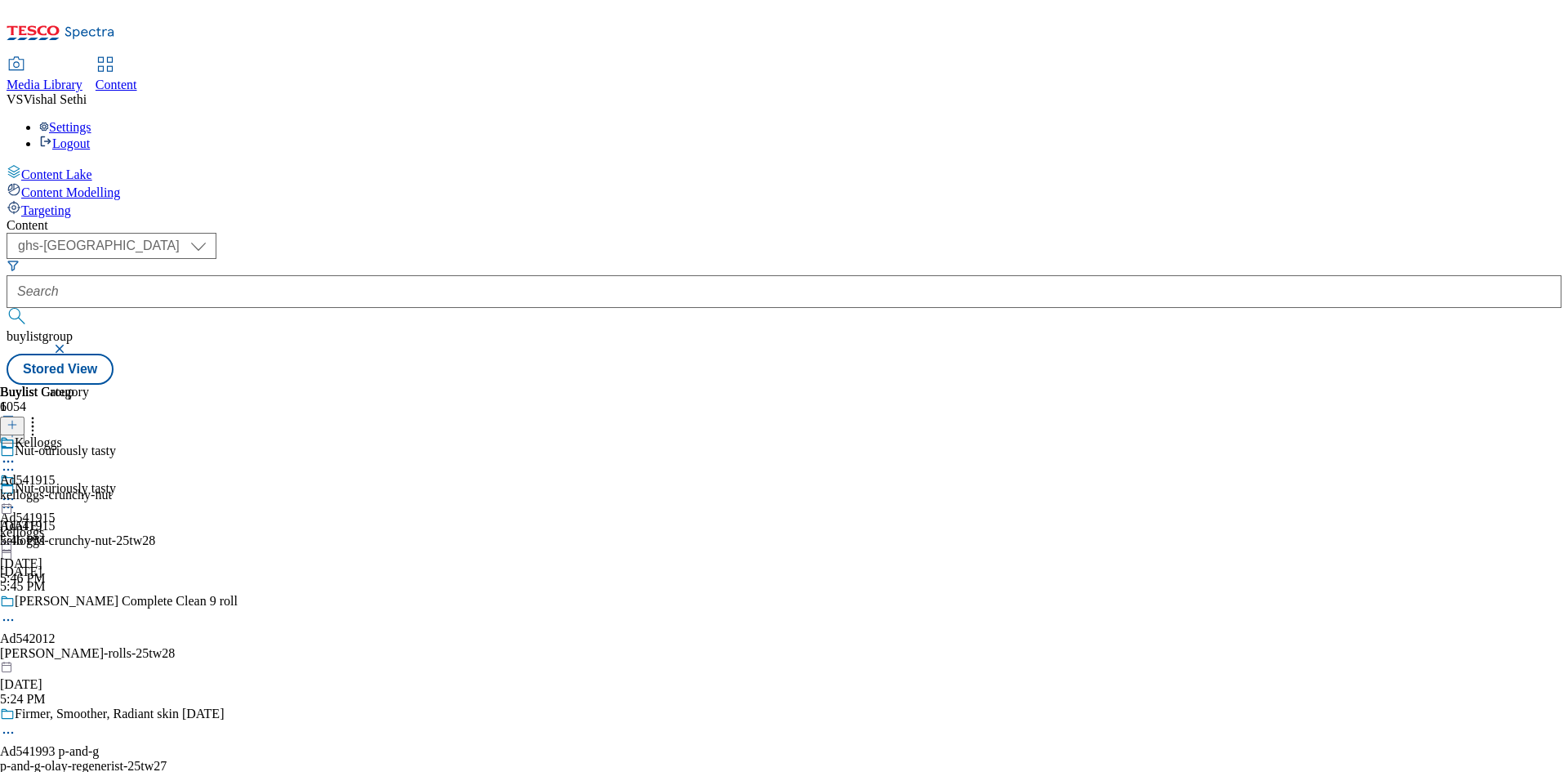
click at [16, 491] on icon at bounding box center [8, 499] width 16 height 16
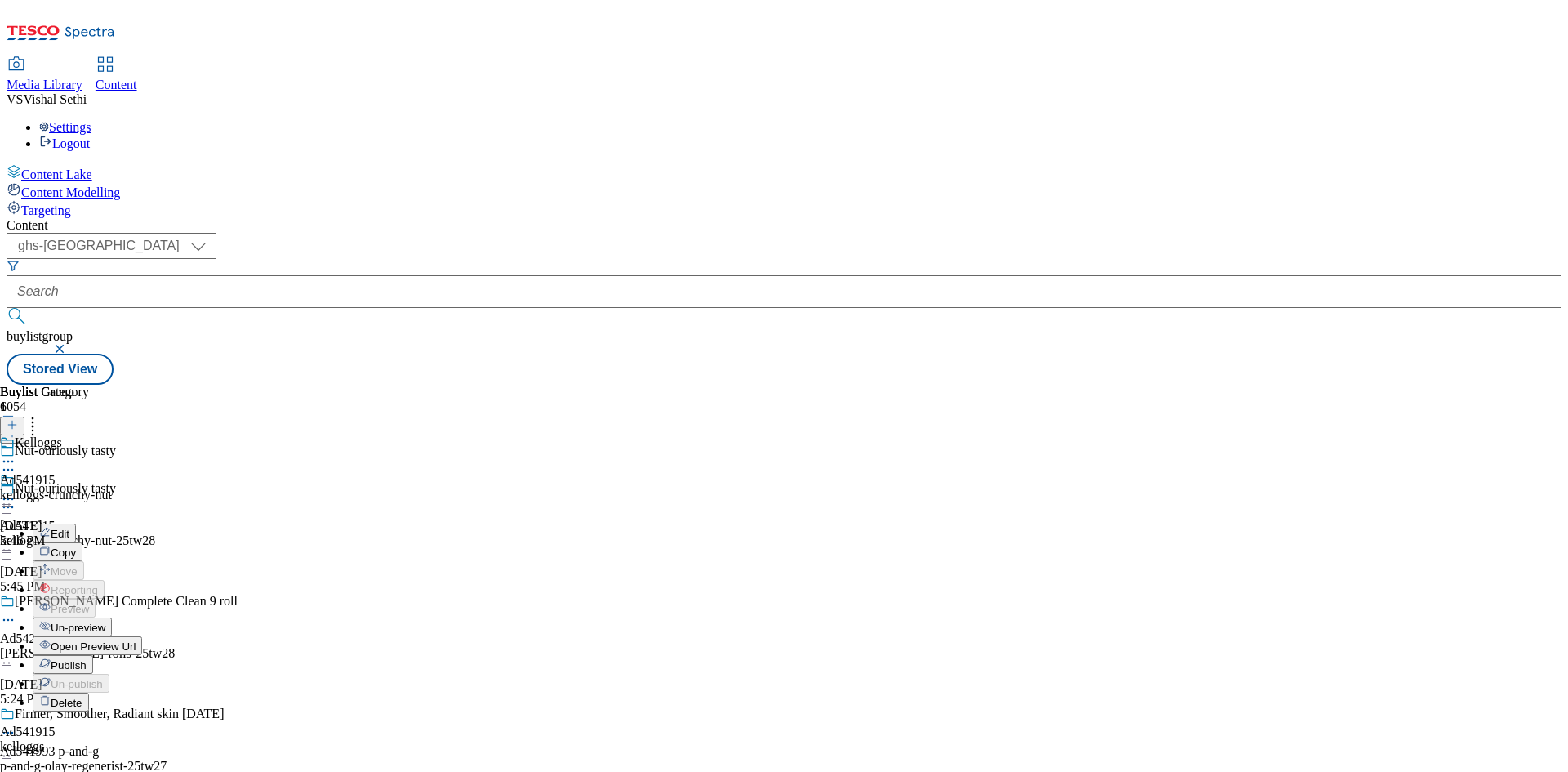
click at [86, 659] on span "Publish" at bounding box center [68, 666] width 36 height 13
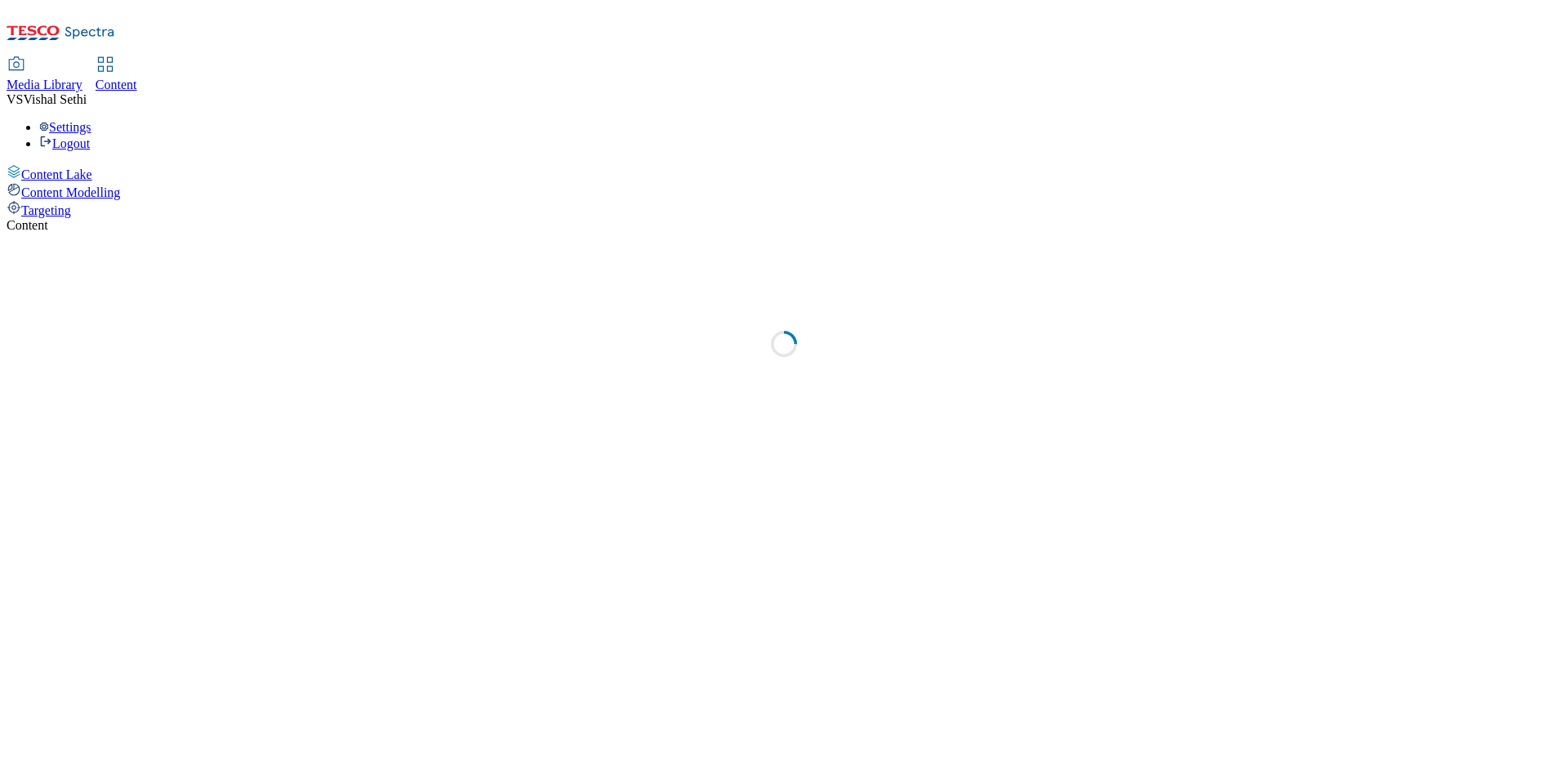
select select "ghs-[GEOGRAPHIC_DATA]"
